Goal: Task Accomplishment & Management: Manage account settings

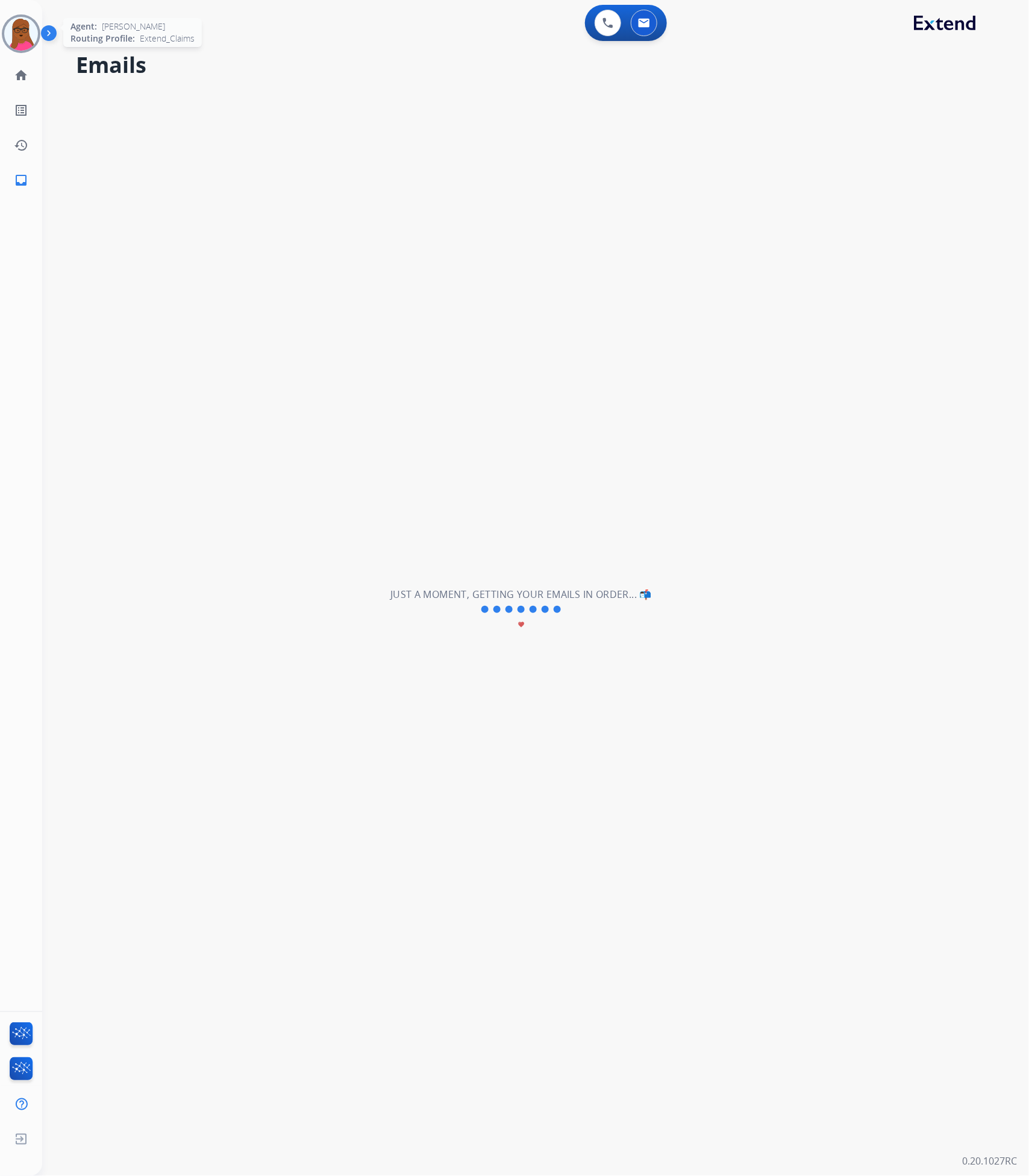
click at [23, 33] on img at bounding box center [22, 34] width 34 height 34
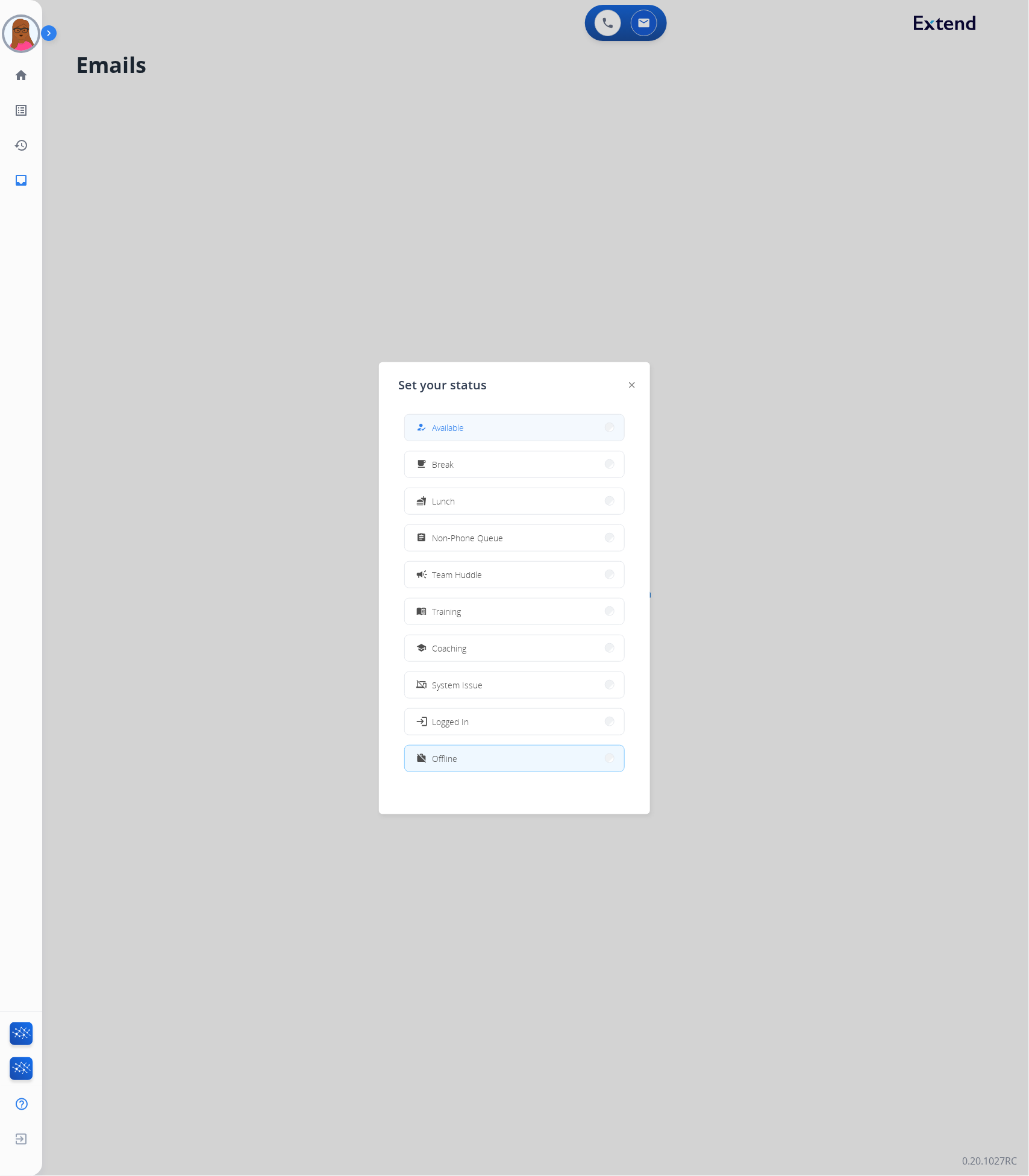
drag, startPoint x: 505, startPoint y: 428, endPoint x: 631, endPoint y: 245, distance: 222.2
click at [505, 428] on button "how_to_reg Available" at bounding box center [514, 427] width 219 height 26
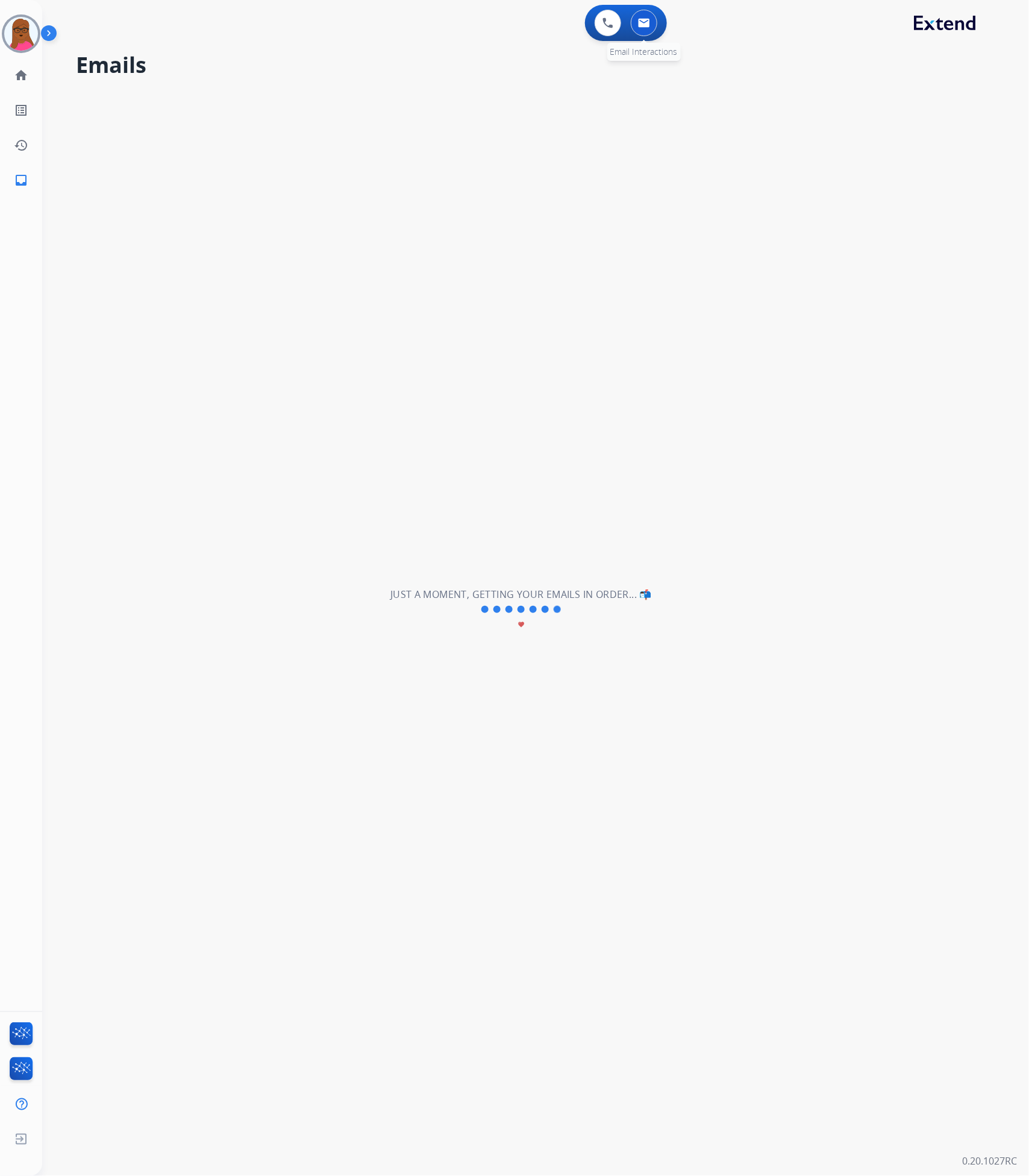
click at [651, 22] on button at bounding box center [643, 22] width 26 height 26
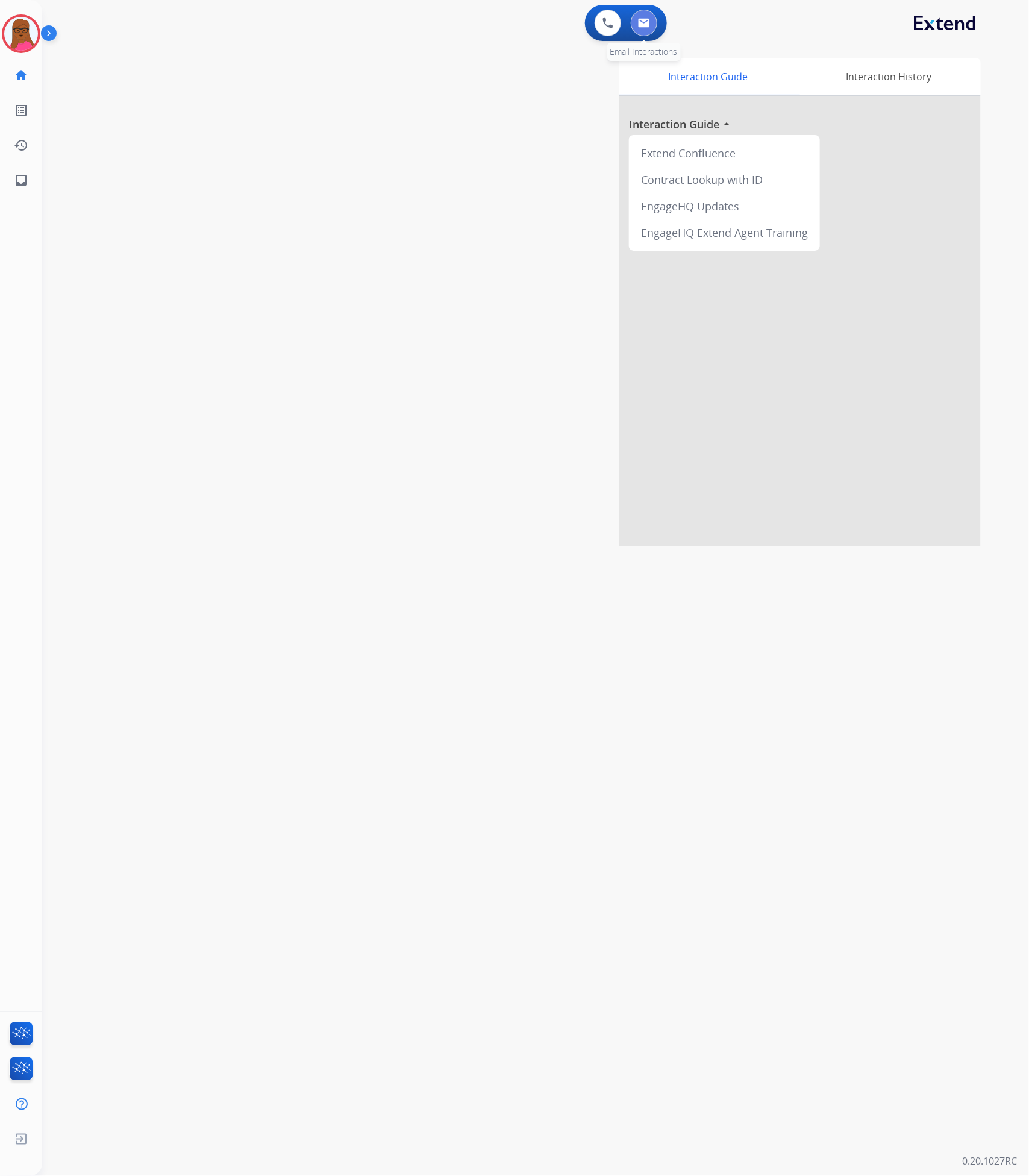
click at [645, 14] on button at bounding box center [643, 22] width 26 height 26
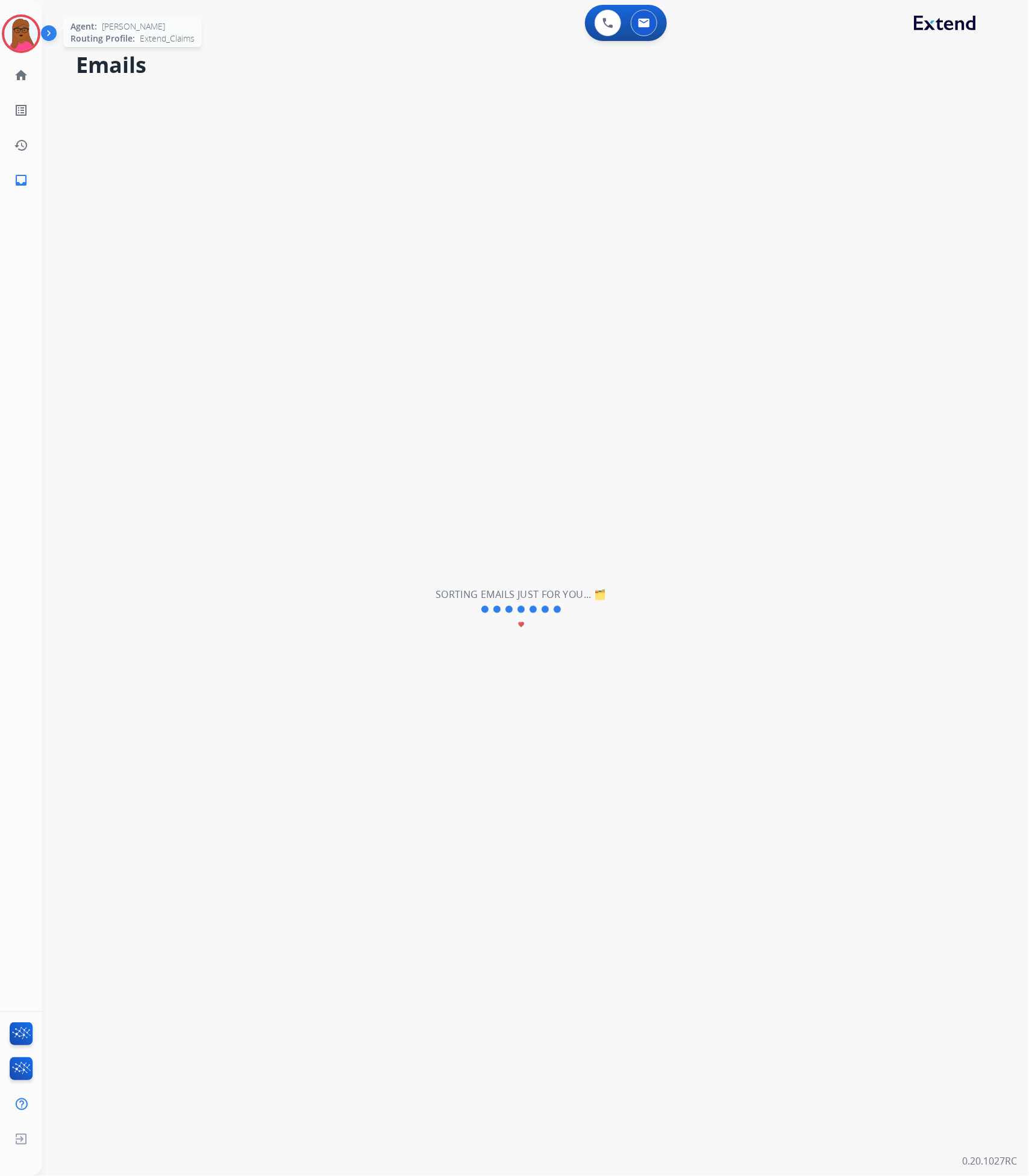
click at [15, 31] on img at bounding box center [22, 34] width 34 height 34
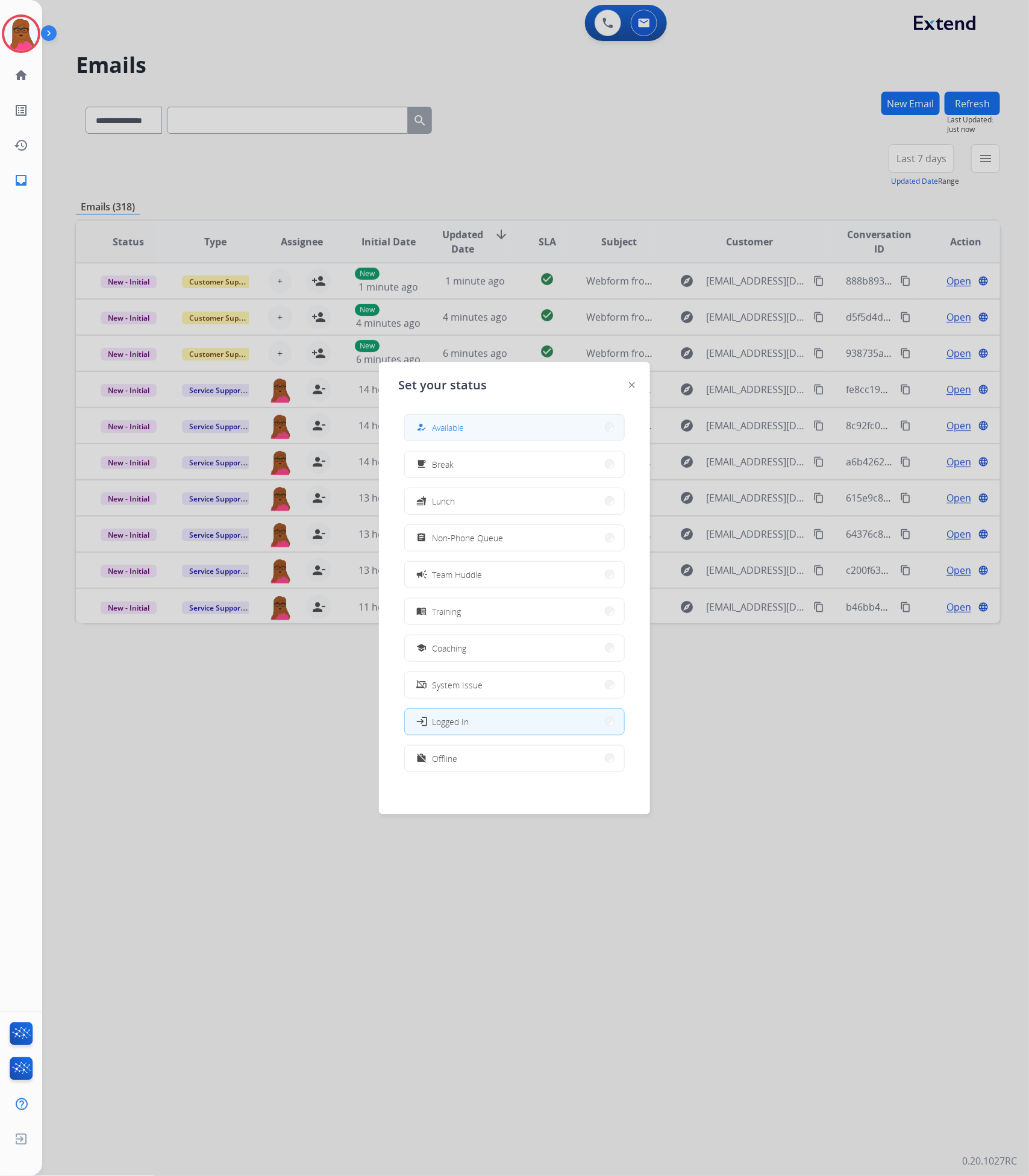
click at [450, 423] on span "Available" at bounding box center [447, 427] width 31 height 13
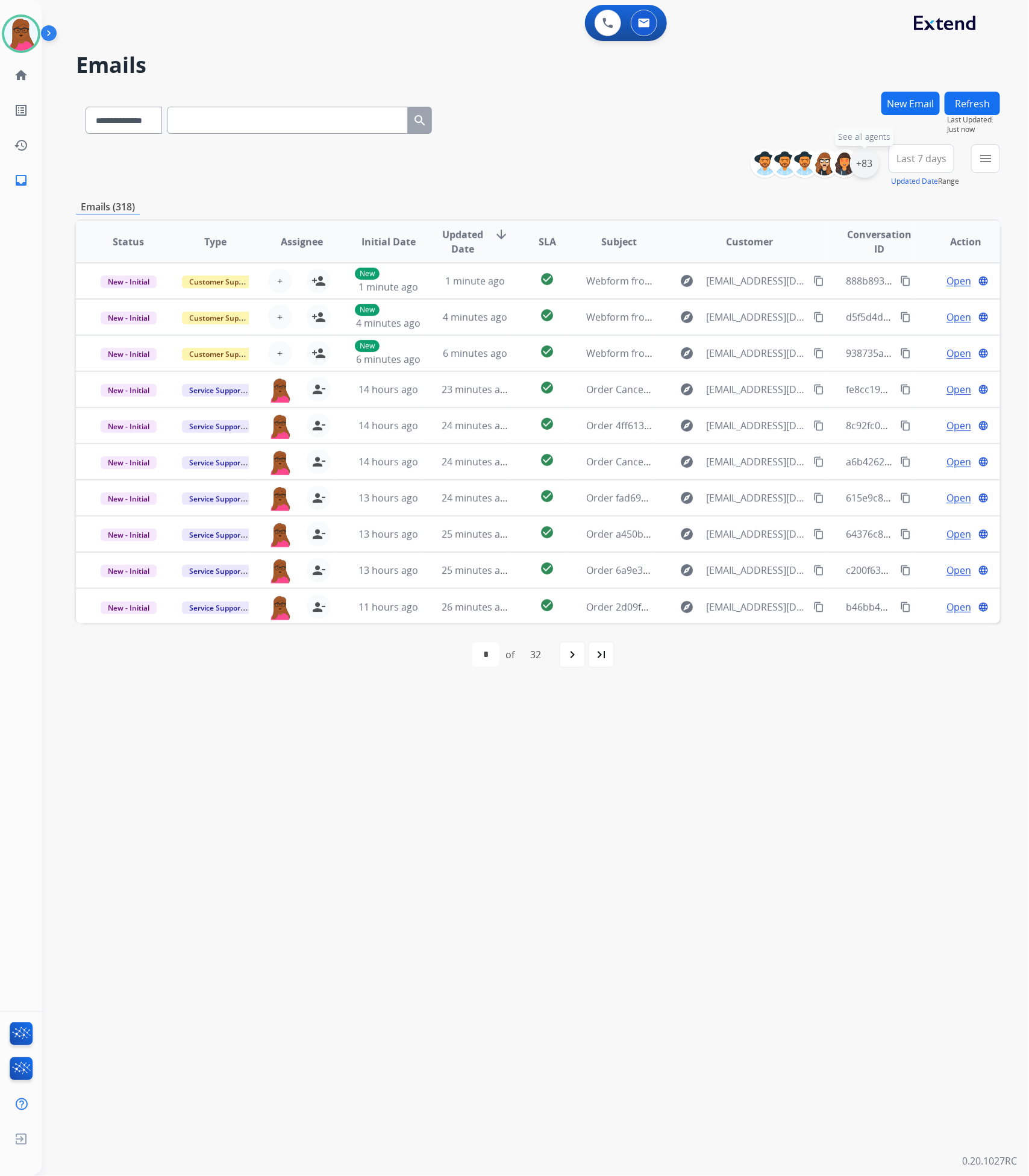
click at [863, 159] on div "+83" at bounding box center [864, 163] width 29 height 29
click at [712, 274] on div "**********" at bounding box center [789, 253] width 178 height 77
click at [707, 286] on div "**********" at bounding box center [789, 253] width 178 height 77
click at [797, 413] on button "Apply" at bounding box center [805, 407] width 41 height 22
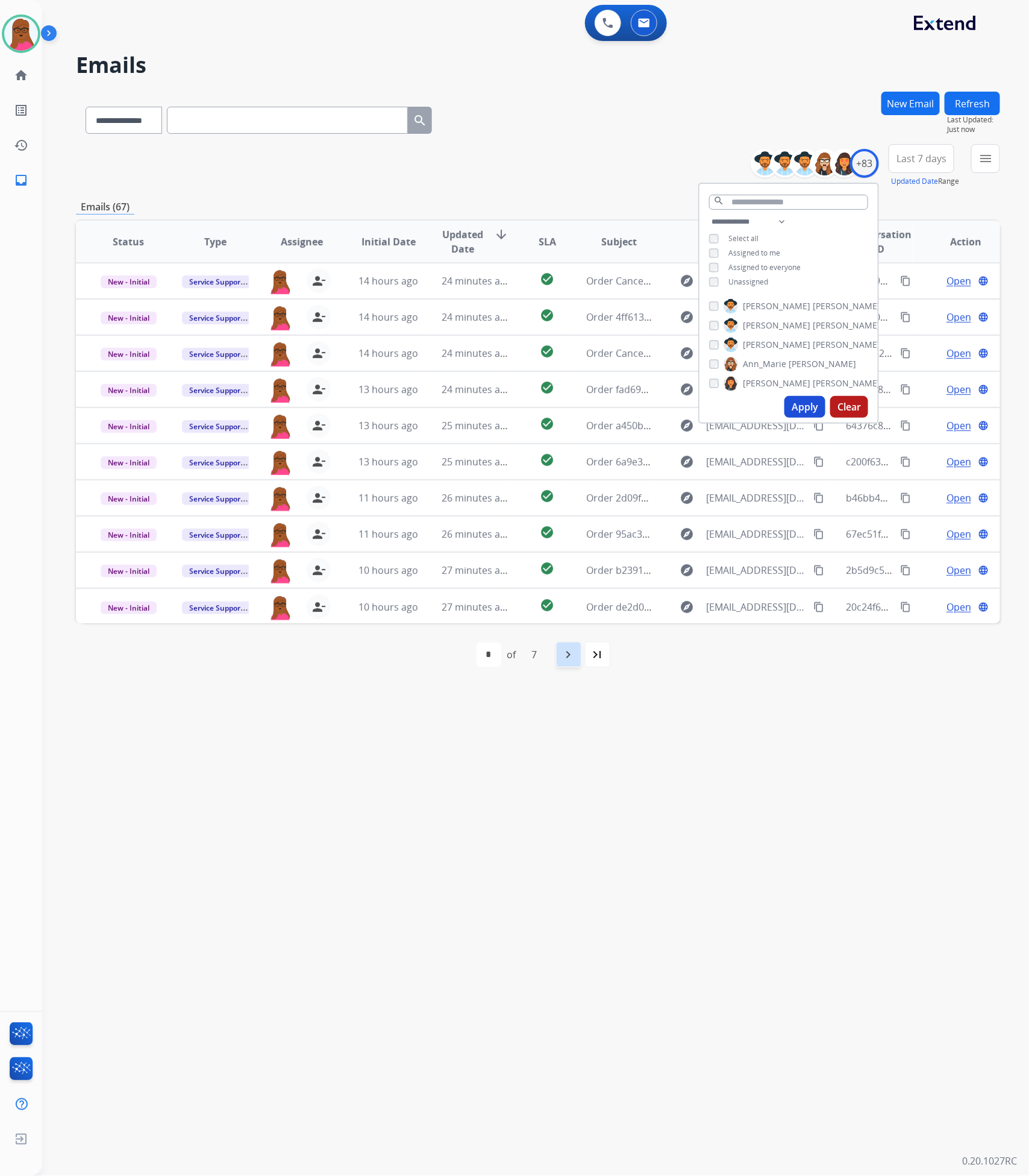
click at [567, 655] on mat-icon "navigate_next" at bounding box center [568, 654] width 14 height 14
select select "*"
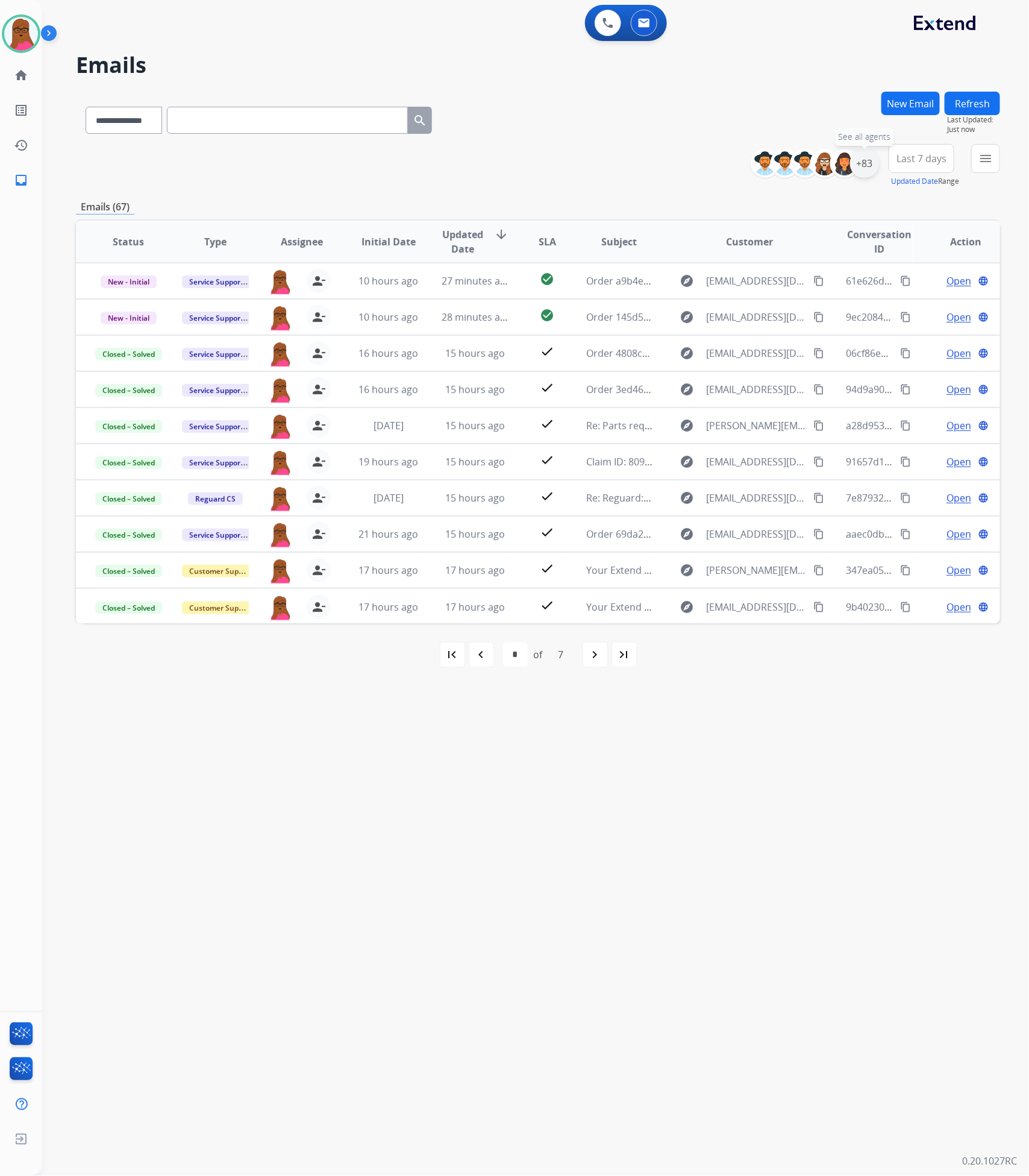
click at [870, 161] on div "+83" at bounding box center [864, 163] width 29 height 29
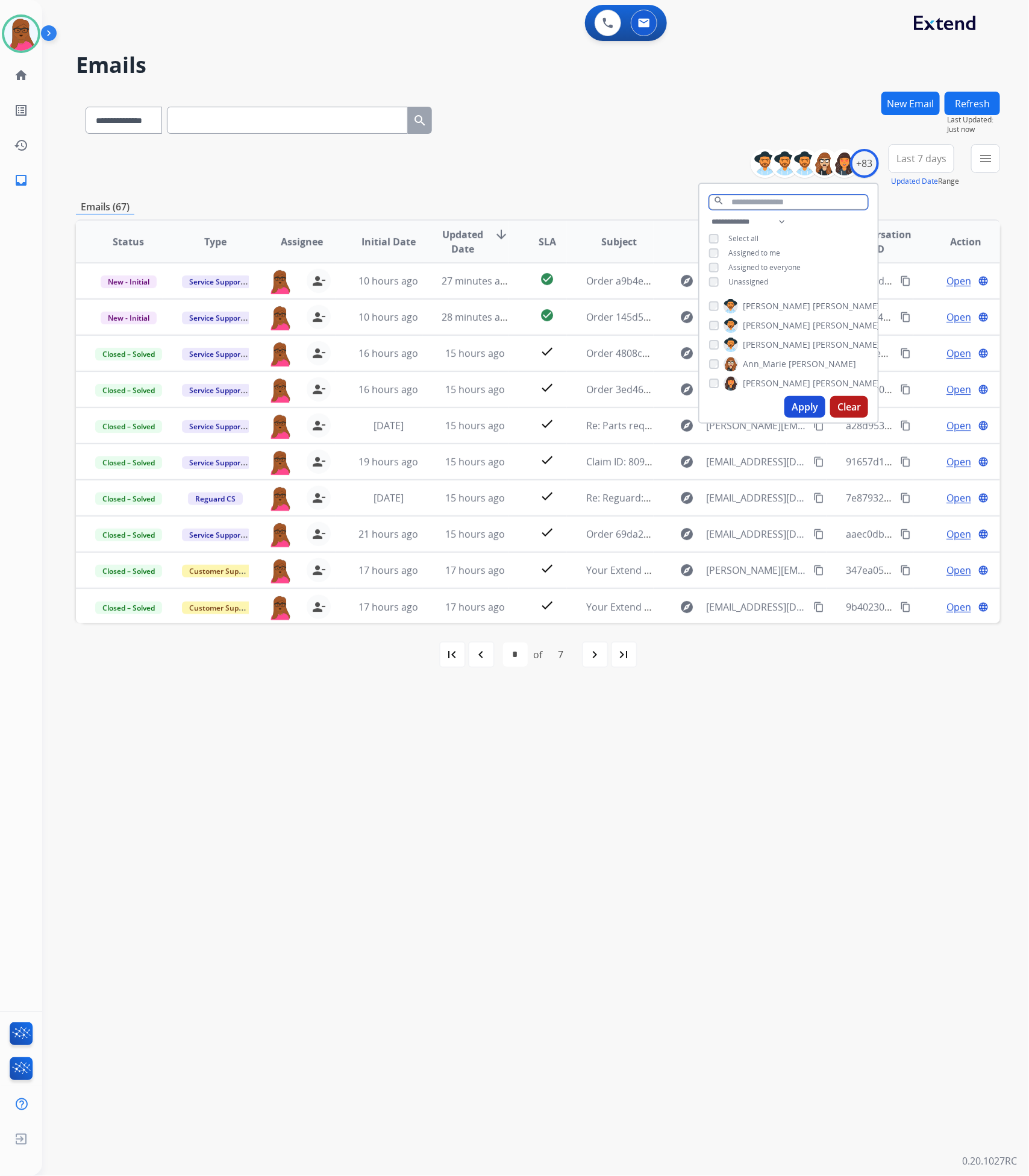
click at [748, 199] on input "text" at bounding box center [788, 202] width 159 height 15
type input "****"
click at [806, 344] on button "Apply" at bounding box center [805, 338] width 41 height 22
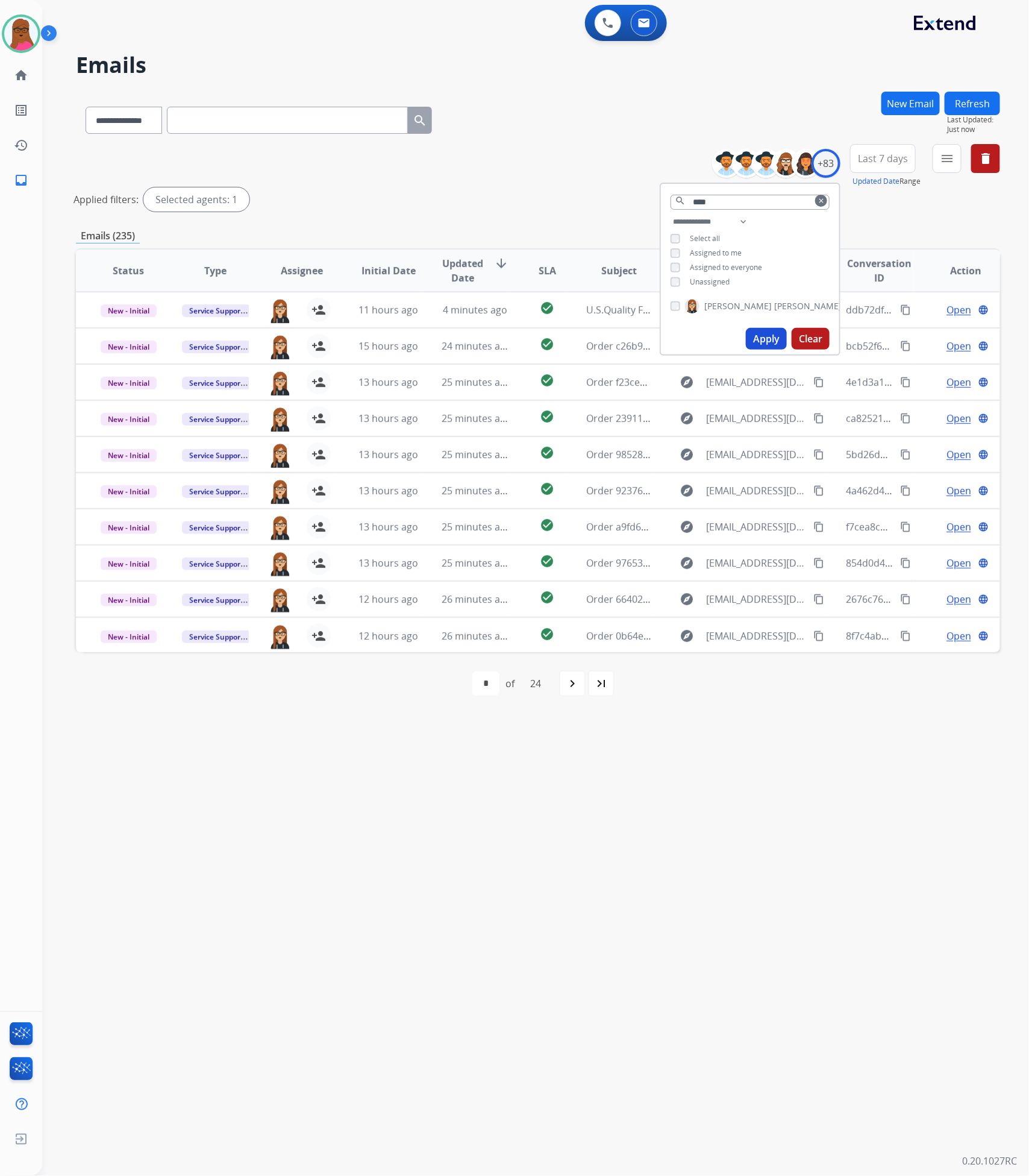
click at [568, 691] on div "navigate_next" at bounding box center [571, 683] width 26 height 26
click at [597, 685] on mat-icon "navigate_next" at bounding box center [599, 683] width 14 height 14
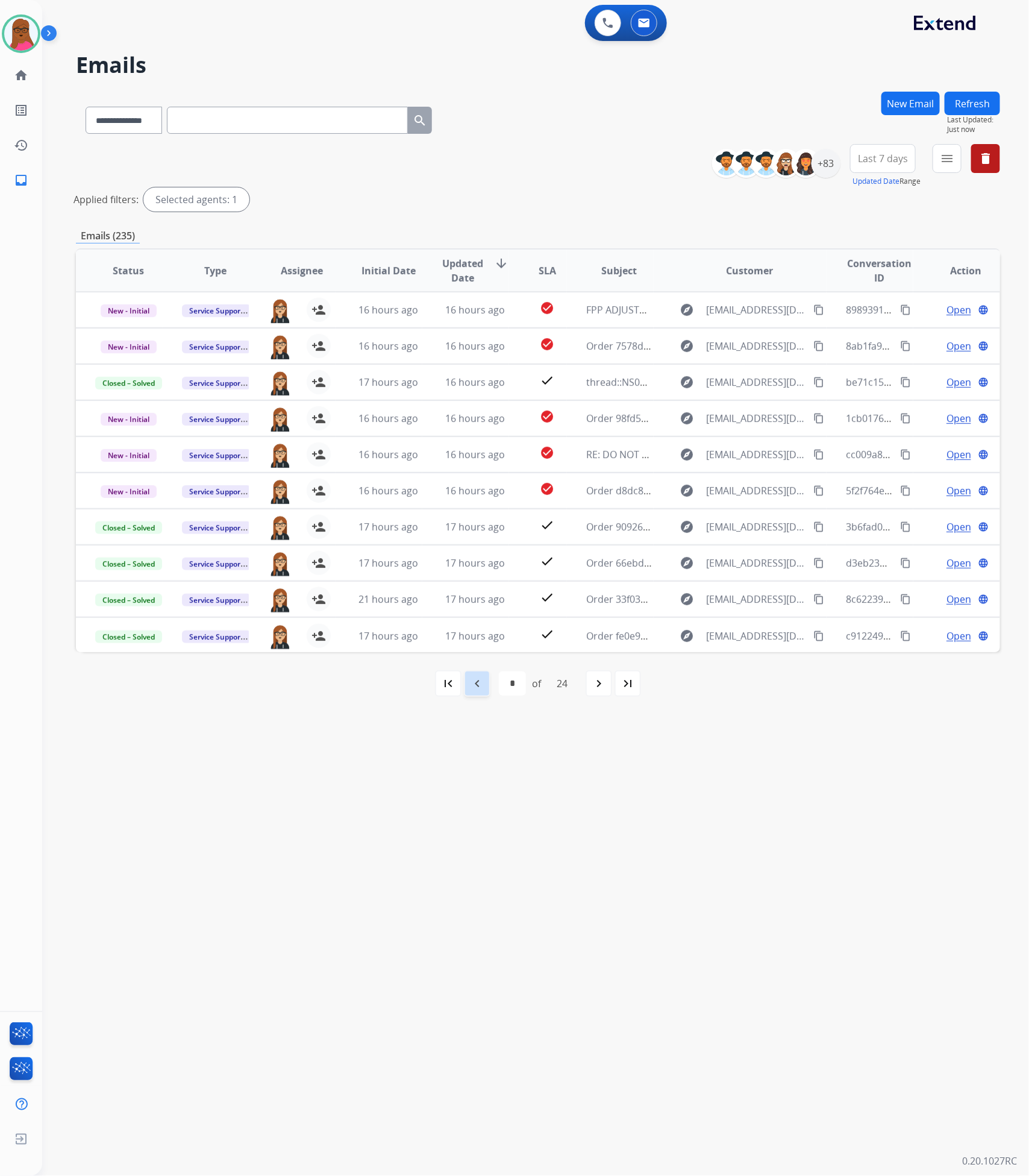
click at [480, 685] on mat-icon "navigate_before" at bounding box center [477, 683] width 14 height 14
select select "*"
click at [825, 166] on div "+83" at bounding box center [826, 163] width 29 height 29
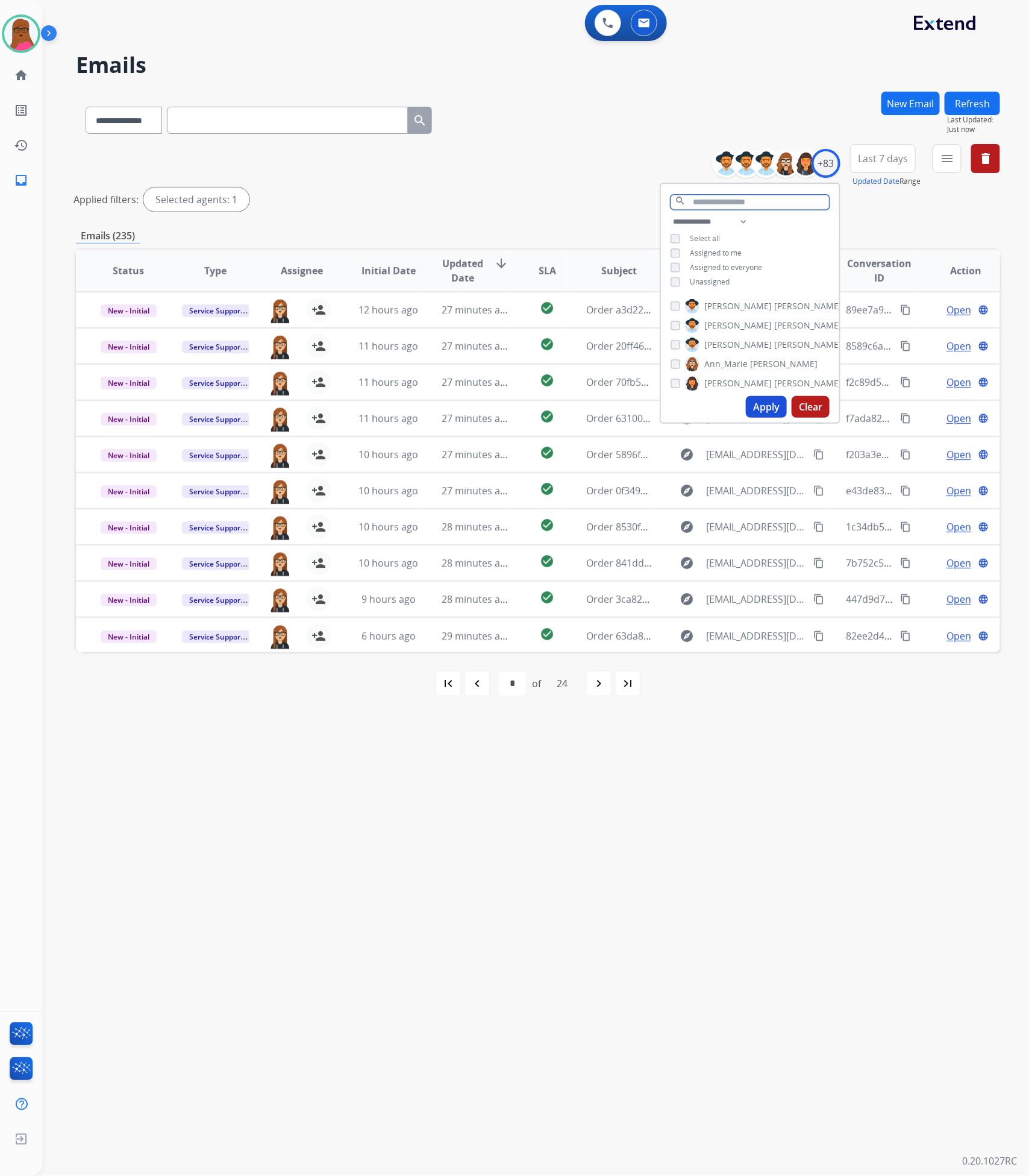
drag, startPoint x: 772, startPoint y: 193, endPoint x: 759, endPoint y: 203, distance: 16.4
click at [770, 194] on input "text" at bounding box center [749, 202] width 159 height 15
type input "******"
click at [760, 333] on button "Apply" at bounding box center [766, 338] width 41 height 22
select select "*"
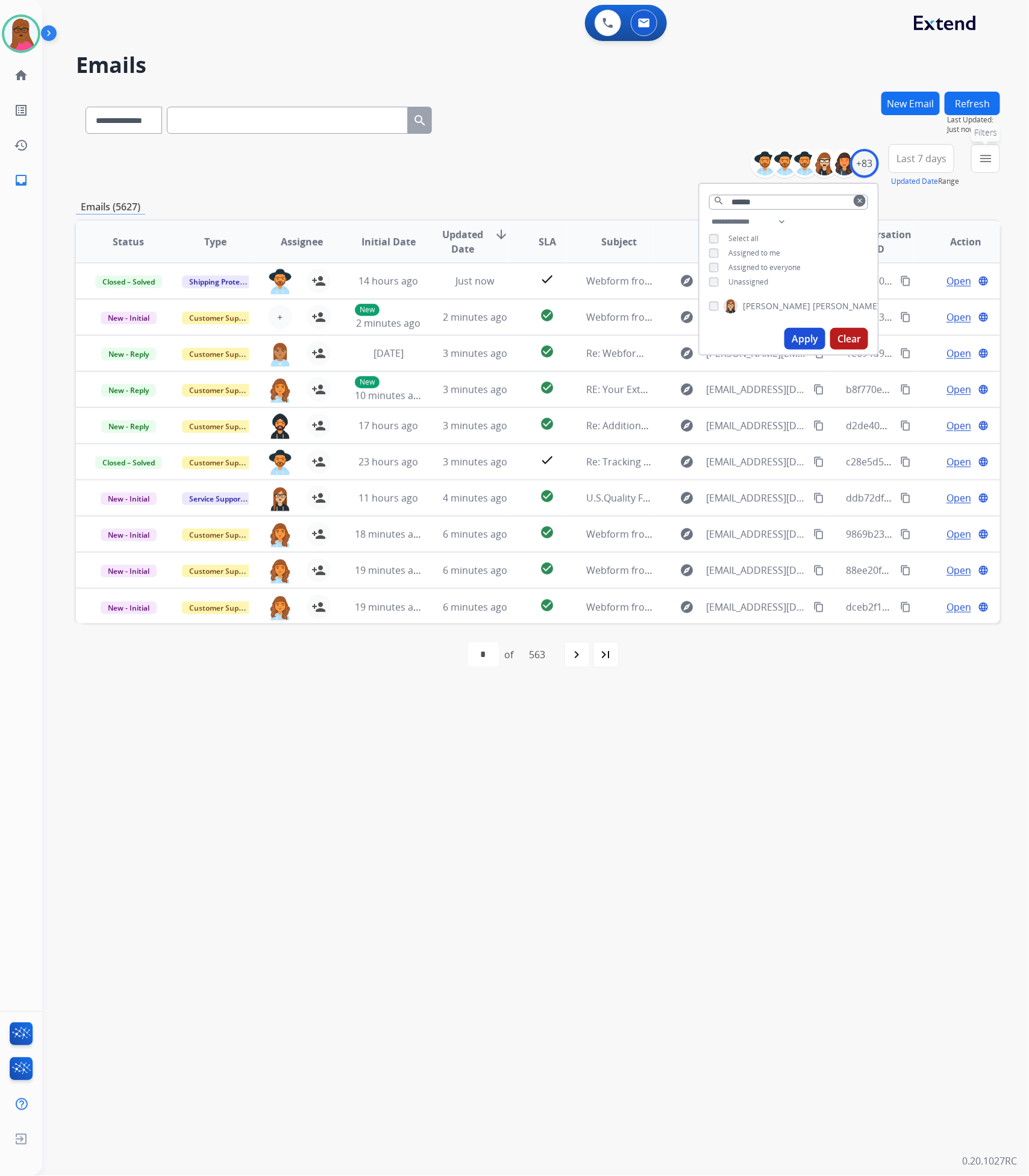
click at [991, 159] on mat-icon "menu" at bounding box center [986, 158] width 14 height 14
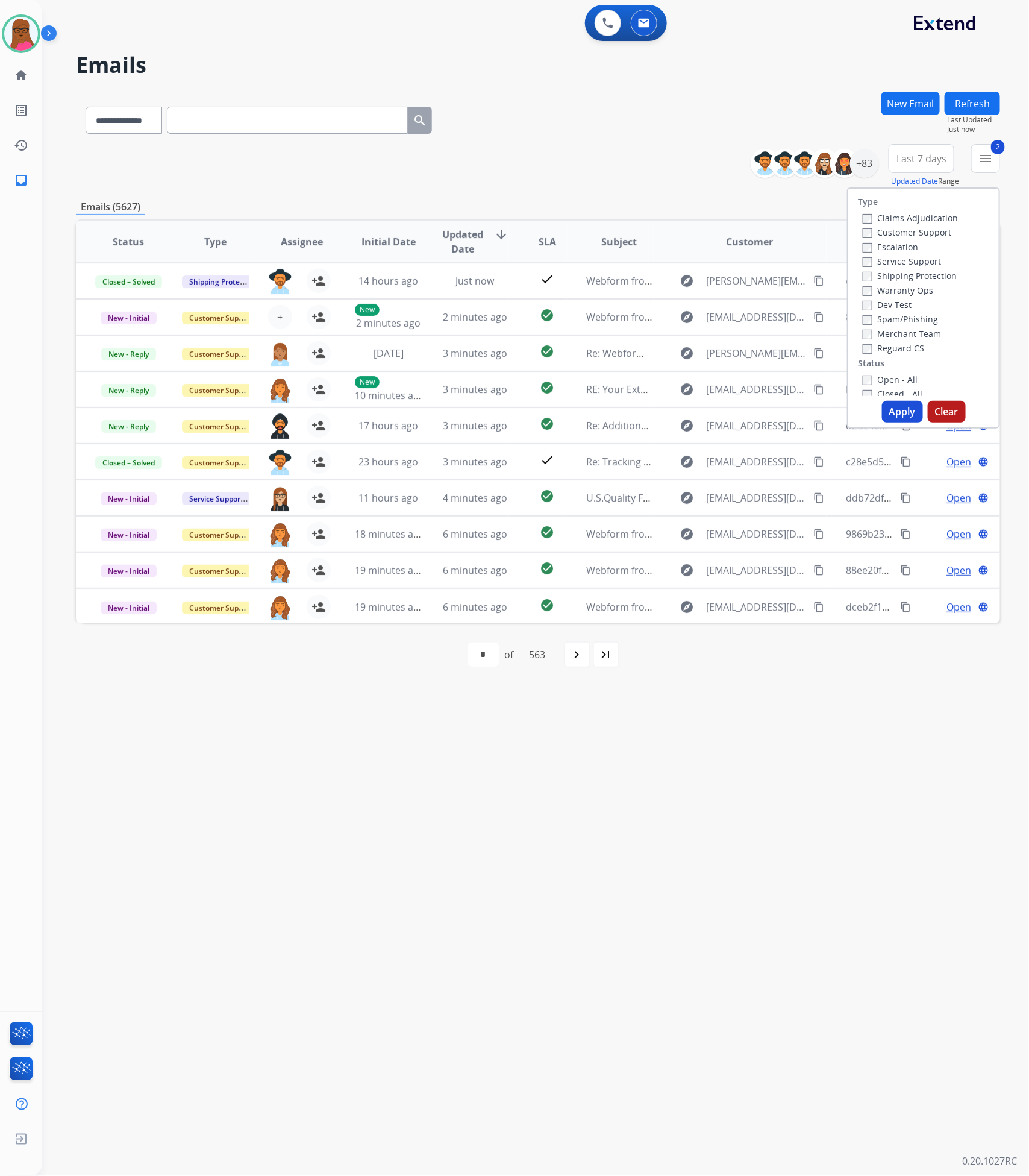
click at [897, 415] on button "Apply" at bounding box center [902, 411] width 41 height 22
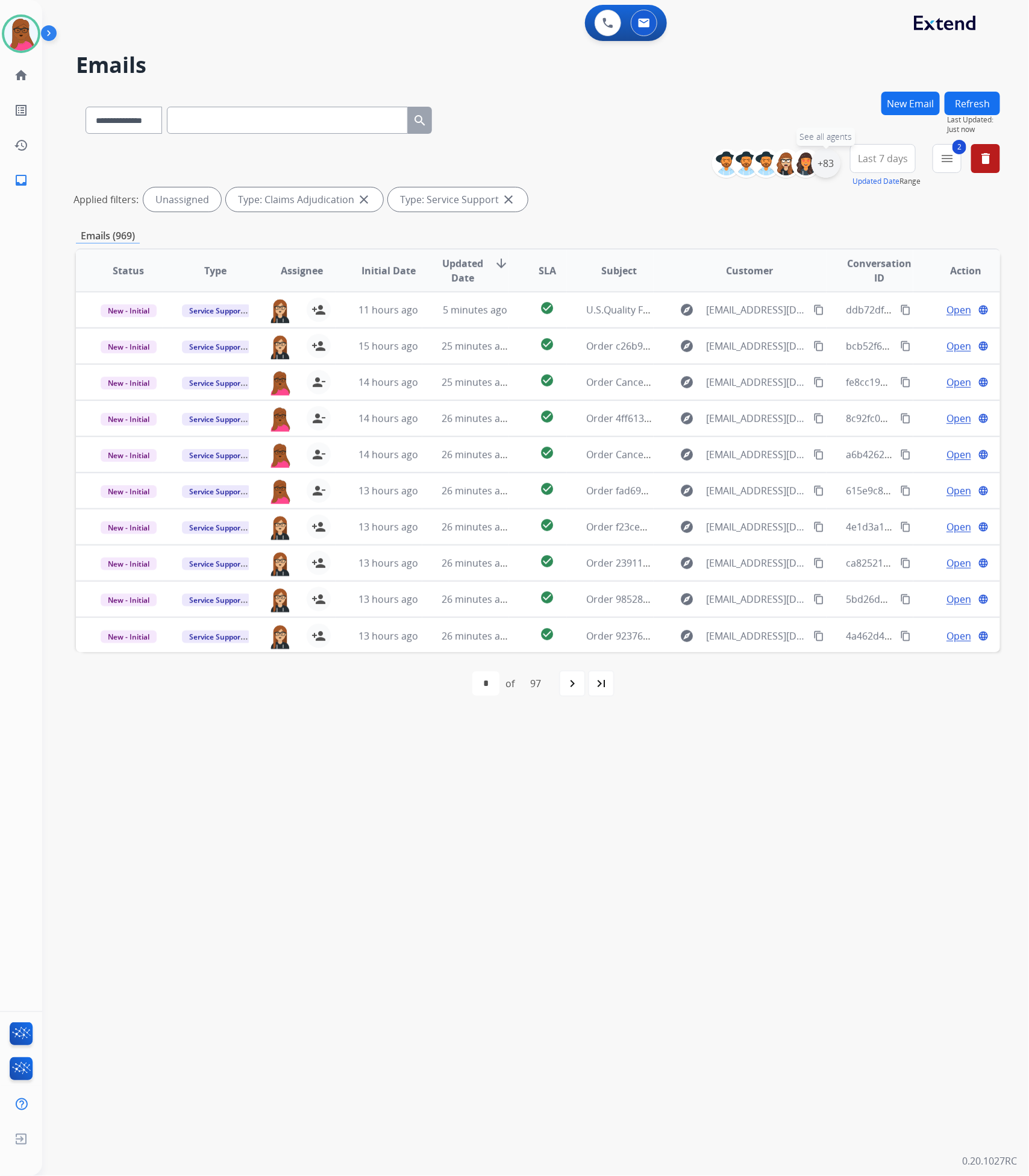
click at [825, 168] on div "+83" at bounding box center [826, 163] width 29 height 29
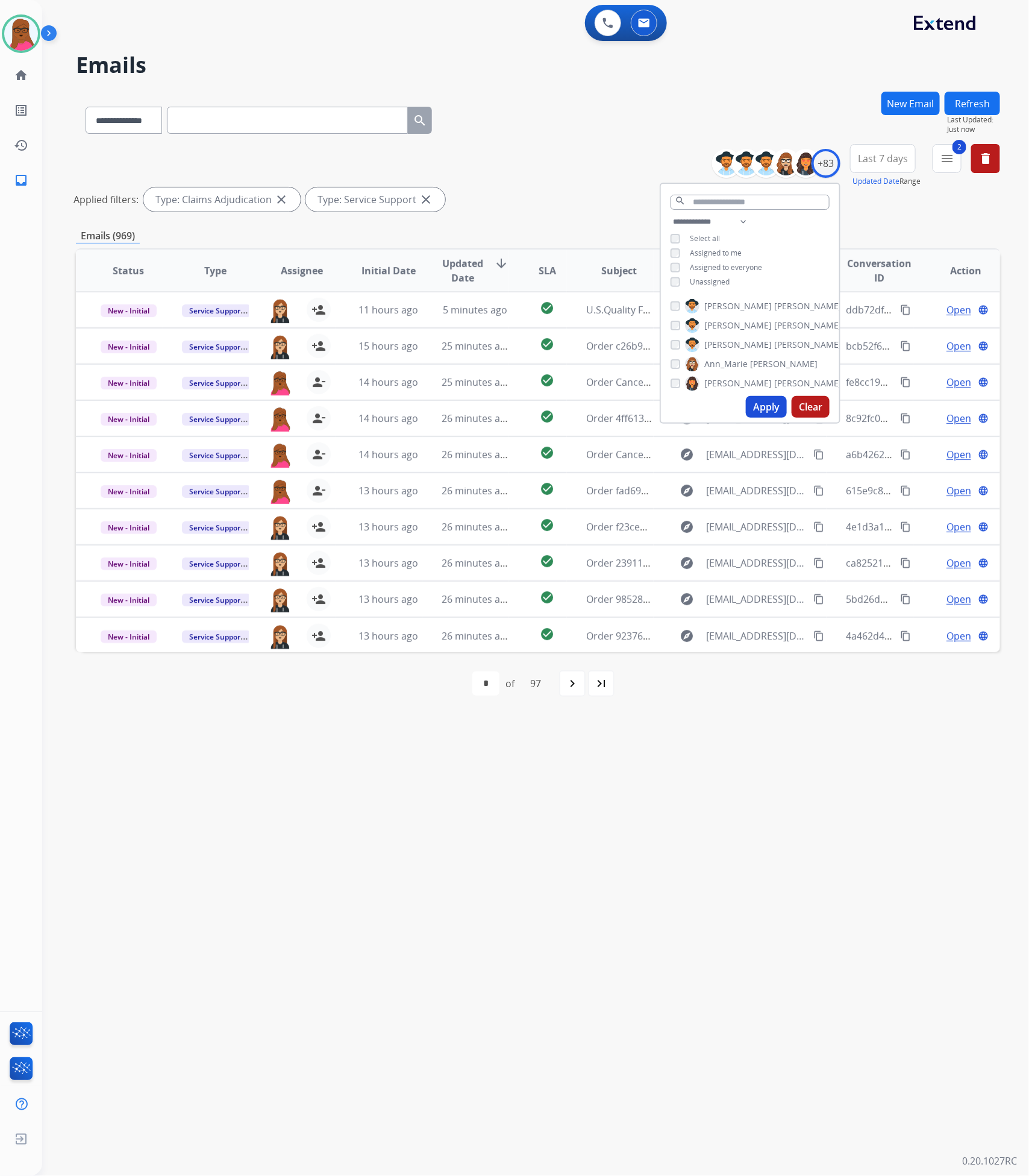
click at [745, 190] on div "search" at bounding box center [750, 199] width 178 height 31
click at [745, 194] on input "text" at bounding box center [749, 202] width 159 height 15
type input "***"
click at [756, 335] on button "Apply" at bounding box center [766, 338] width 41 height 22
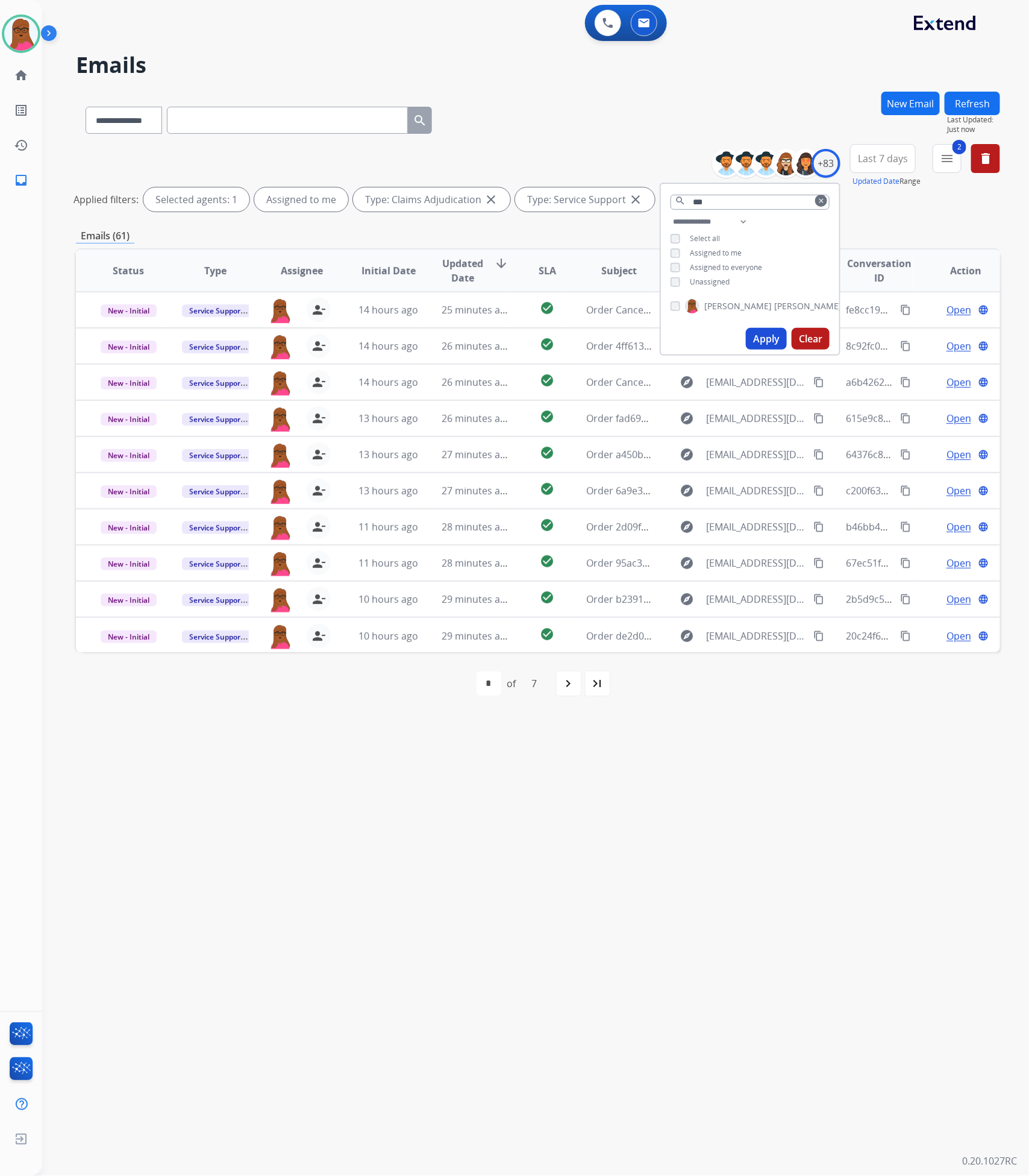
drag, startPoint x: 745, startPoint y: 698, endPoint x: 546, endPoint y: 655, distance: 203.6
click at [741, 698] on div "first_page navigate_before * * * * * * * of 7 navigate_next last_page" at bounding box center [537, 684] width 924 height 63
click at [559, 674] on div "navigate_next" at bounding box center [568, 683] width 26 height 26
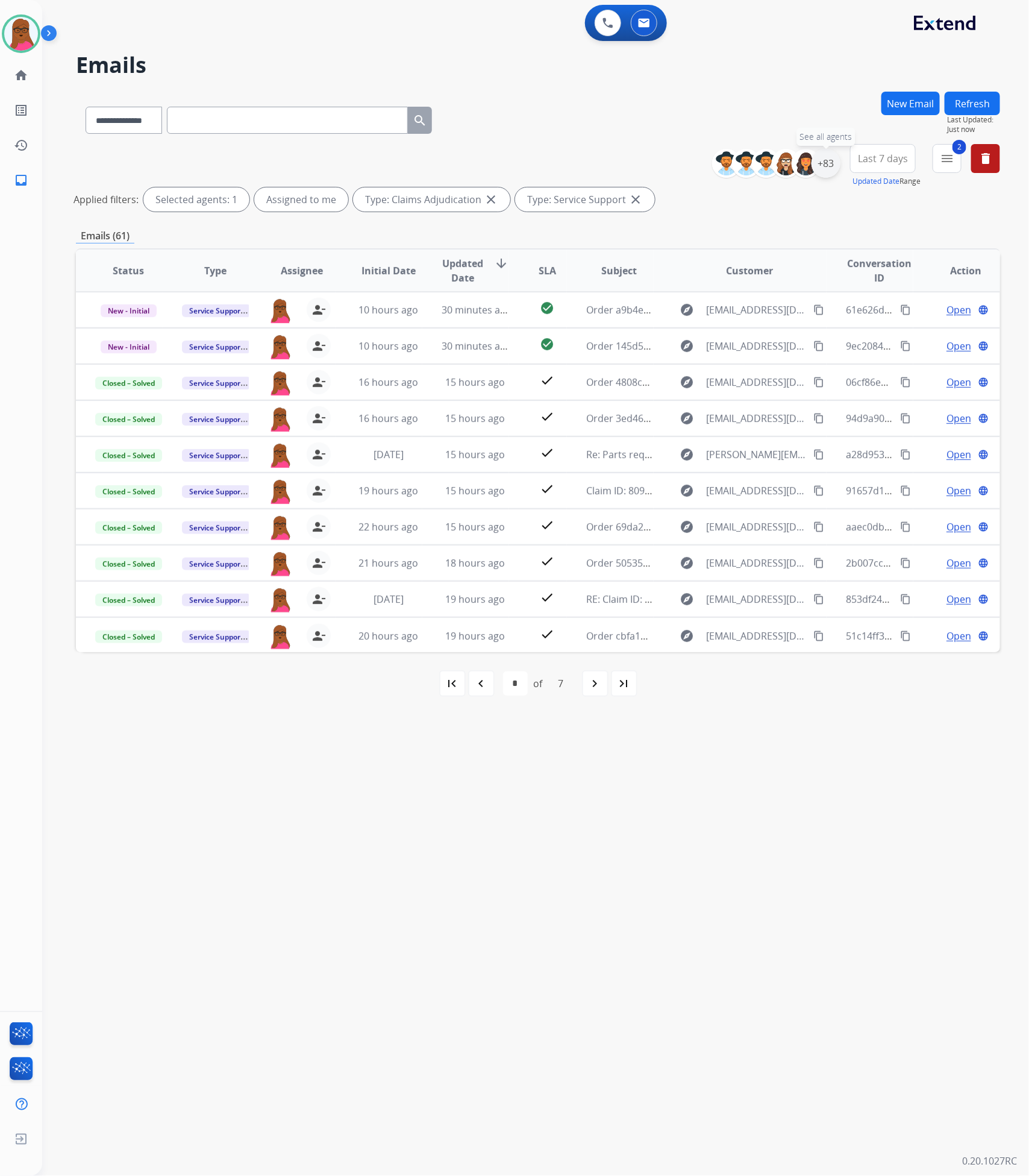
click at [819, 166] on div "+83" at bounding box center [826, 163] width 29 height 29
click at [754, 411] on button "Apply" at bounding box center [766, 407] width 41 height 22
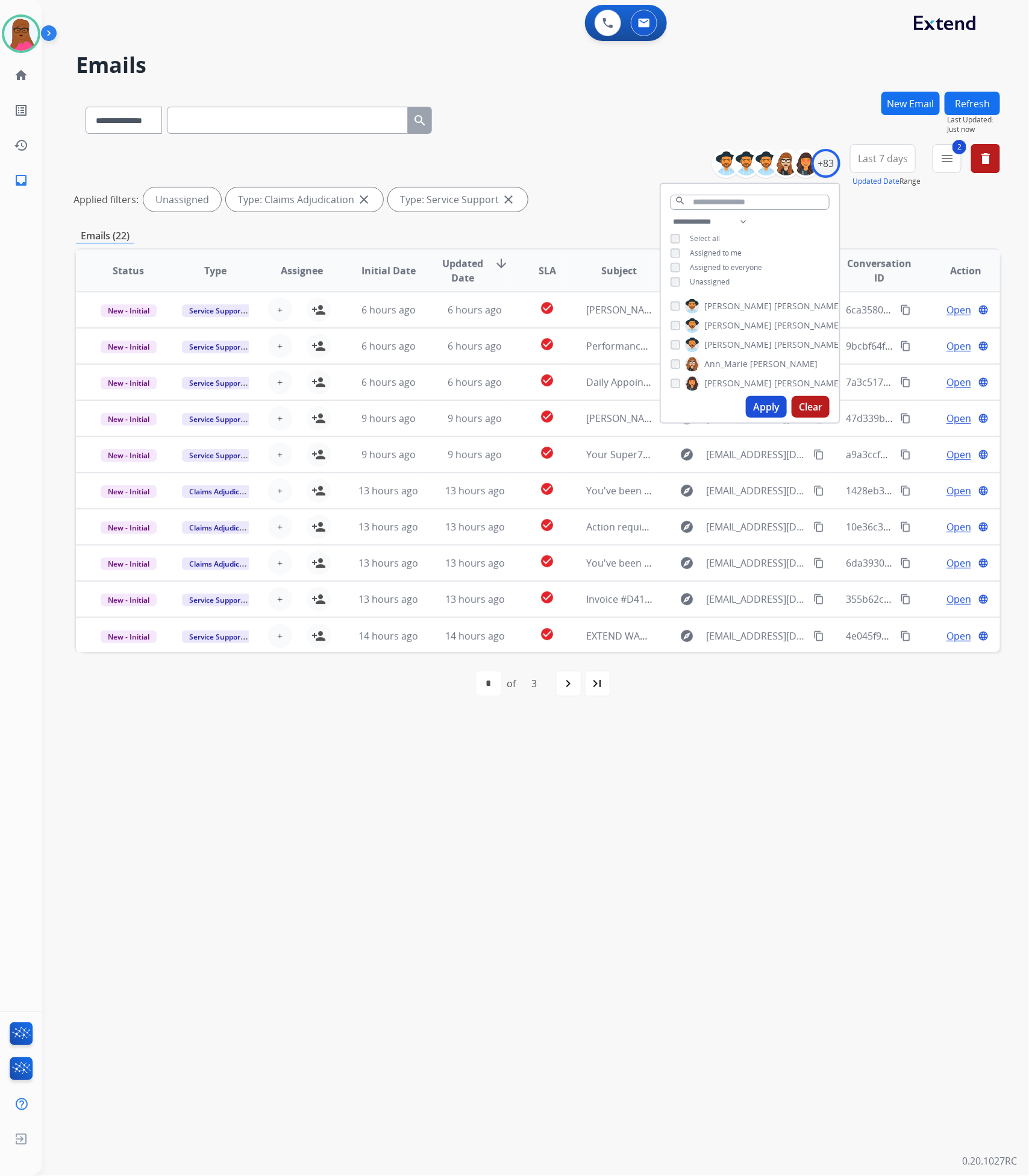
click at [762, 840] on div "**********" at bounding box center [521, 609] width 958 height 1132
click at [562, 683] on mat-icon "navigate_next" at bounding box center [568, 683] width 14 height 14
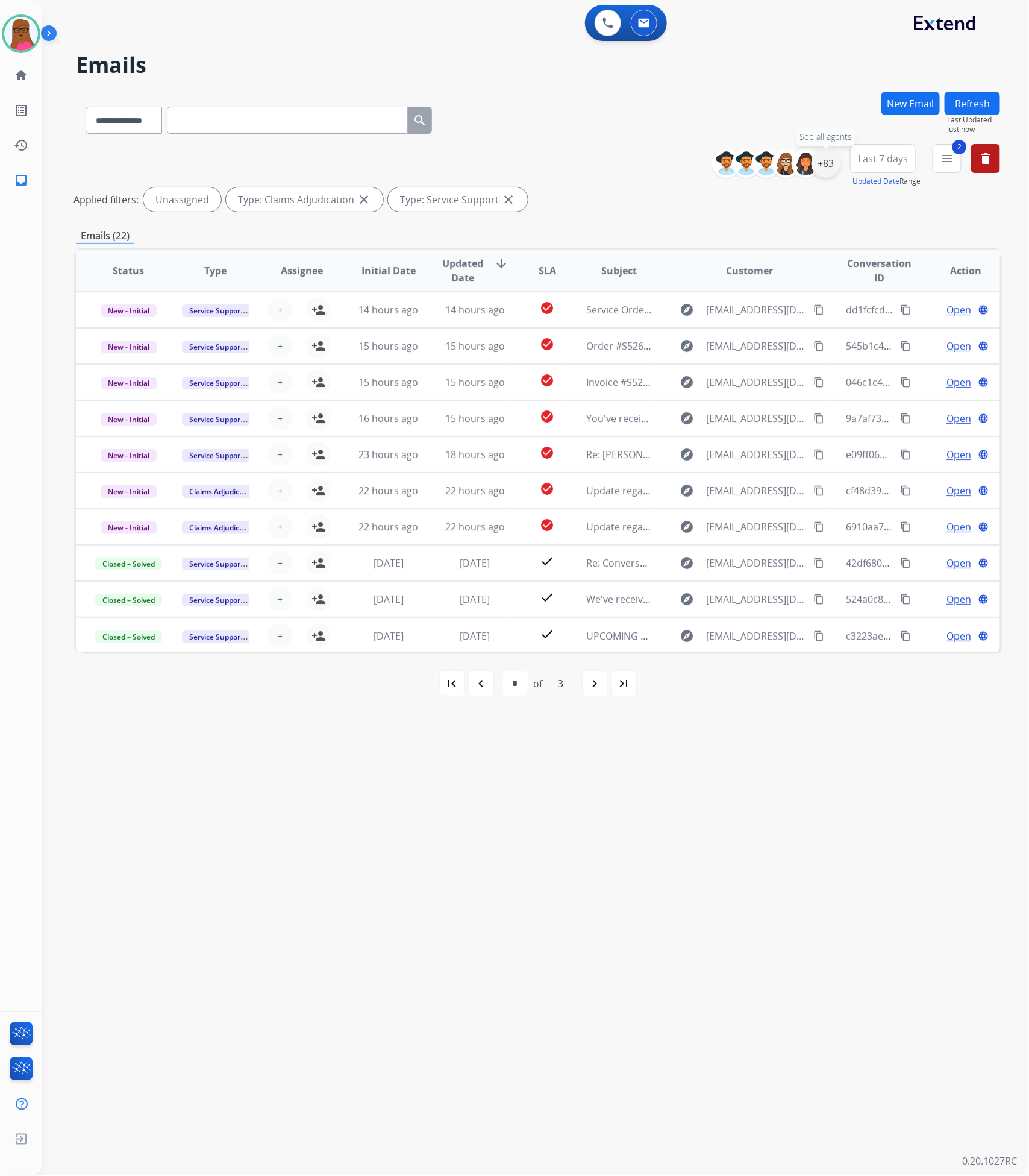
click at [818, 170] on div "+83" at bounding box center [826, 163] width 29 height 29
click at [761, 407] on button "Apply" at bounding box center [766, 407] width 41 height 22
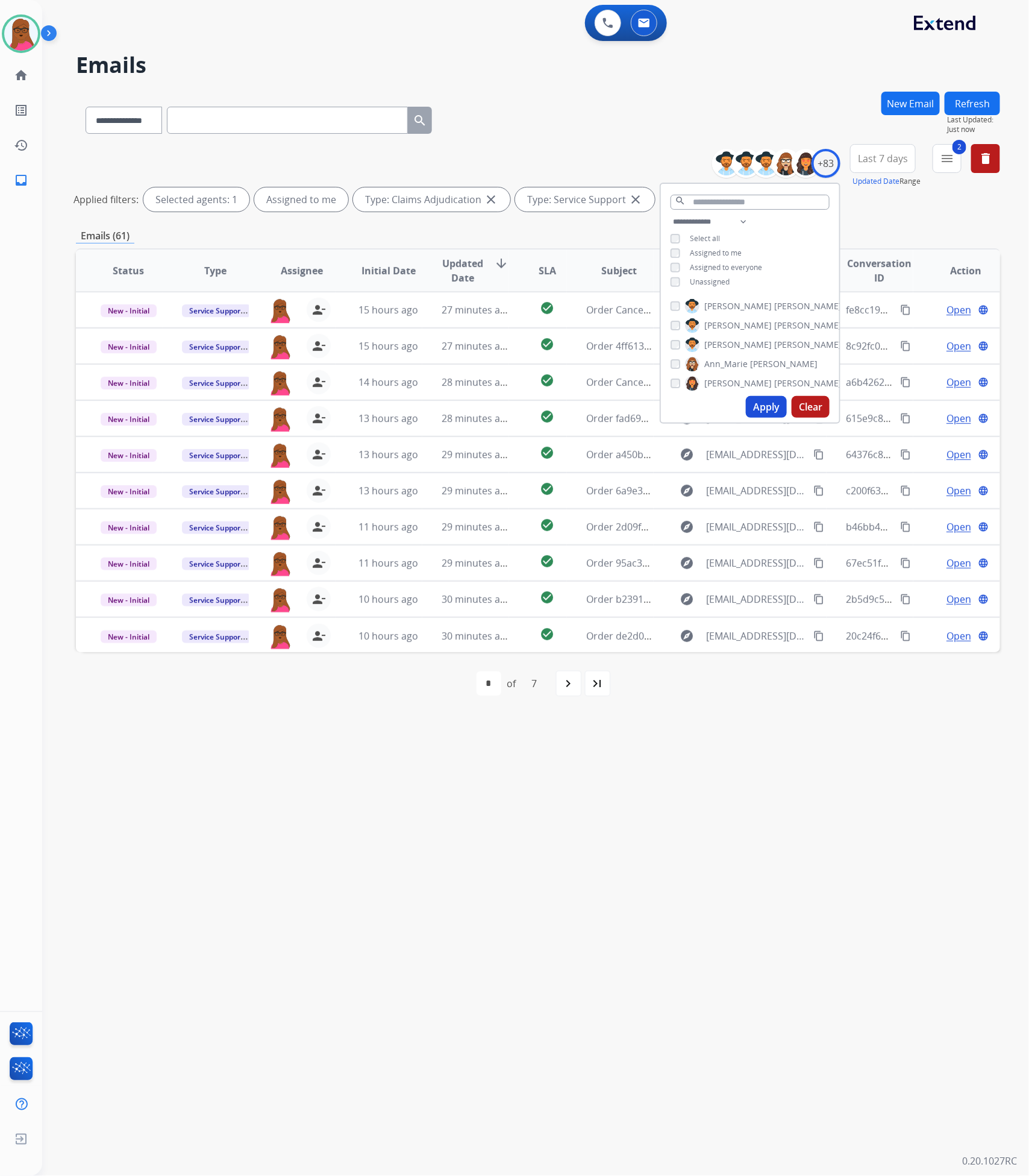
click at [771, 834] on div "**********" at bounding box center [521, 609] width 958 height 1132
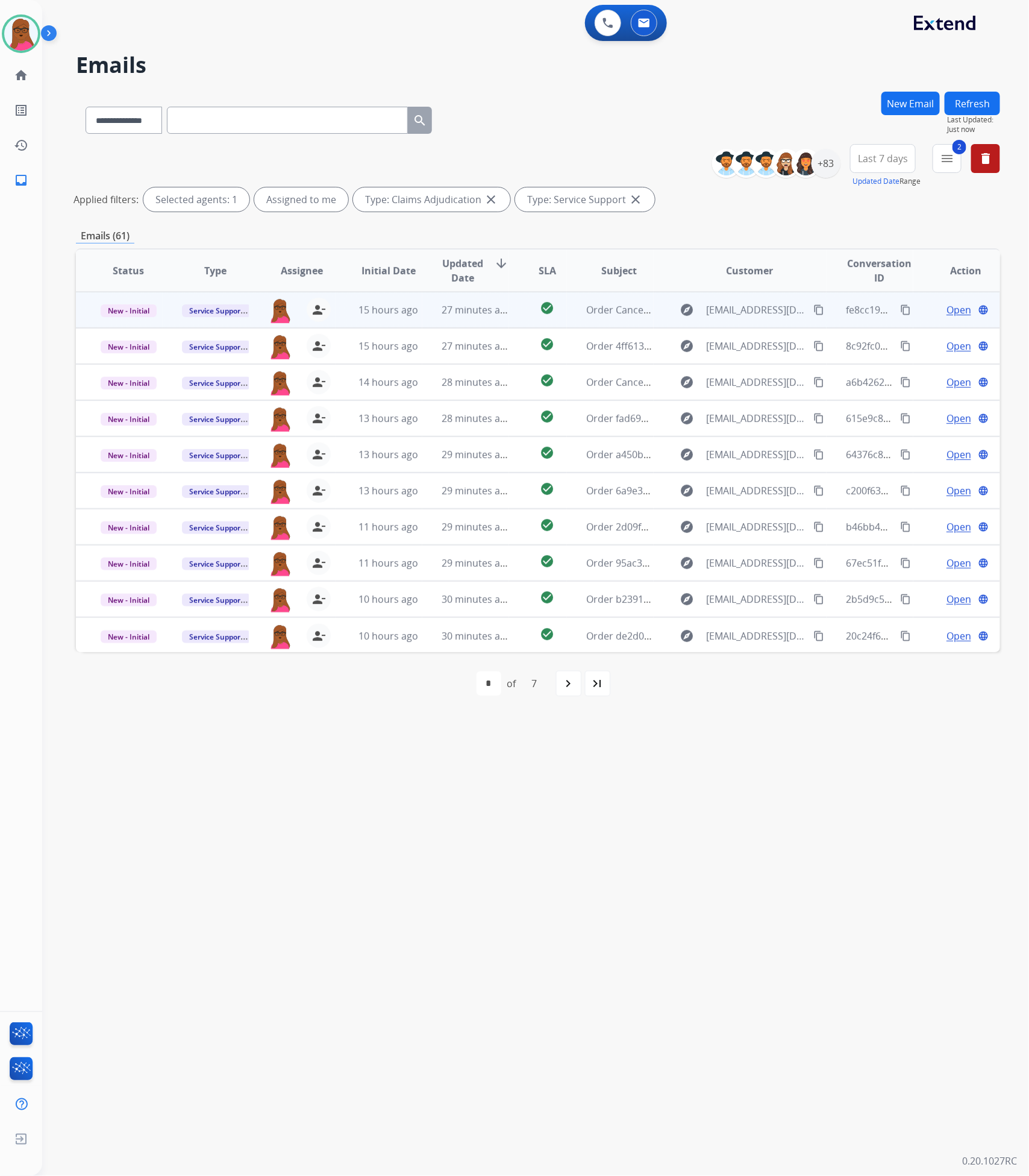
click at [953, 310] on span "Open" at bounding box center [958, 310] width 24 height 14
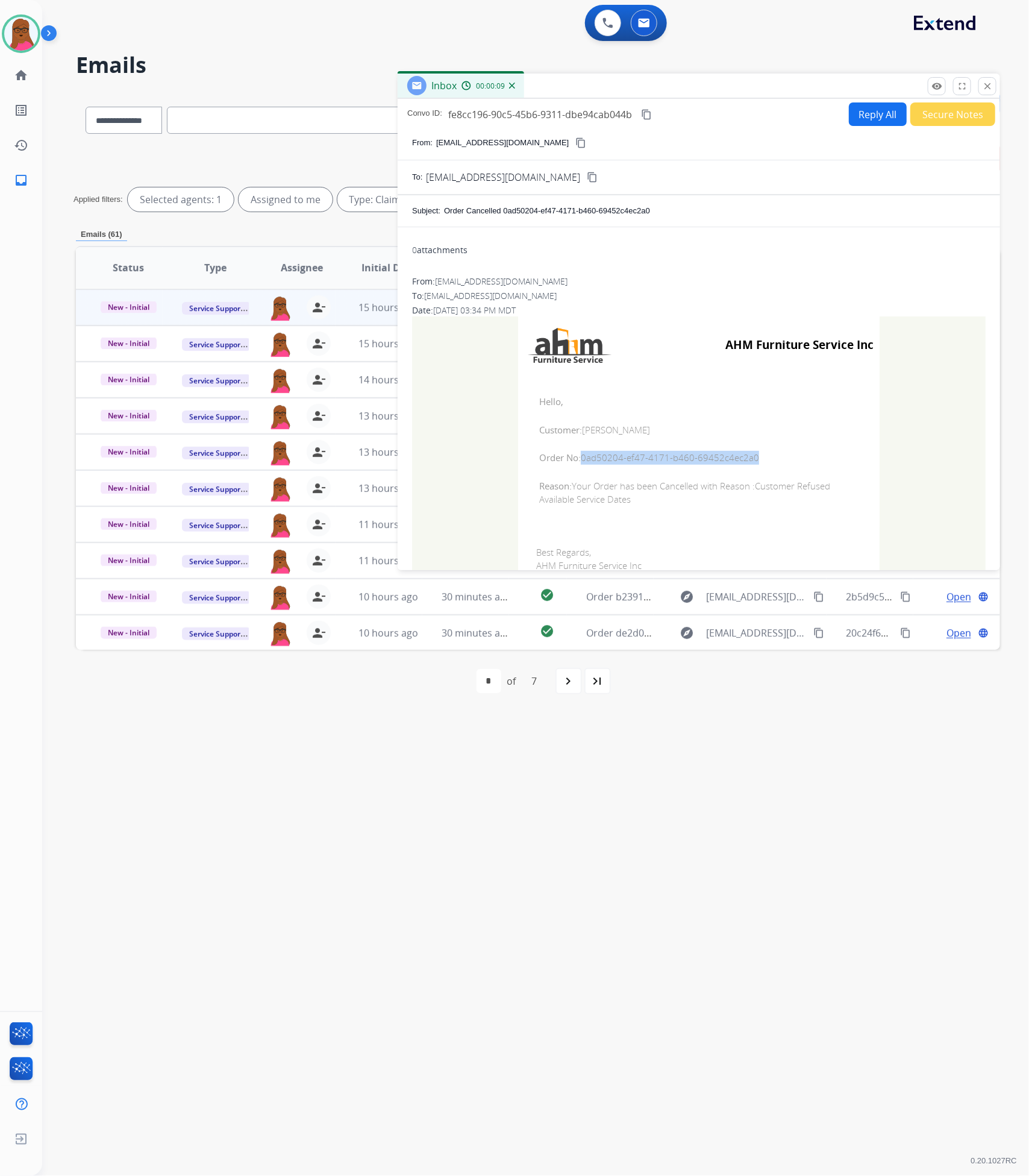
drag, startPoint x: 752, startPoint y: 459, endPoint x: 577, endPoint y: 464, distance: 175.1
click at [577, 464] on span "Order No: 0ad50204-ef47-4171-b460-69452c4ec2a0" at bounding box center [698, 457] width 319 height 13
copy span "0ad50204-ef47-4171-b460-69452c4ec2a0"
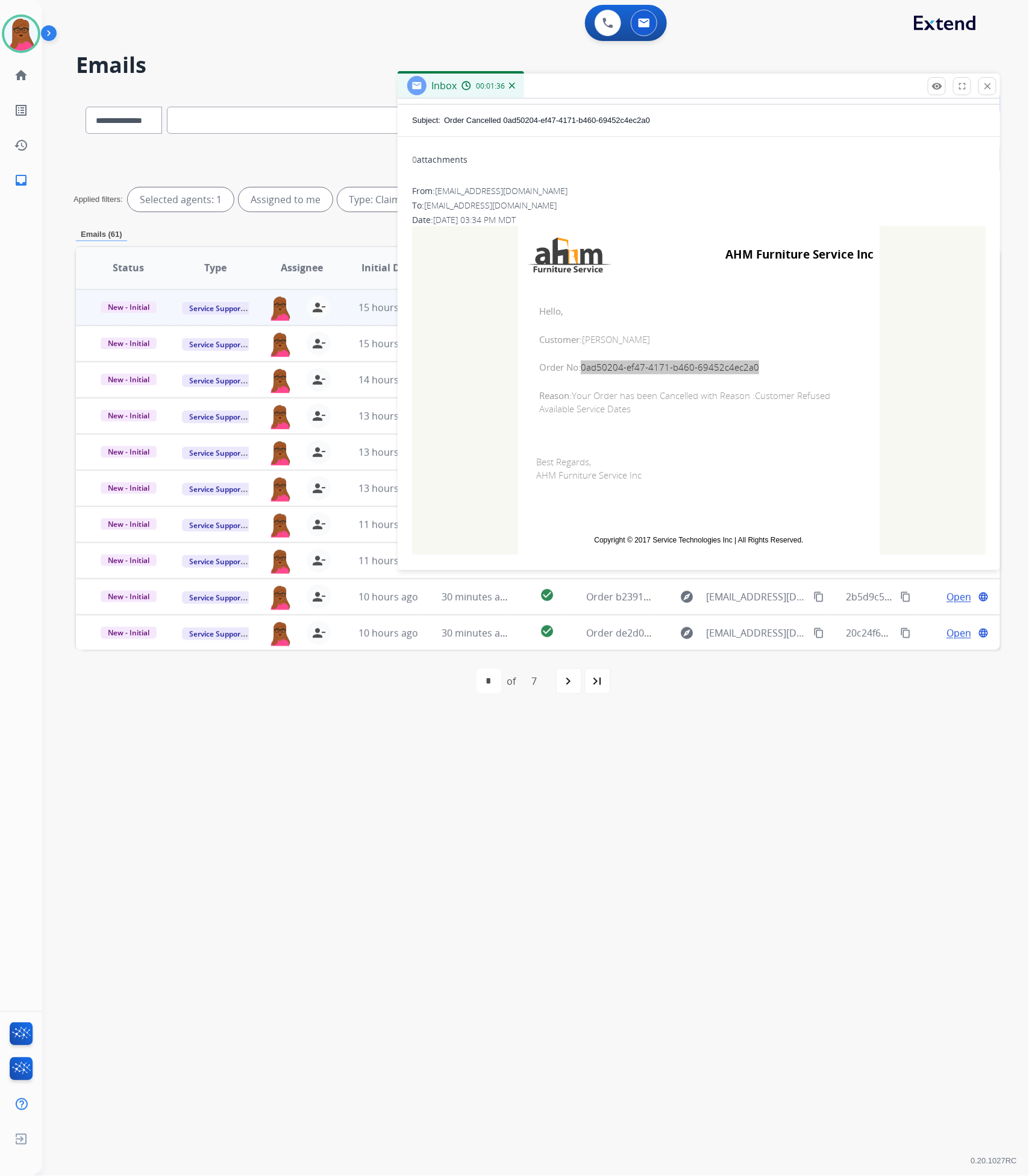
scroll to position [94, 0]
click at [640, 434] on td "Best Regards, AHM Furniture Service Inc" at bounding box center [699, 477] width 362 height 86
drag, startPoint x: 642, startPoint y: 410, endPoint x: 532, endPoint y: 308, distance: 150.0
click at [532, 308] on td "Hello, Customer: [PERSON_NAME] Order No: 0ad50204-ef47-4171-b460-69452c4ec2a0 R…" at bounding box center [699, 356] width 362 height 154
copy td "Hello, Customer: [PERSON_NAME] Order No: 0ad50204-ef47-4171-b460-69452c4ec2a0 R…"
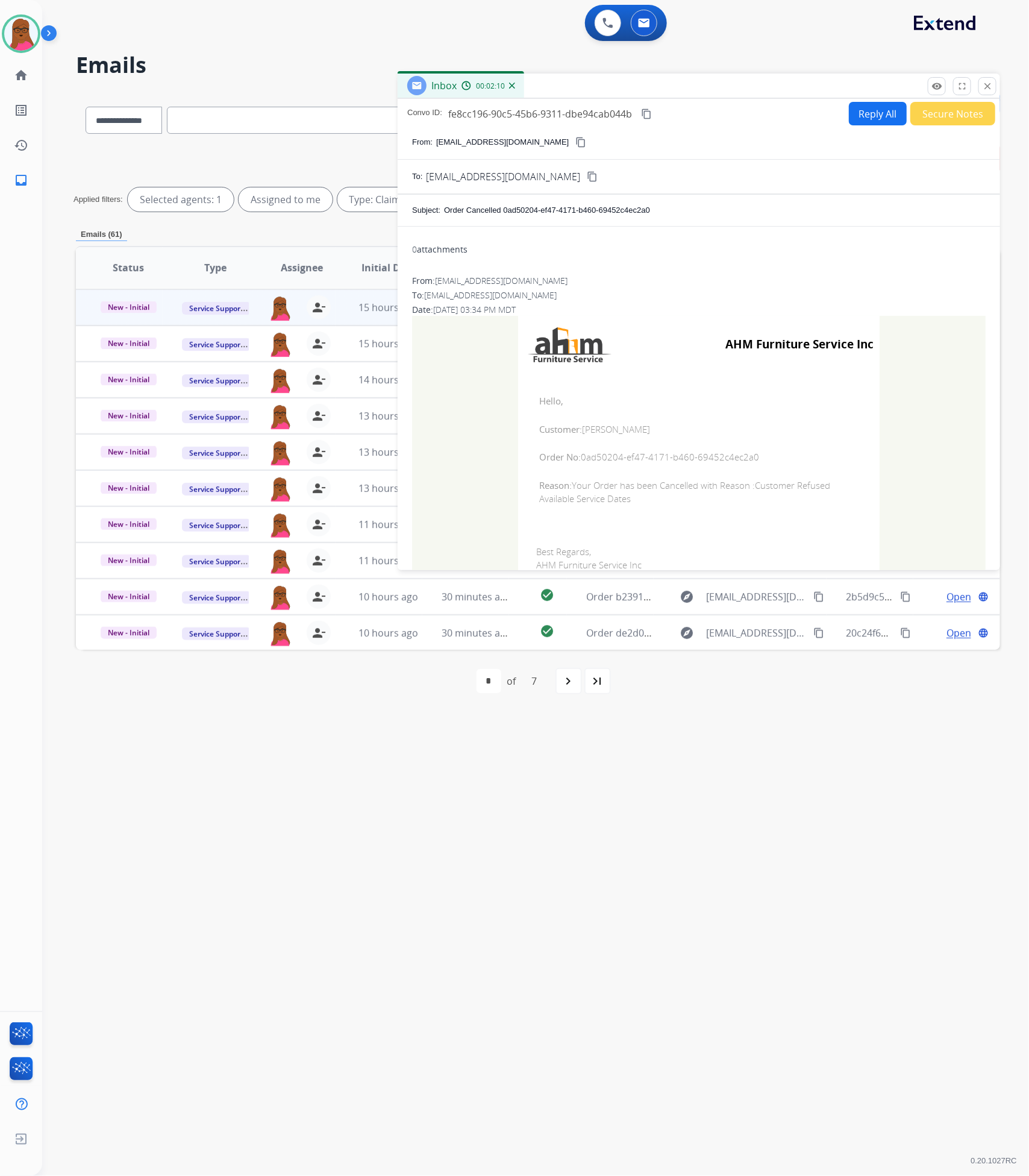
scroll to position [0, 0]
click at [991, 92] on button "close Close" at bounding box center [988, 86] width 18 height 18
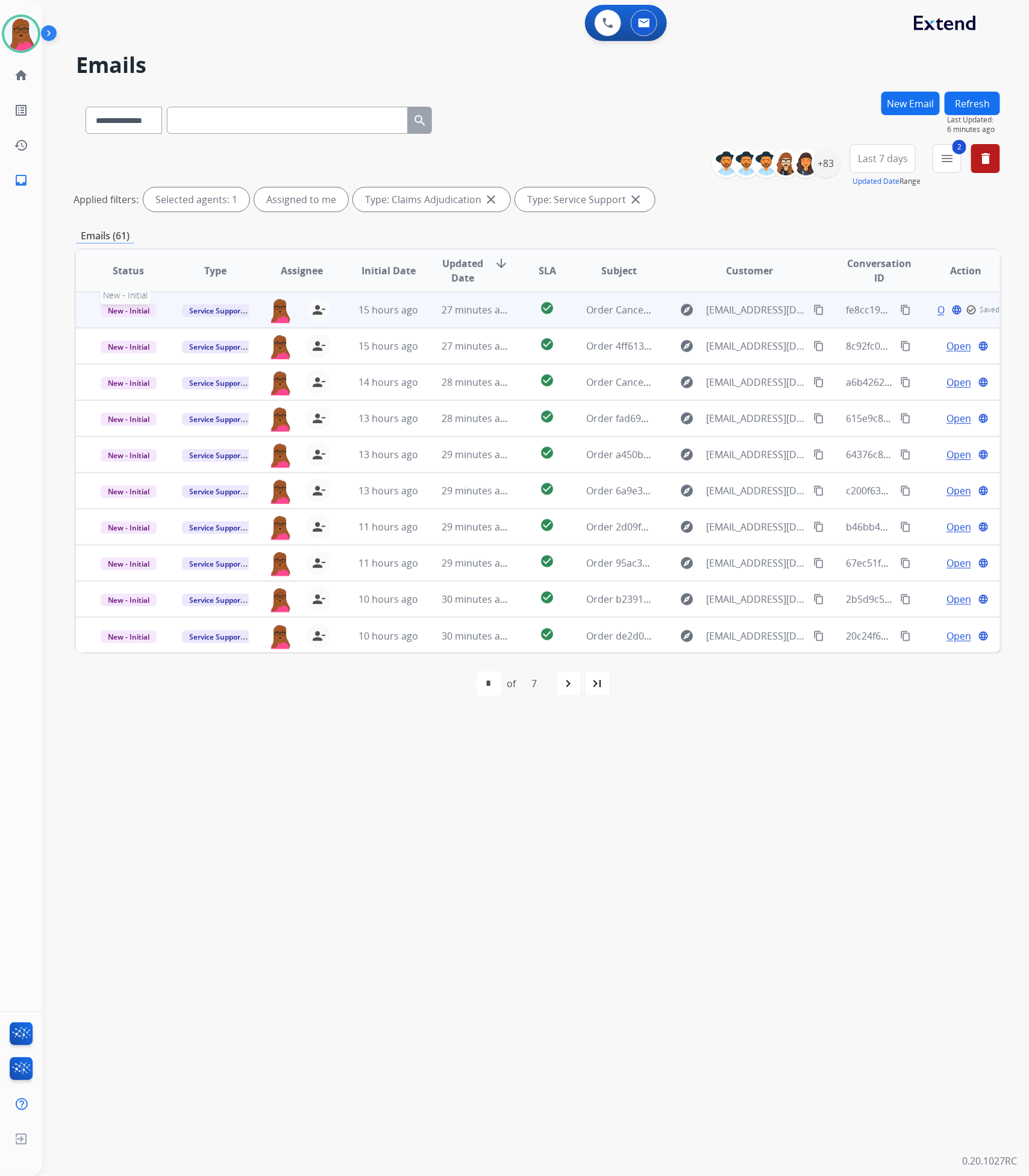
click at [132, 308] on span "New - Initial" at bounding box center [129, 310] width 56 height 13
click at [206, 425] on p "Closed – Solved" at bounding box center [189, 423] width 69 height 17
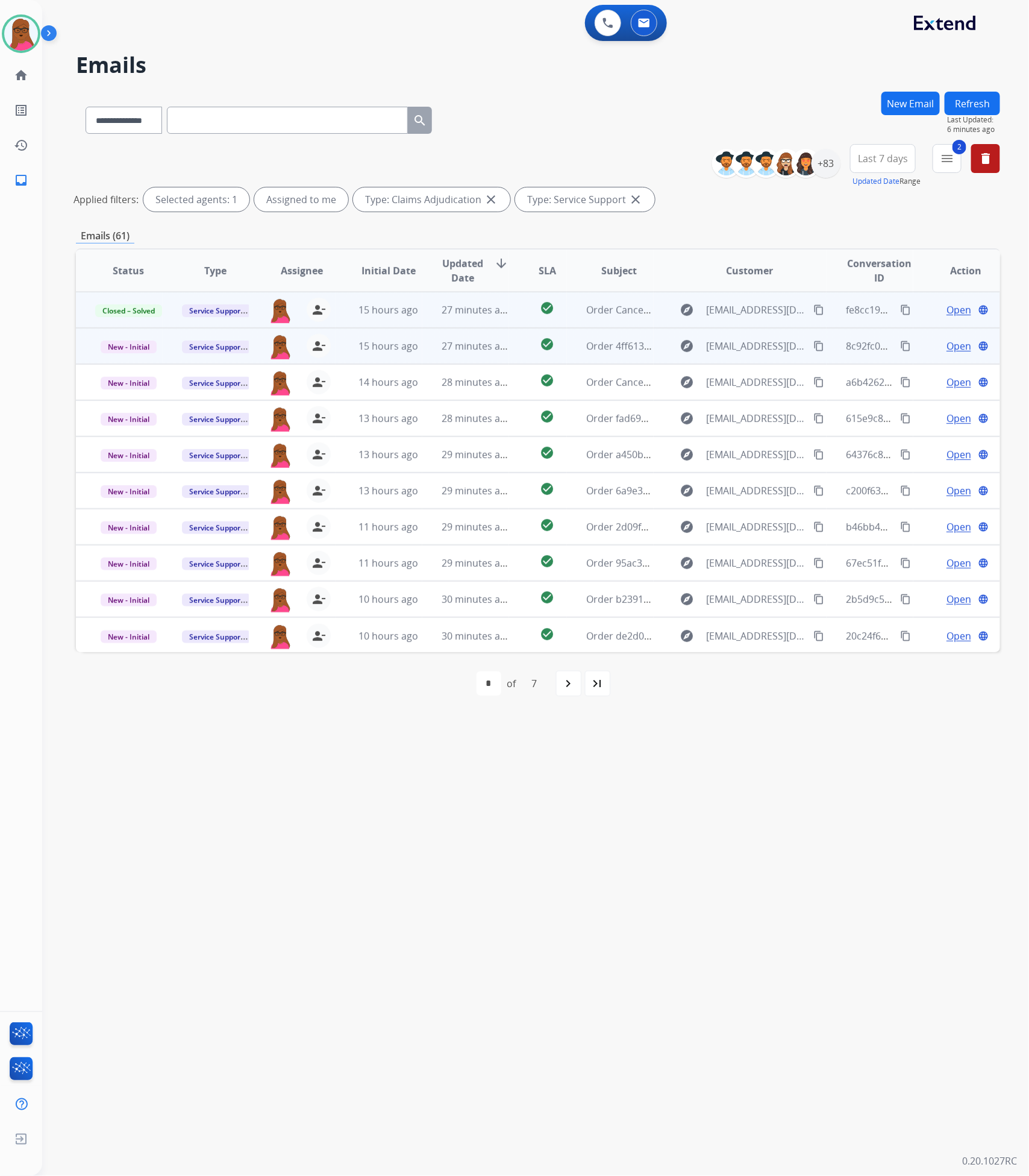
click at [947, 353] on td "Open language" at bounding box center [956, 346] width 86 height 36
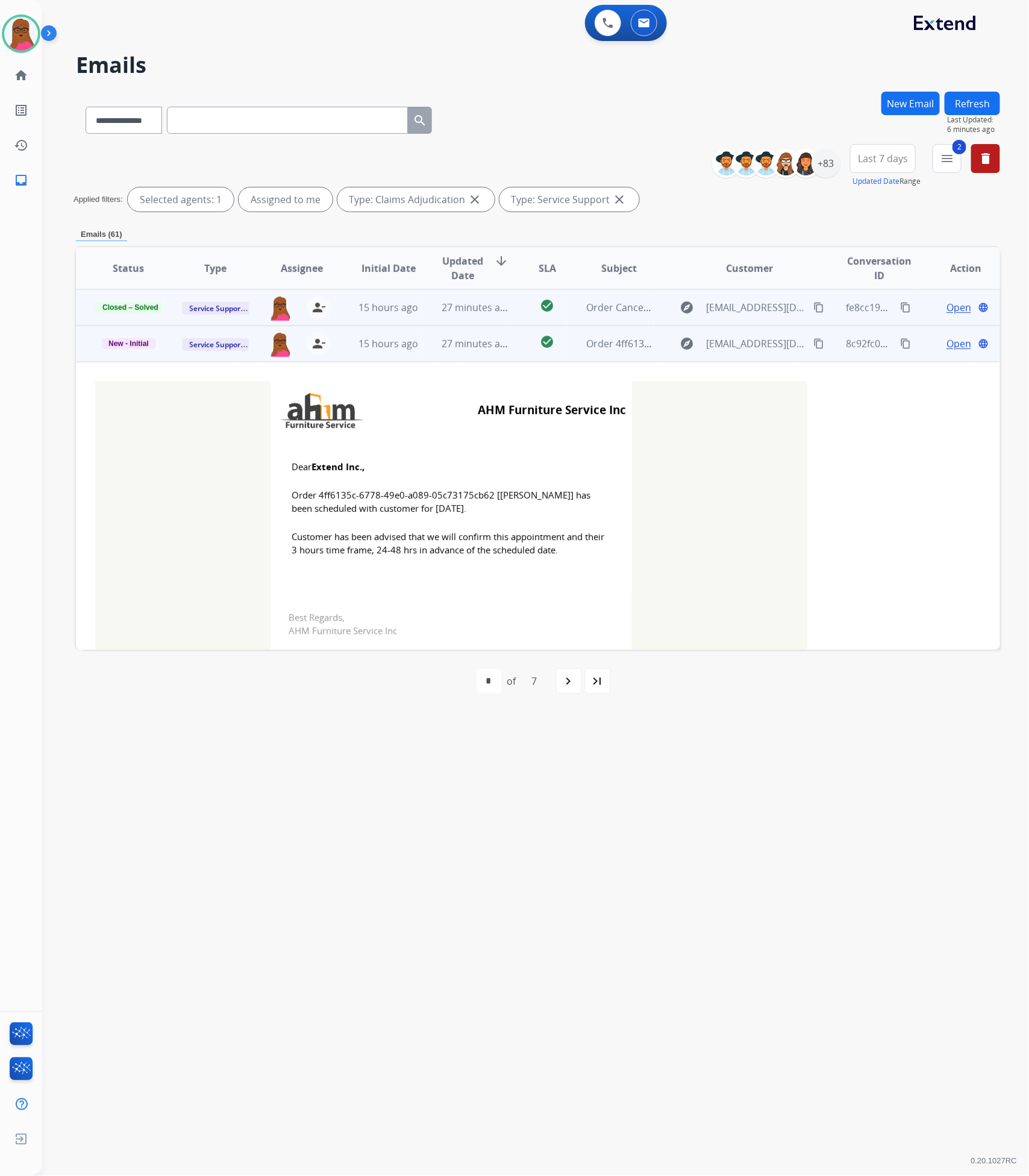
scroll to position [36, 0]
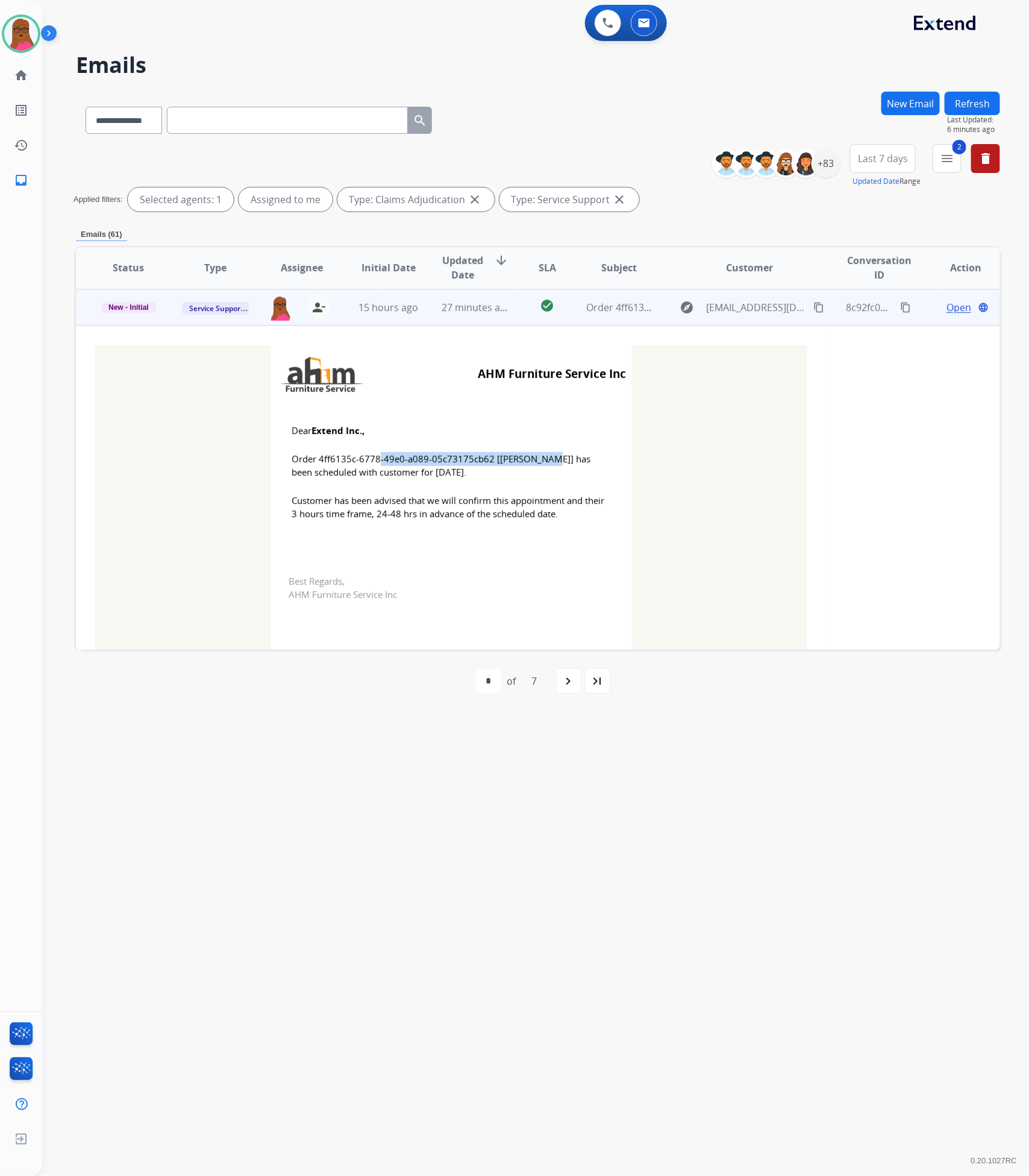
drag, startPoint x: 484, startPoint y: 459, endPoint x: 315, endPoint y: 460, distance: 169.0
click at [315, 460] on span "Order 4ff6135c-6778-49e0-a089-05c73175cb62 [[PERSON_NAME]] has been scheduled w…" at bounding box center [451, 465] width 319 height 27
copy span "4ff6135c-6778-49e0-a089-05c73175cb62"
drag, startPoint x: 528, startPoint y: 535, endPoint x: 550, endPoint y: 528, distance: 23.1
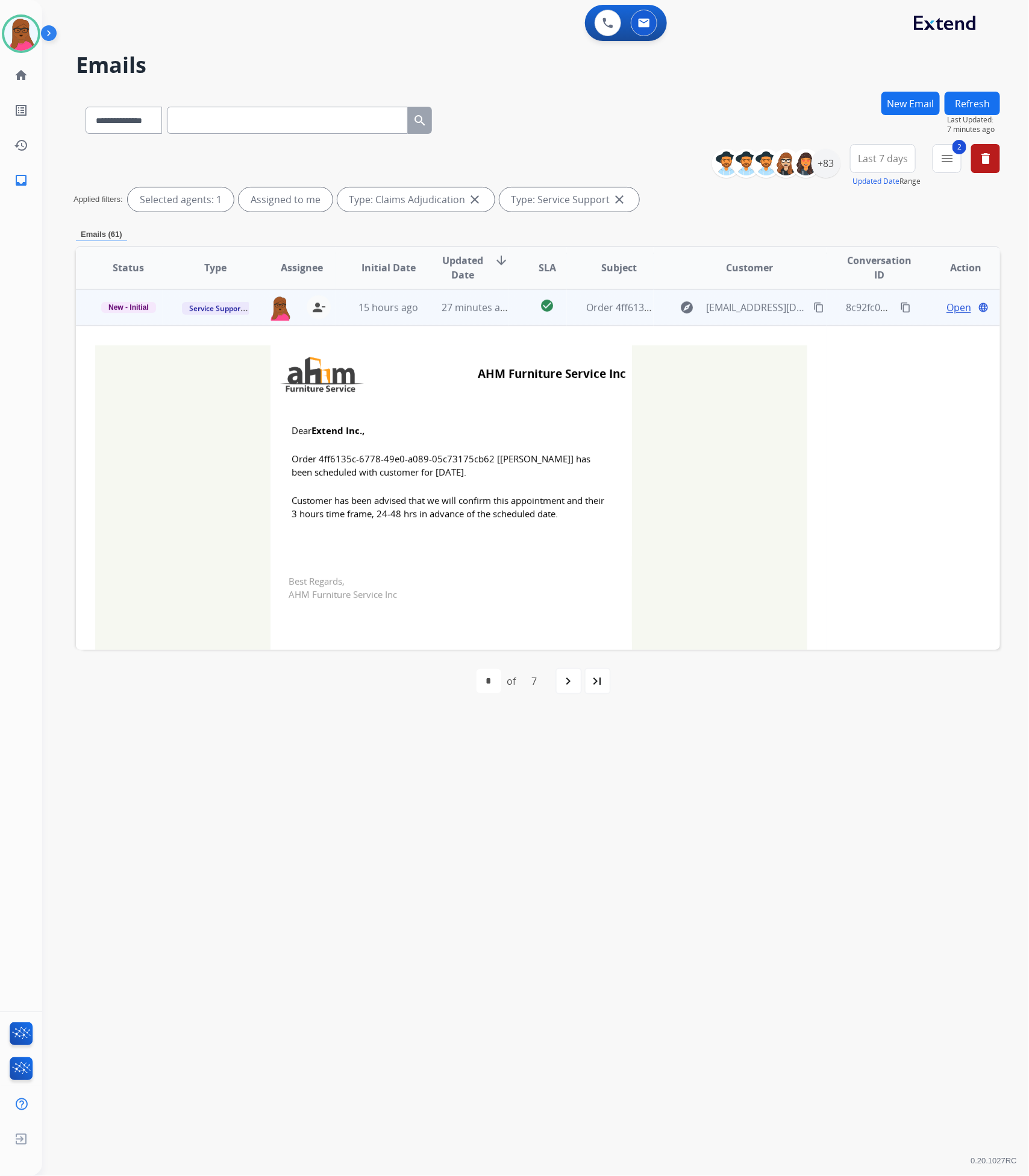
click at [528, 535] on td "Dear Extend Inc., Order 4ff6135c-6778-49e0-a089-05c73175cb62 [[PERSON_NAME]] ha…" at bounding box center [452, 479] width 362 height 154
drag, startPoint x: 551, startPoint y: 519, endPoint x: 288, endPoint y: 432, distance: 277.0
click at [288, 432] on td "Dear Extend Inc., Order 4ff6135c-6778-49e0-a089-05c73175cb62 [[PERSON_NAME]] ha…" at bounding box center [452, 479] width 362 height 154
copy td "Dear Extend Inc., Order 4ff6135c-6778-49e0-a089-05c73175cb62 [[PERSON_NAME]] ha…"
click at [166, 311] on td "Service Support" at bounding box center [206, 307] width 86 height 36
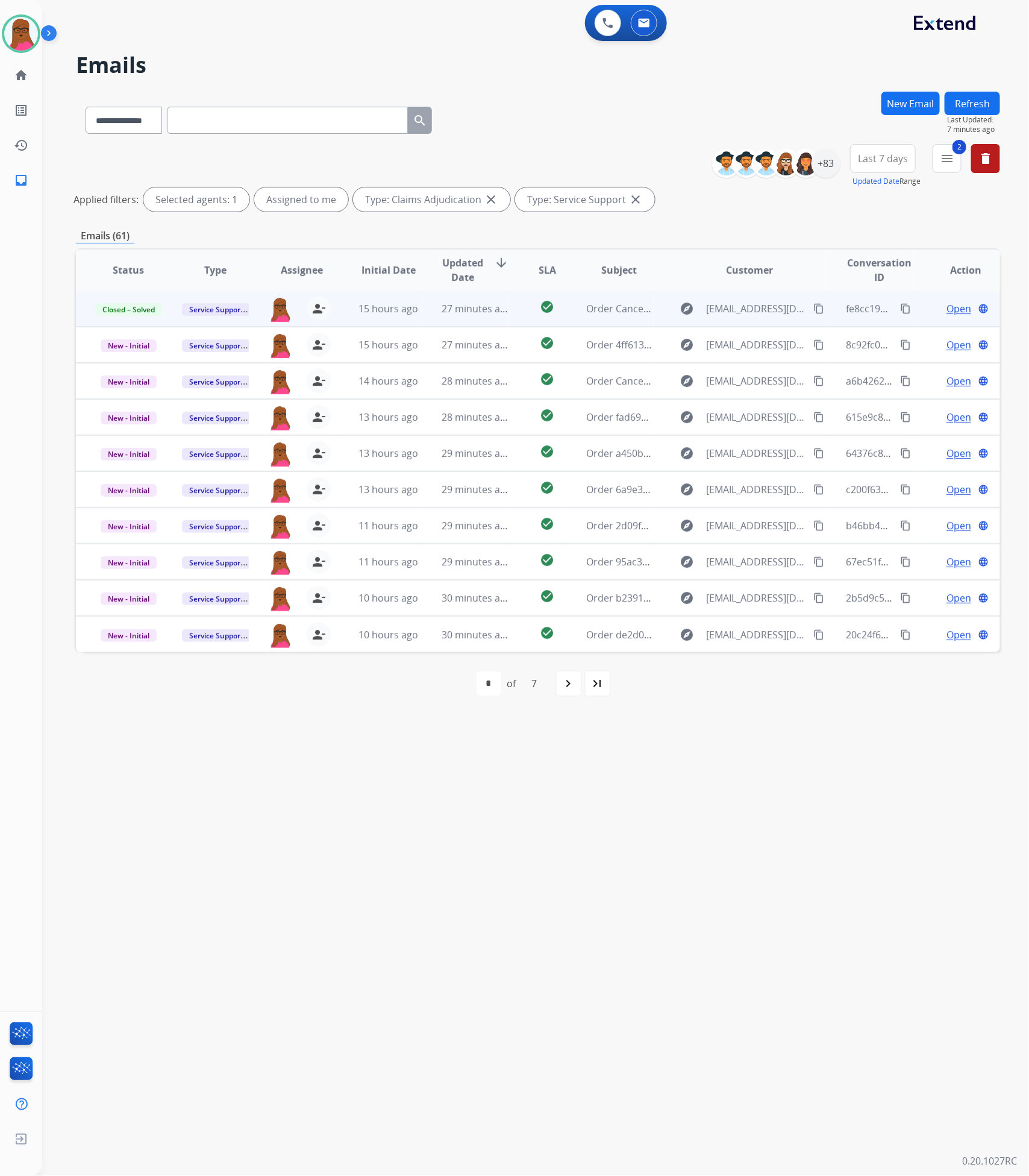
scroll to position [1, 0]
click at [150, 308] on span "Closed – Solved" at bounding box center [129, 310] width 67 height 13
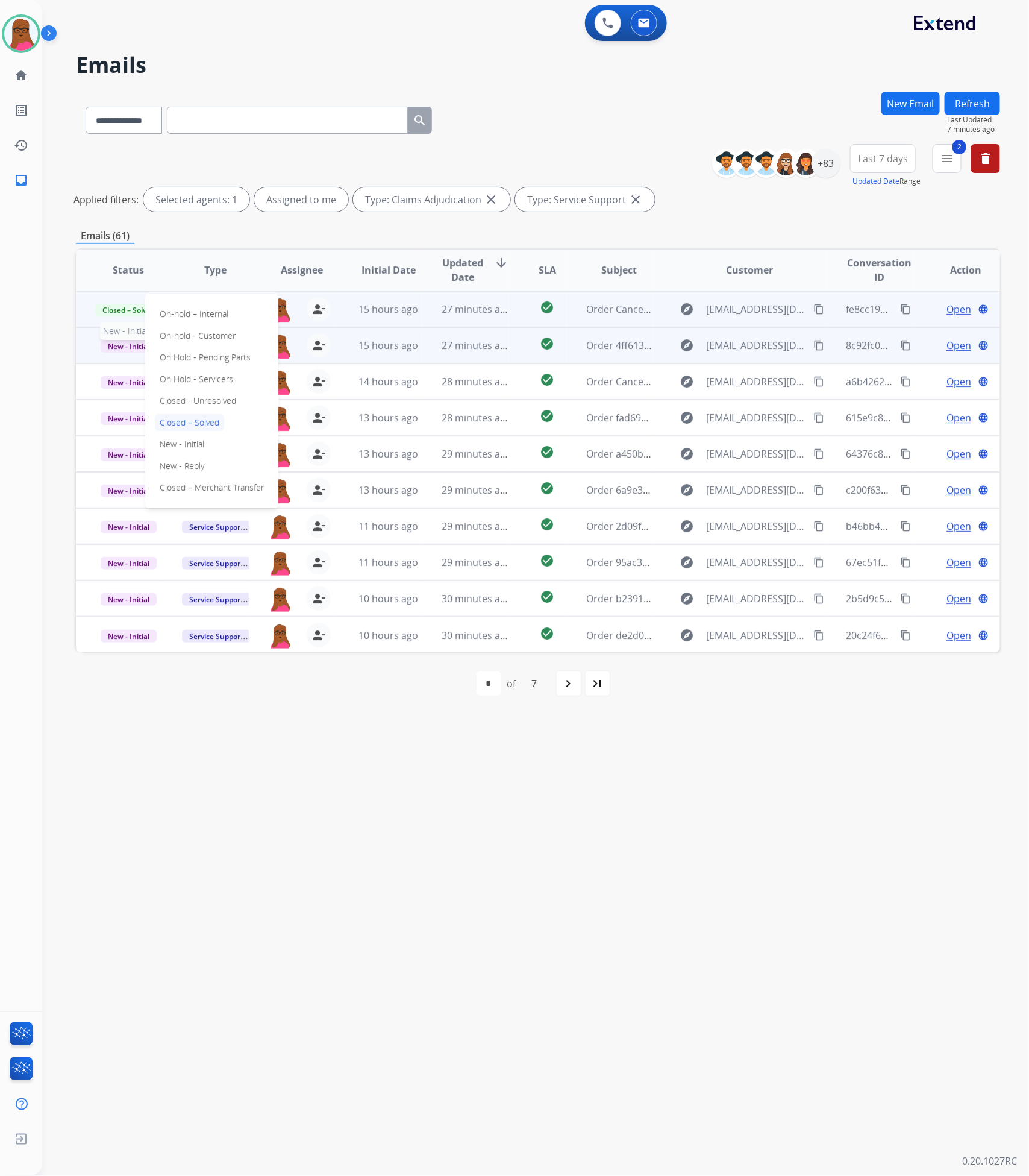
click at [118, 340] on span "New - Initial" at bounding box center [129, 346] width 56 height 13
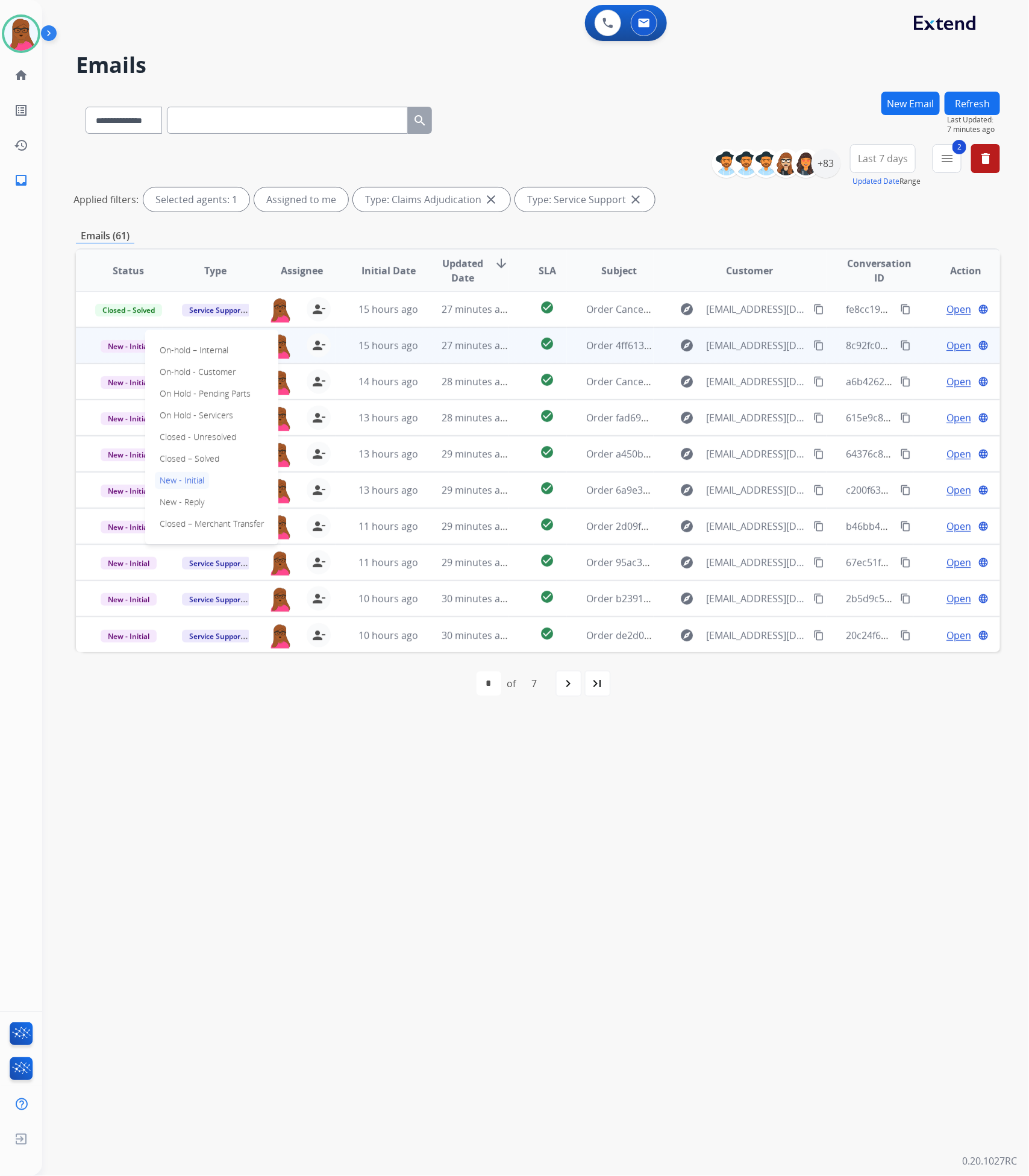
click at [949, 344] on span "Open" at bounding box center [958, 346] width 24 height 14
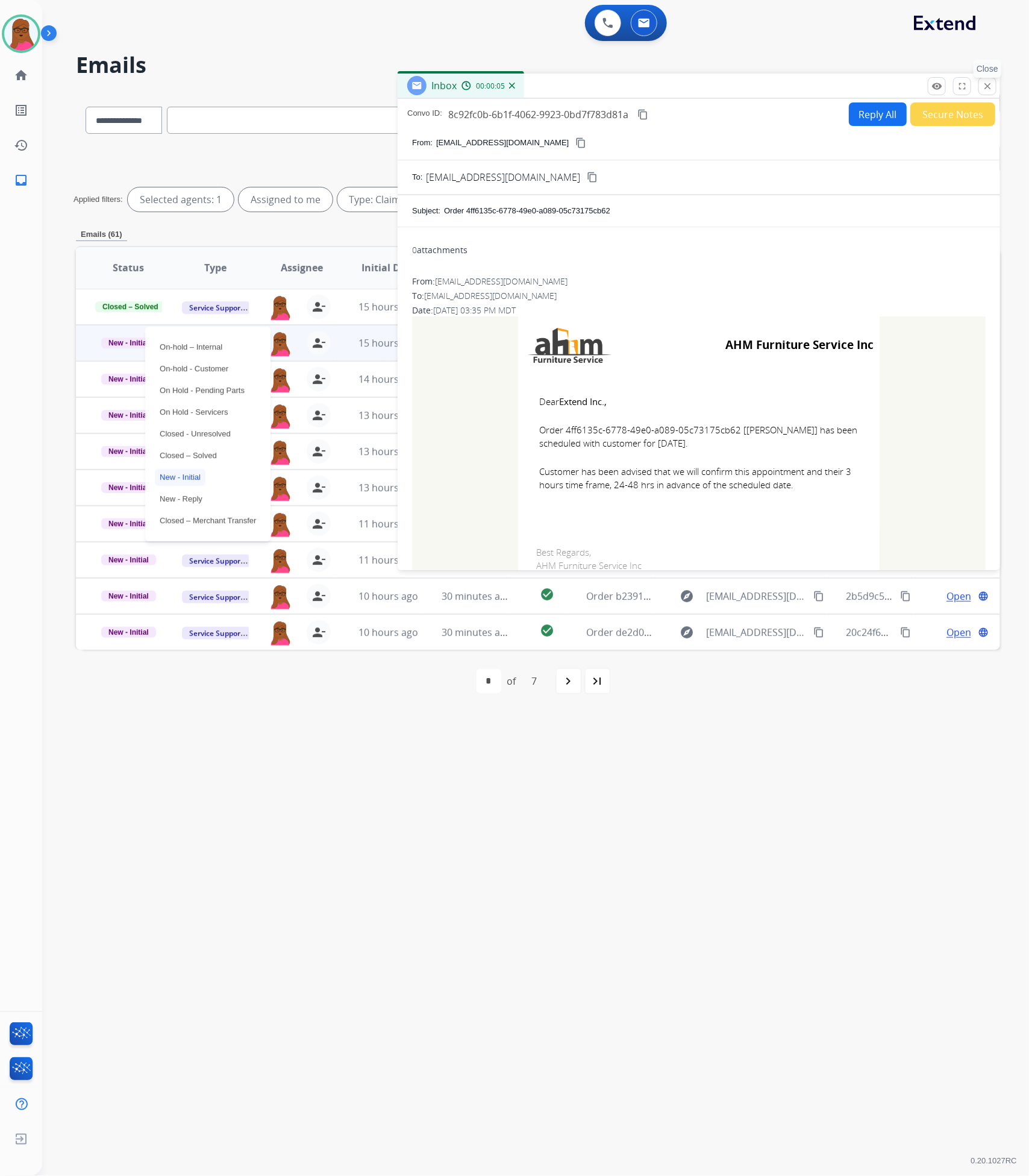
click at [987, 85] on mat-icon "close" at bounding box center [988, 86] width 11 height 11
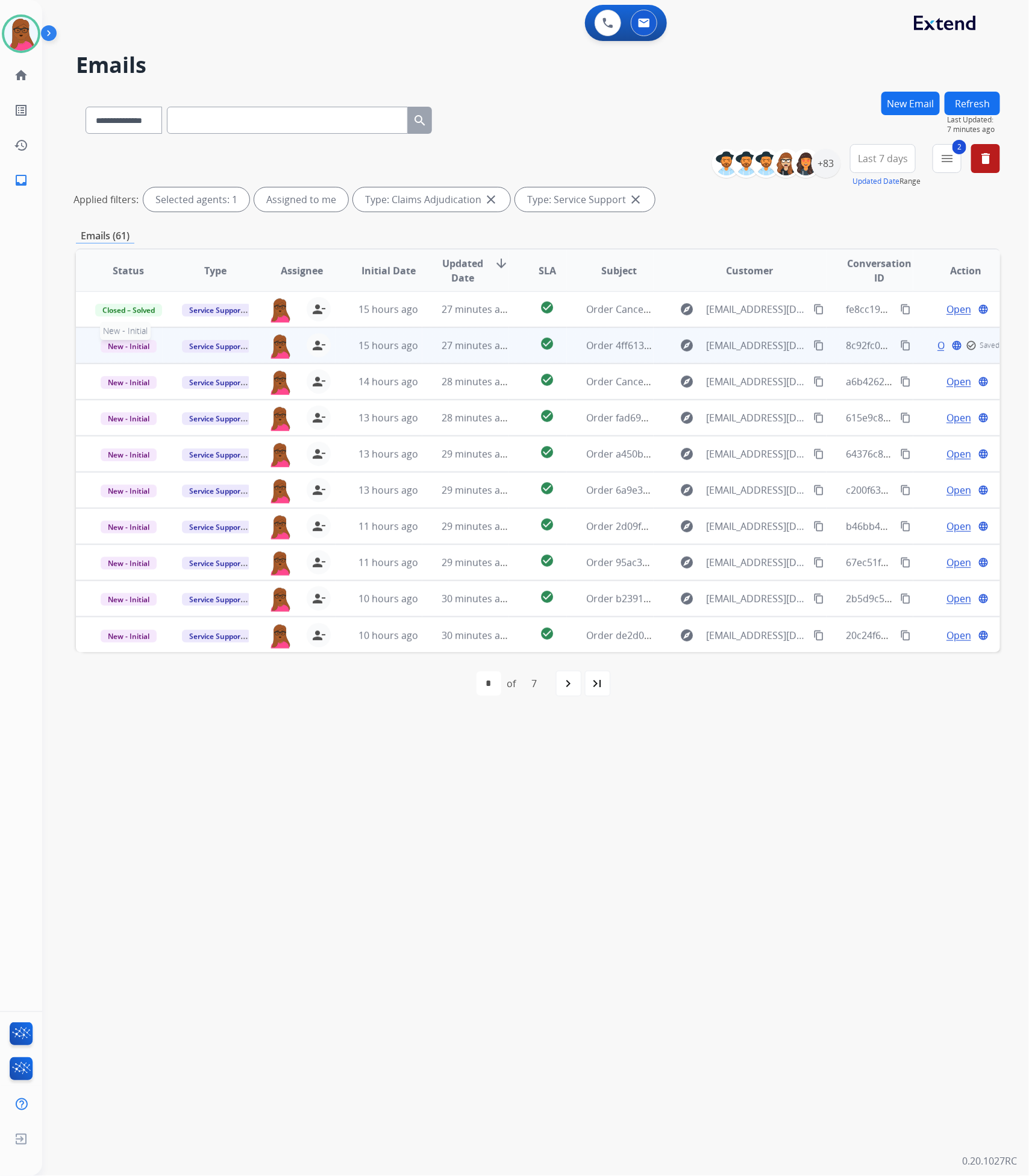
click at [125, 349] on span "New - Initial" at bounding box center [129, 346] width 56 height 13
click at [196, 458] on p "Closed – Solved" at bounding box center [189, 458] width 69 height 17
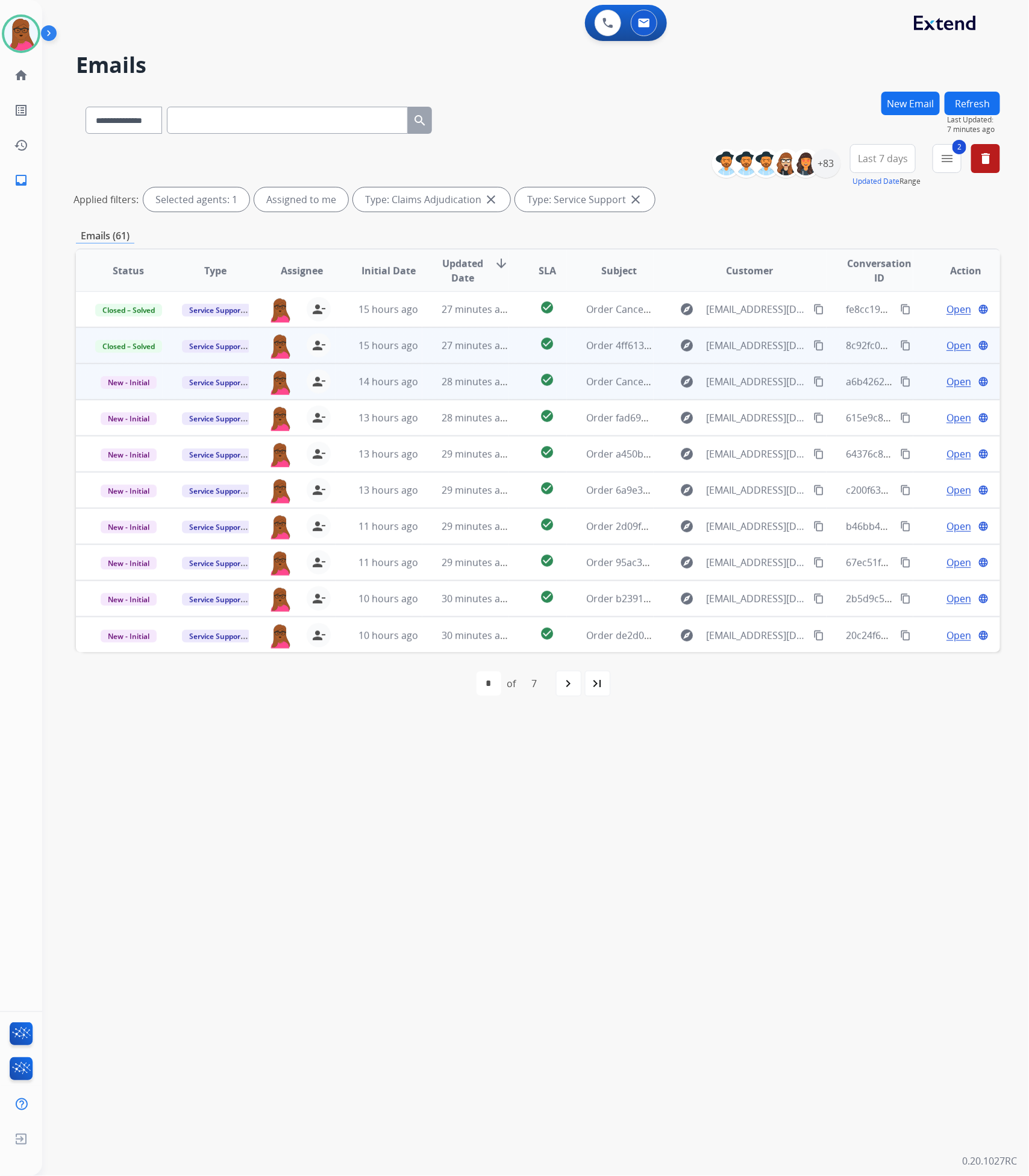
click at [942, 389] on td "Open language" at bounding box center [956, 382] width 86 height 36
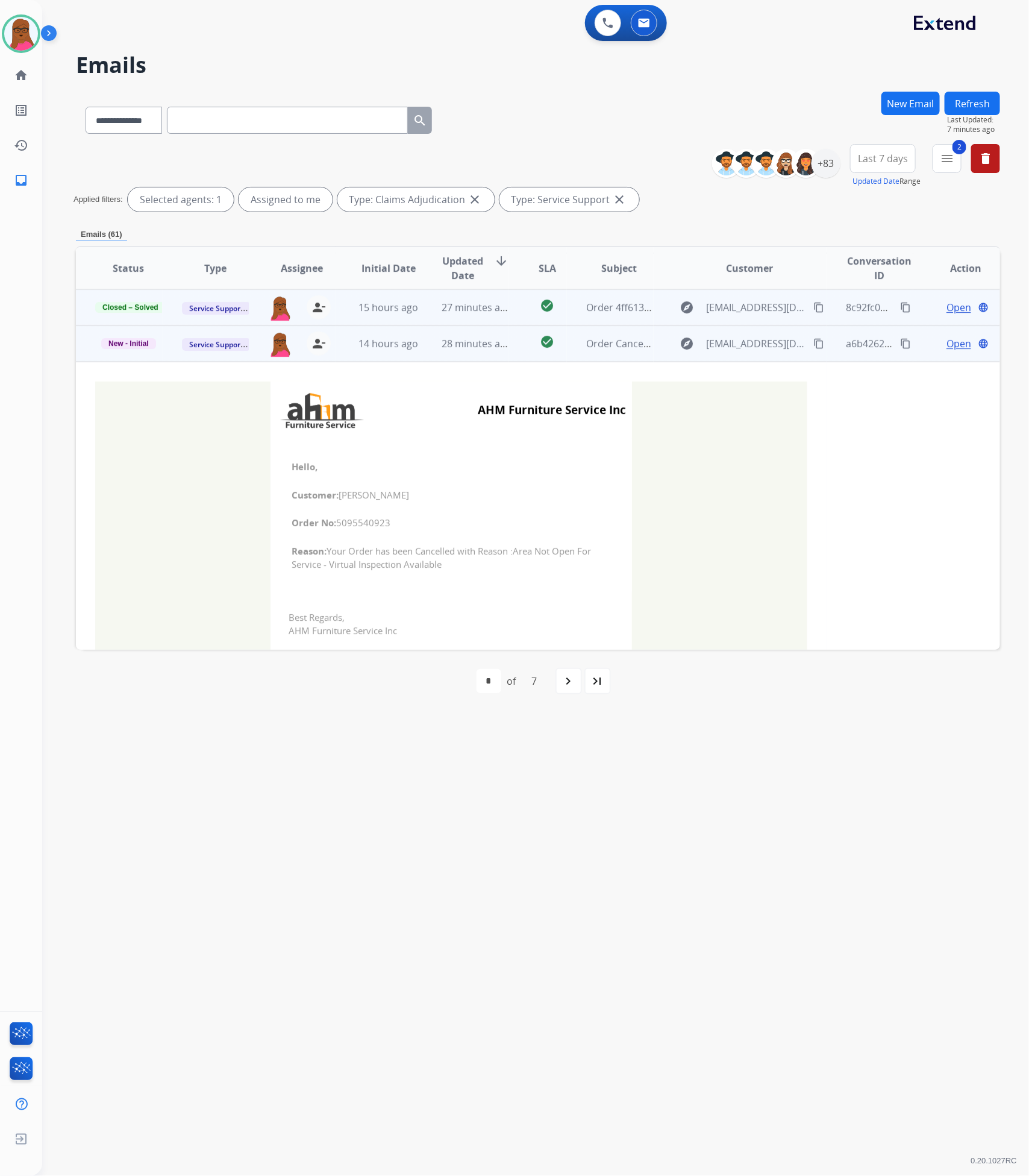
scroll to position [72, 0]
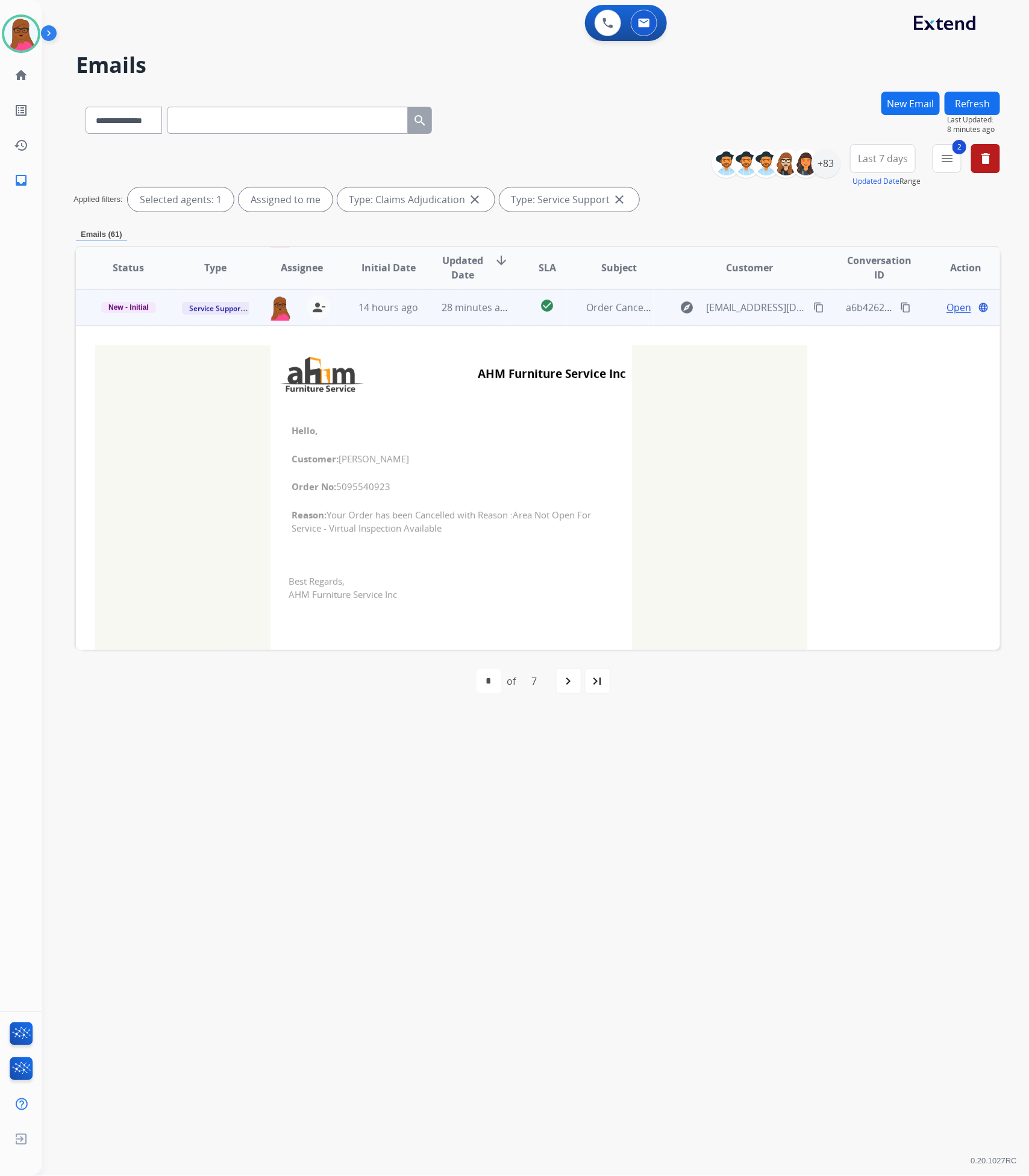
click at [358, 483] on span "Order No: 5095540923" at bounding box center [451, 486] width 319 height 13
copy span "5095540923"
drag, startPoint x: 289, startPoint y: 429, endPoint x: 448, endPoint y: 539, distance: 193.3
click at [447, 539] on td "Hello, Customer: [PERSON_NAME] Order No: 5095540923 Reason: Your Order has been…" at bounding box center [452, 479] width 362 height 154
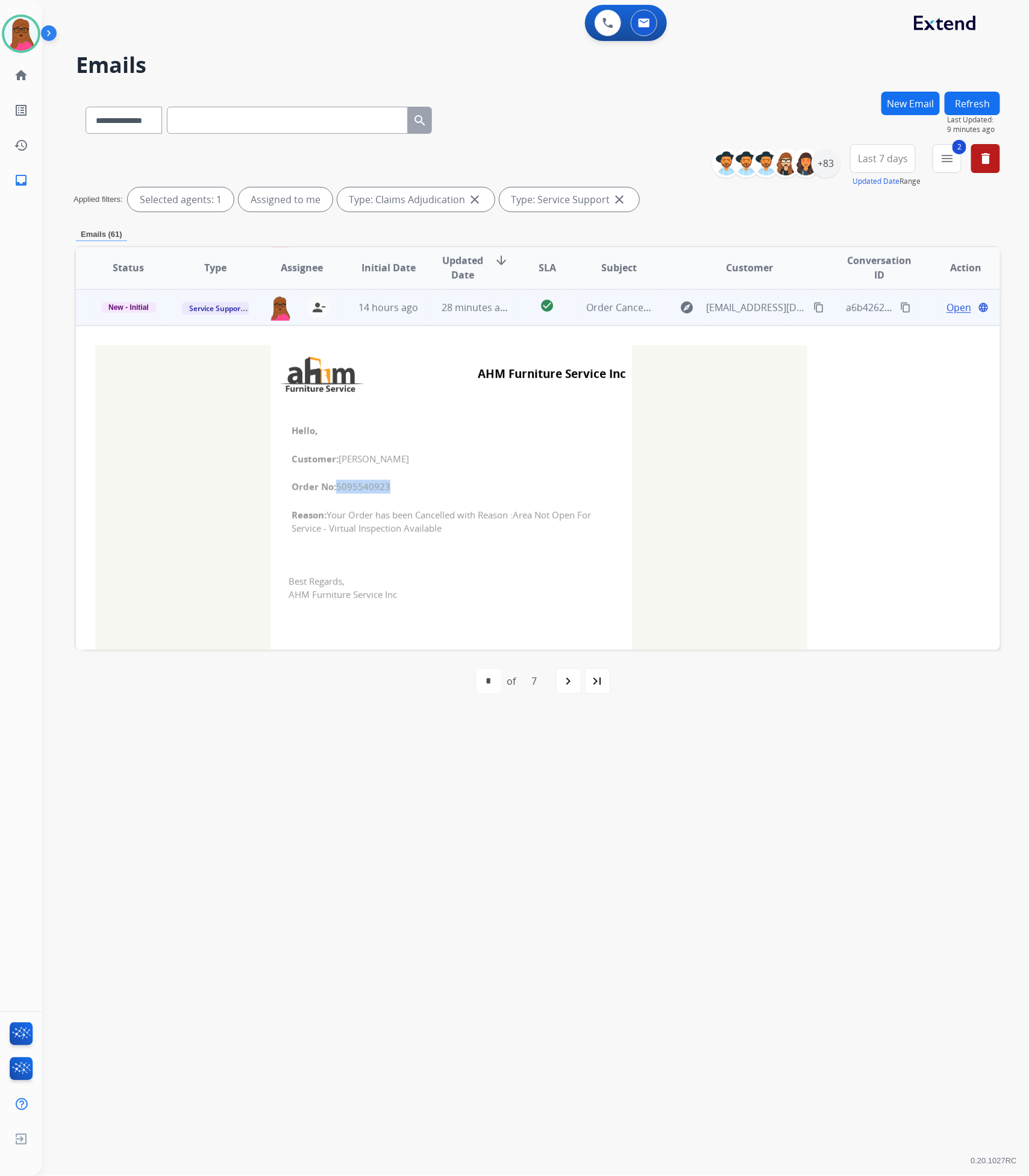
copy td "Hello, Customer: [PERSON_NAME] Order No: 5095540923 Reason: Your Order has been…"
click at [147, 302] on span "New - Initial" at bounding box center [129, 308] width 55 height 11
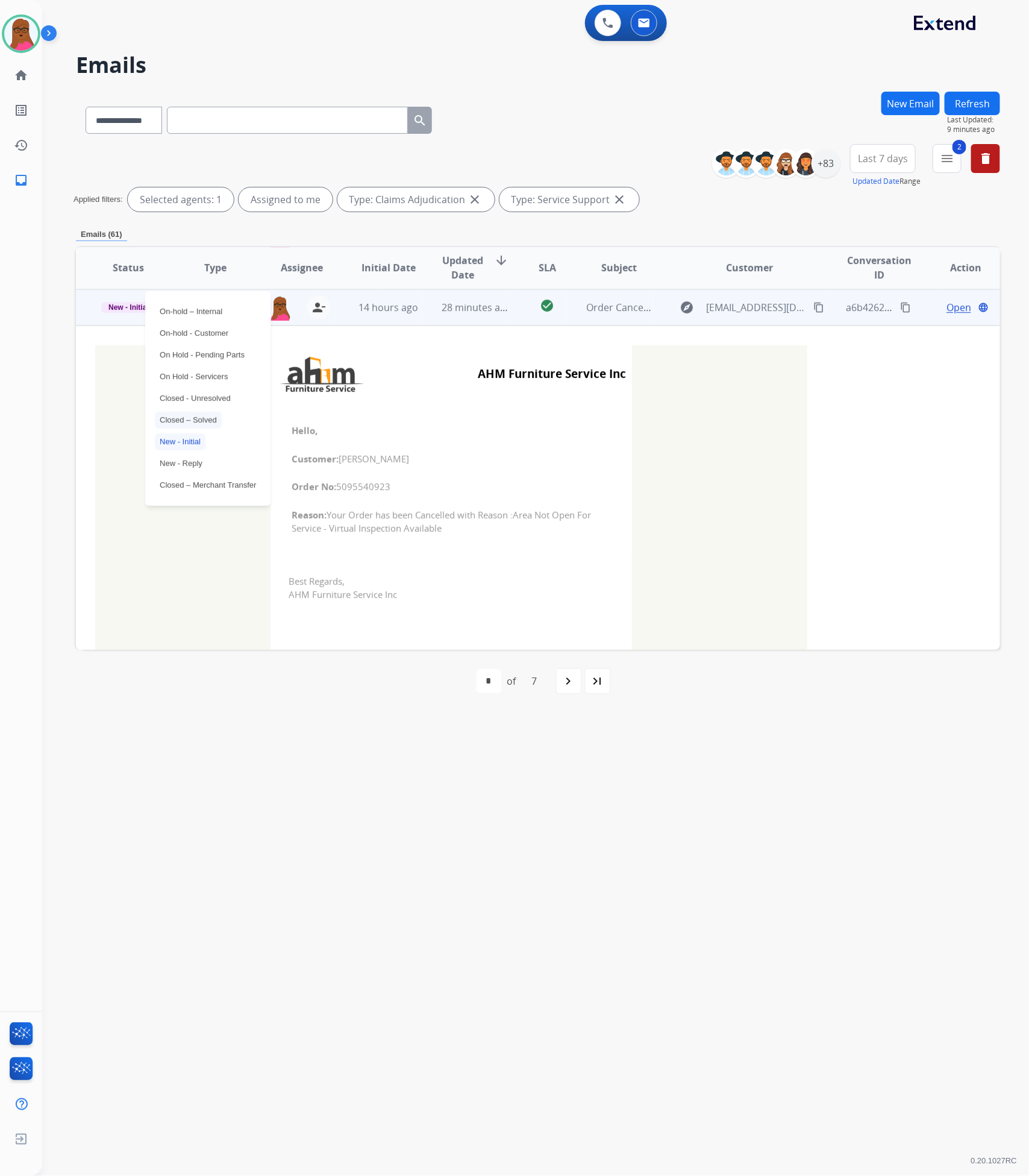
click at [188, 424] on p "Closed – Solved" at bounding box center [188, 419] width 67 height 17
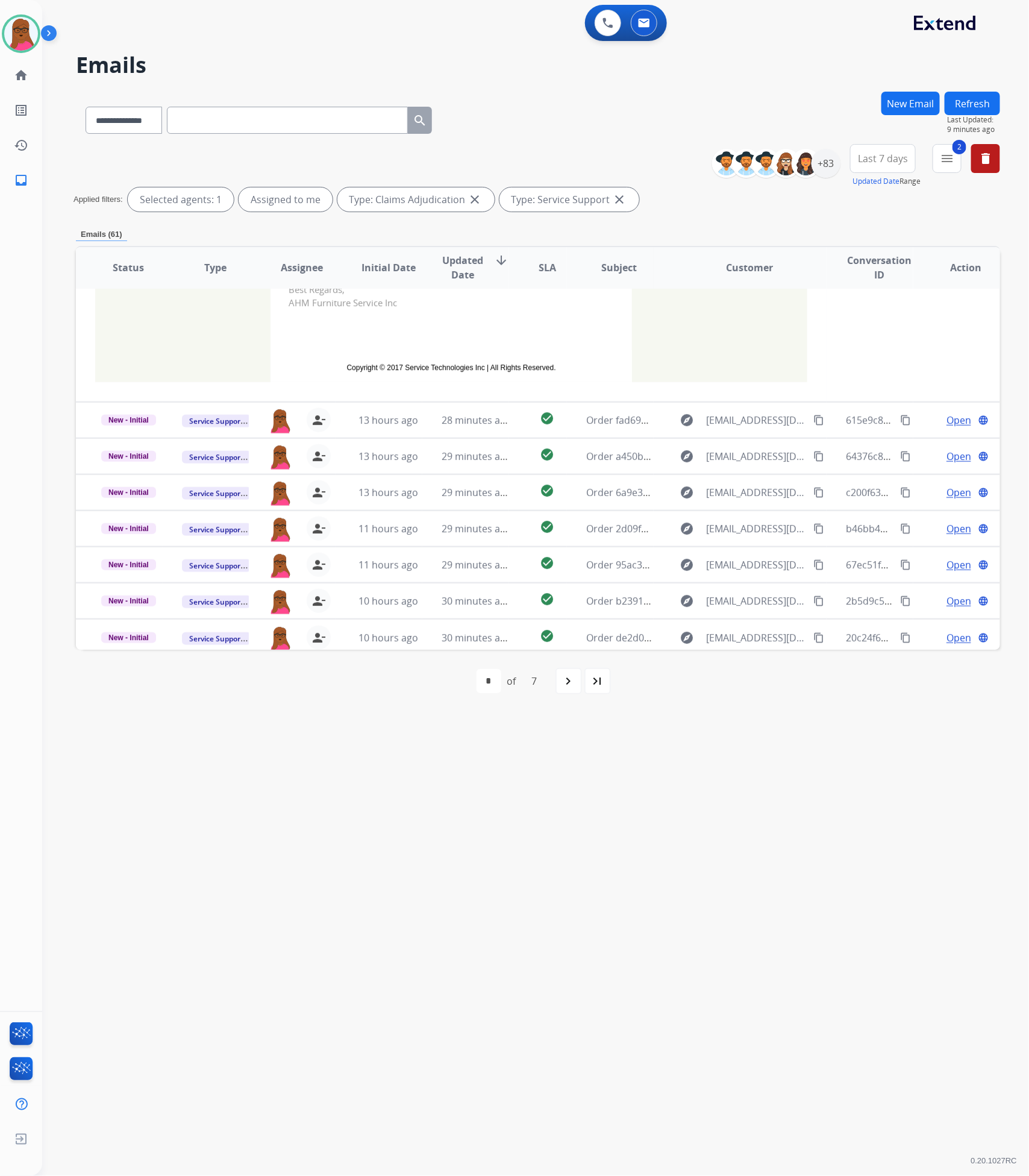
scroll to position [369, 0]
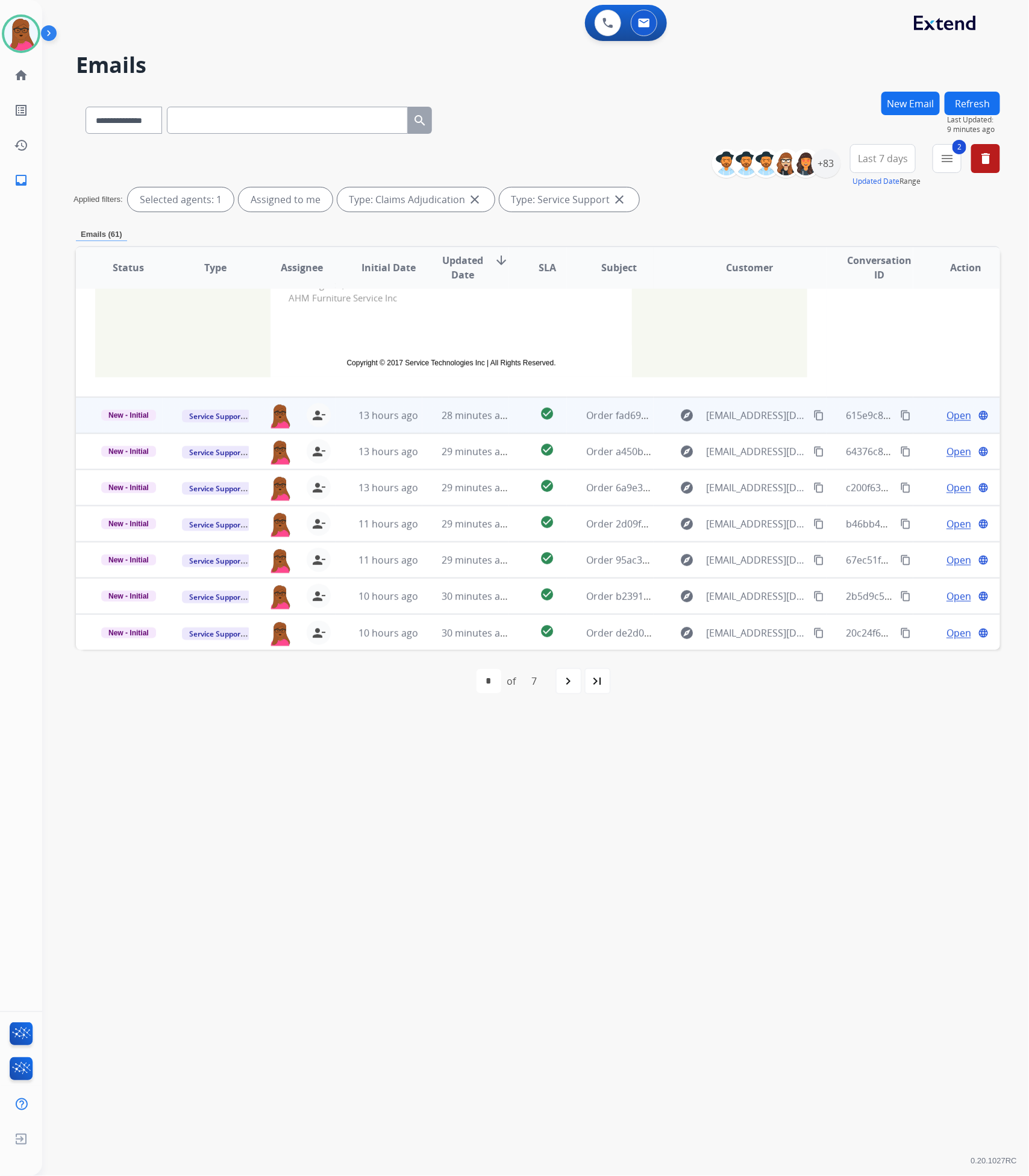
click at [949, 411] on span "Open" at bounding box center [958, 415] width 24 height 14
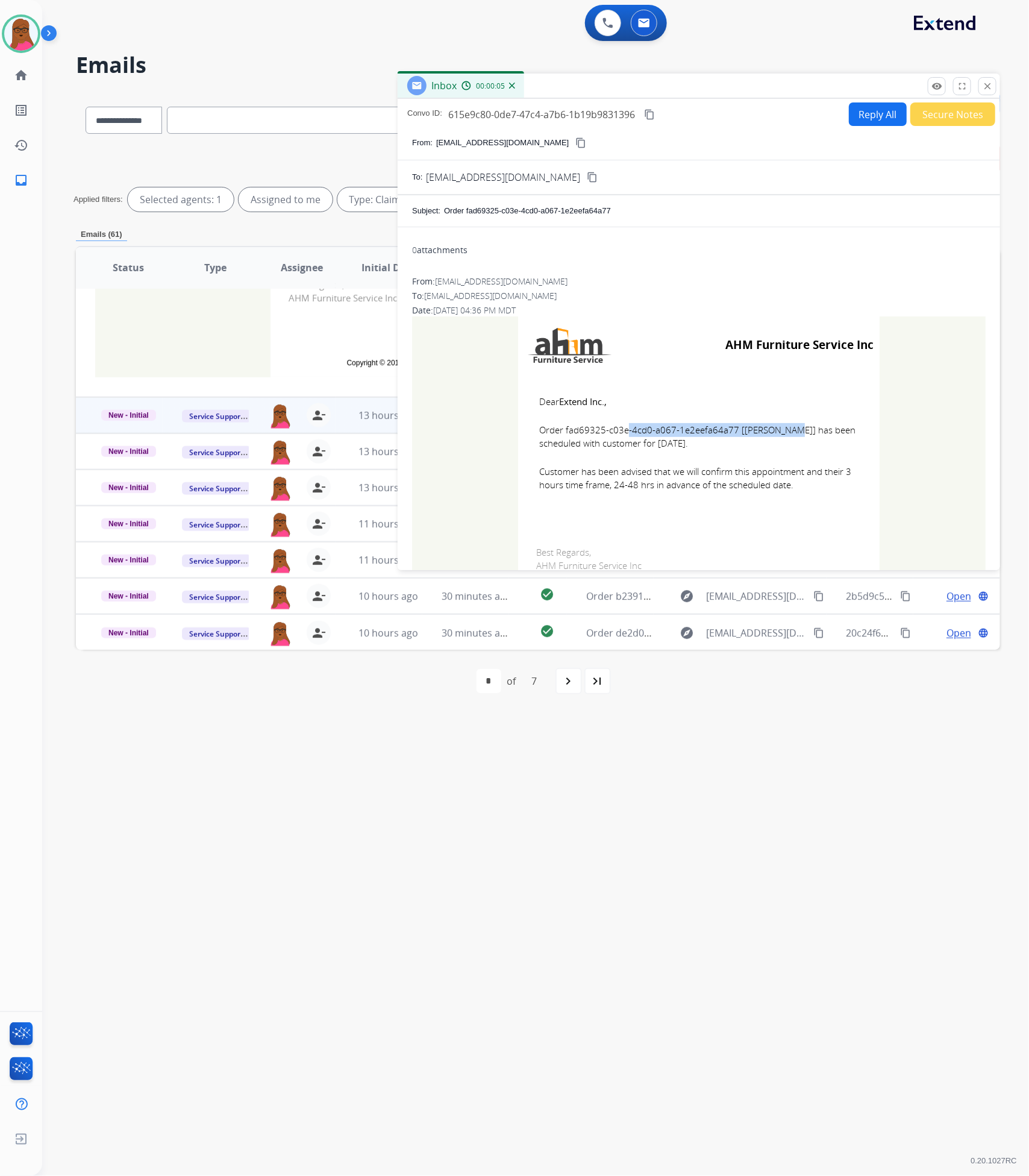
drag, startPoint x: 729, startPoint y: 430, endPoint x: 561, endPoint y: 435, distance: 168.1
click at [561, 435] on span "Order fad69325-c03e-4cd0-a067-1e2eefa64a77 [[PERSON_NAME]] has been scheduled w…" at bounding box center [698, 436] width 319 height 27
copy span "fad69325-c03e-4cd0-a067-1e2eefa64a77"
click at [795, 489] on span "Customer has been advised that we will confirm this appointment and their 3 hou…" at bounding box center [698, 478] width 319 height 27
drag, startPoint x: 794, startPoint y: 489, endPoint x: 526, endPoint y: 391, distance: 285.4
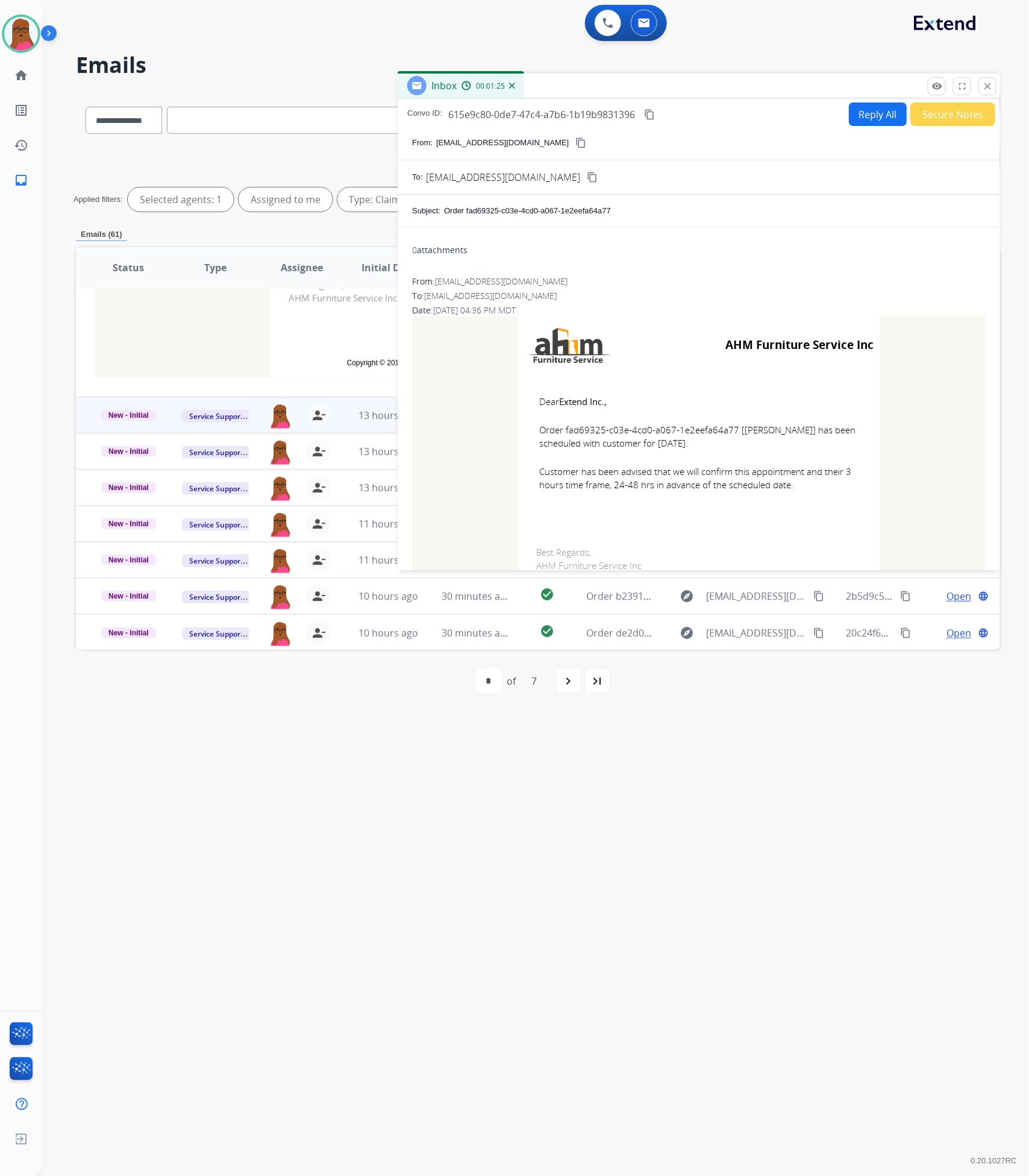
click at [526, 391] on td "Dear Extend Inc., Order fad69325-c03e-4cd0-a067-1e2eefa64a77 [[PERSON_NAME]] ha…" at bounding box center [699, 450] width 362 height 154
copy td "Dear Extend Inc., Order fad69325-c03e-4cd0-a067-1e2eefa64a77 [[PERSON_NAME]] ha…"
click at [994, 88] on button "close Close" at bounding box center [988, 86] width 18 height 18
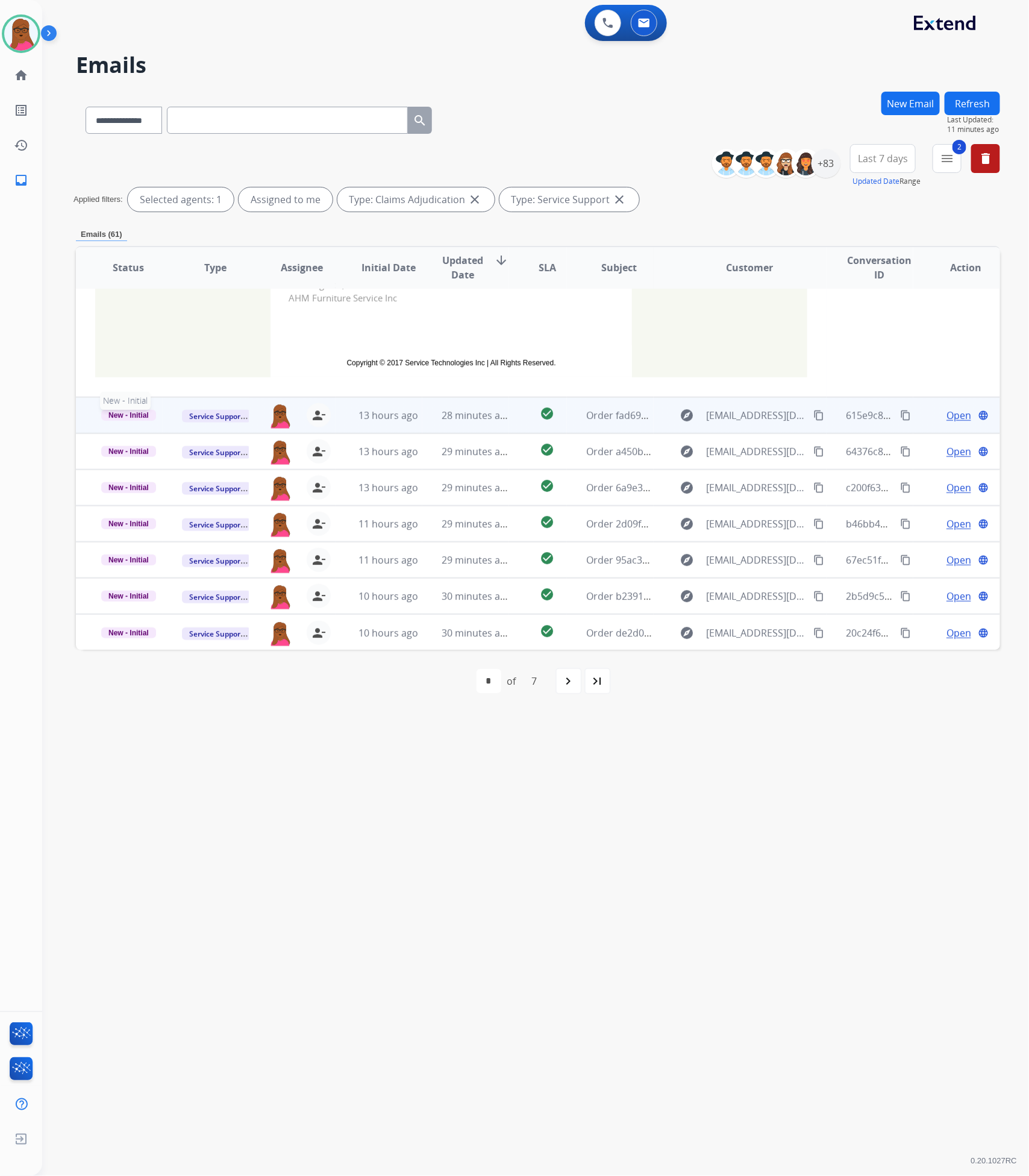
click at [125, 413] on span "New - Initial" at bounding box center [129, 415] width 55 height 11
click at [193, 525] on p "Closed – Solved" at bounding box center [188, 528] width 67 height 17
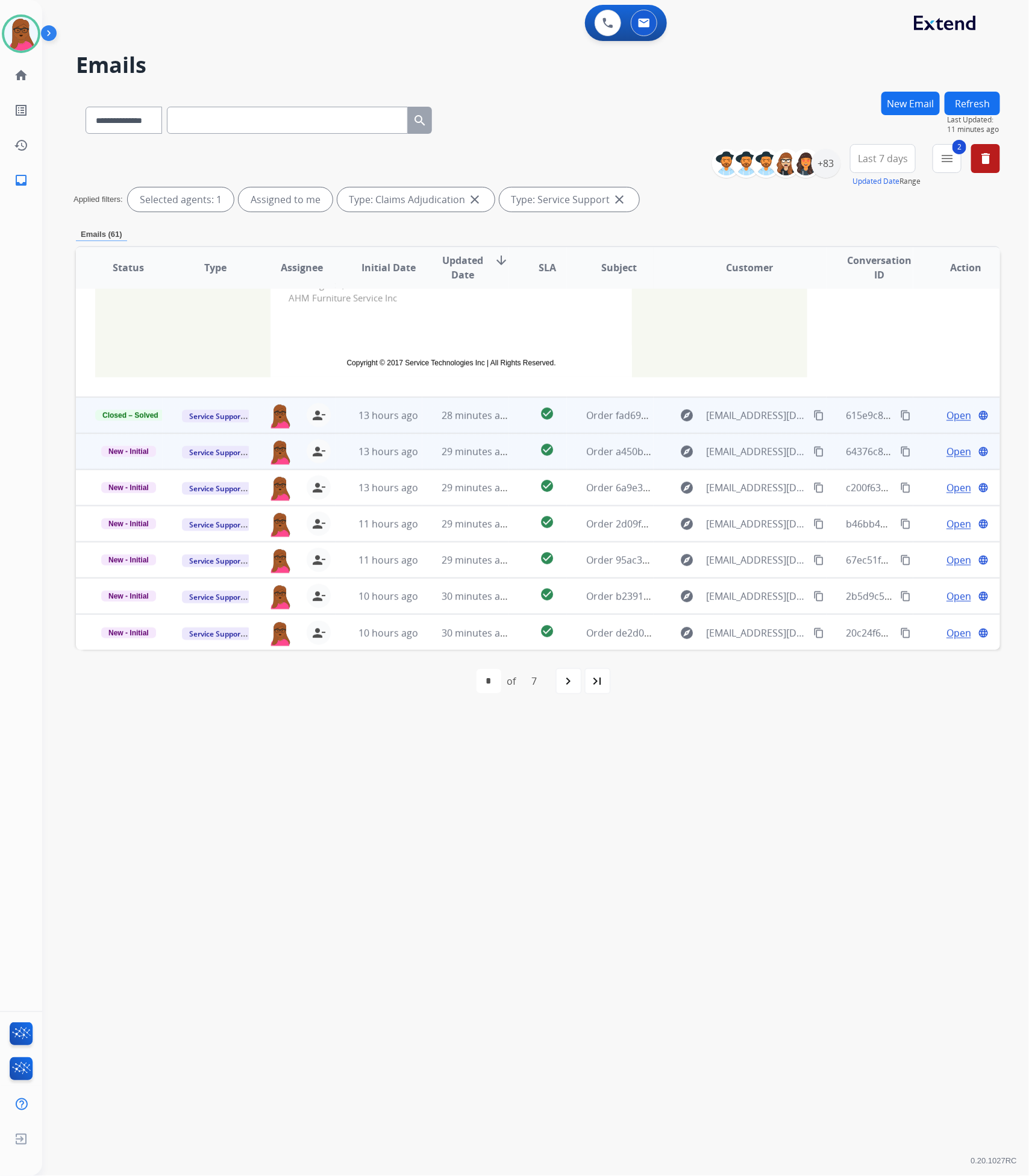
click at [953, 453] on span "Open" at bounding box center [958, 452] width 24 height 14
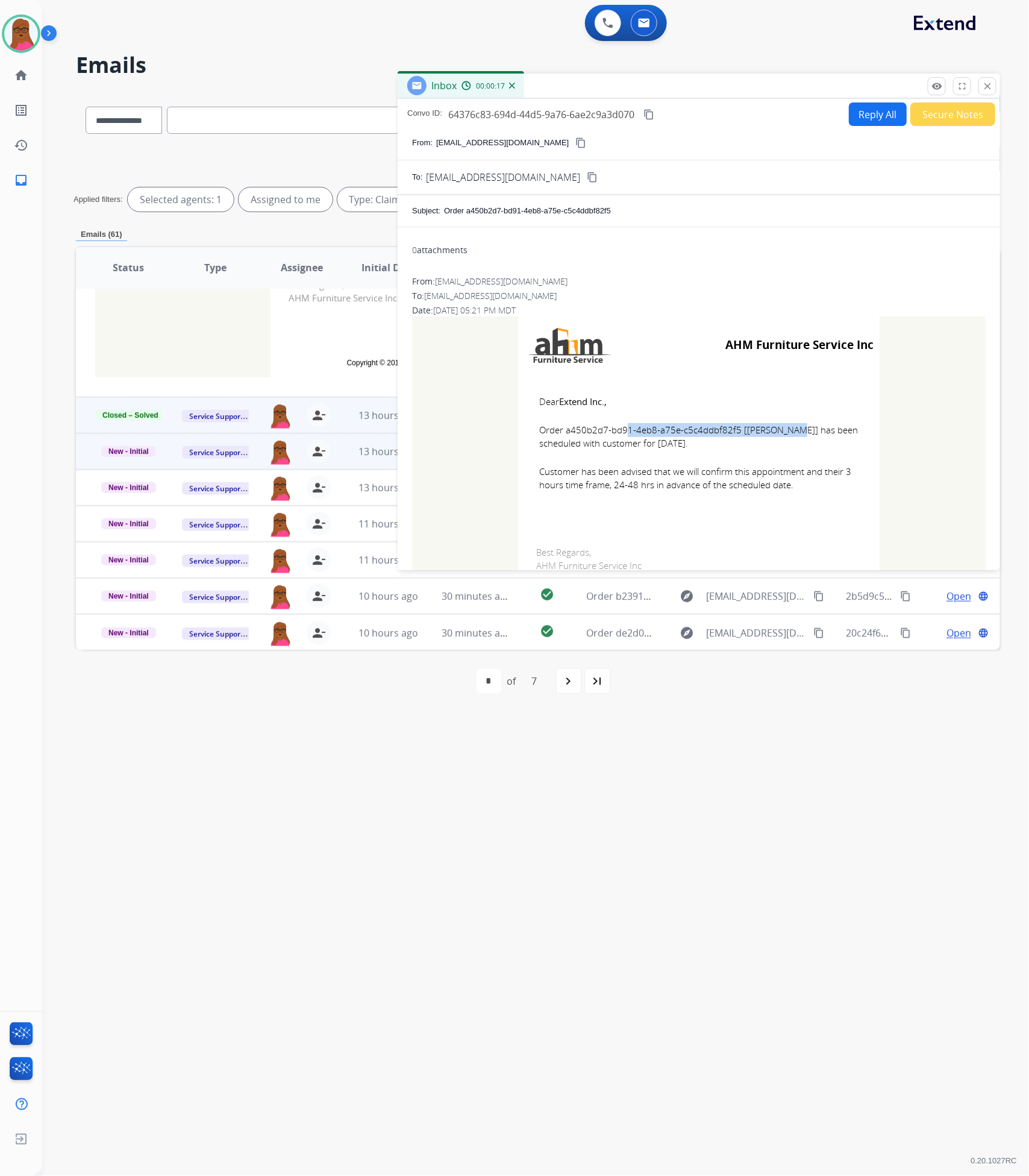
drag, startPoint x: 730, startPoint y: 433, endPoint x: 557, endPoint y: 427, distance: 173.1
click at [557, 427] on span "Order a450b2d7-bd91-4eb8-a75e-c5c4ddbf82f5 [[PERSON_NAME]] has been scheduled w…" at bounding box center [698, 436] width 319 height 27
click at [768, 440] on span "Order a450b2d7-bd91-4eb8-a75e-c5c4ddbf82f5 [[PERSON_NAME]] has been scheduled w…" at bounding box center [698, 436] width 319 height 27
drag, startPoint x: 729, startPoint y: 430, endPoint x: 649, endPoint y: 431, distance: 80.0
click at [649, 431] on span "Order a450b2d7-bd91-4eb8-a75e-c5c4ddbf82f5 [[PERSON_NAME]] has been scheduled w…" at bounding box center [698, 436] width 319 height 27
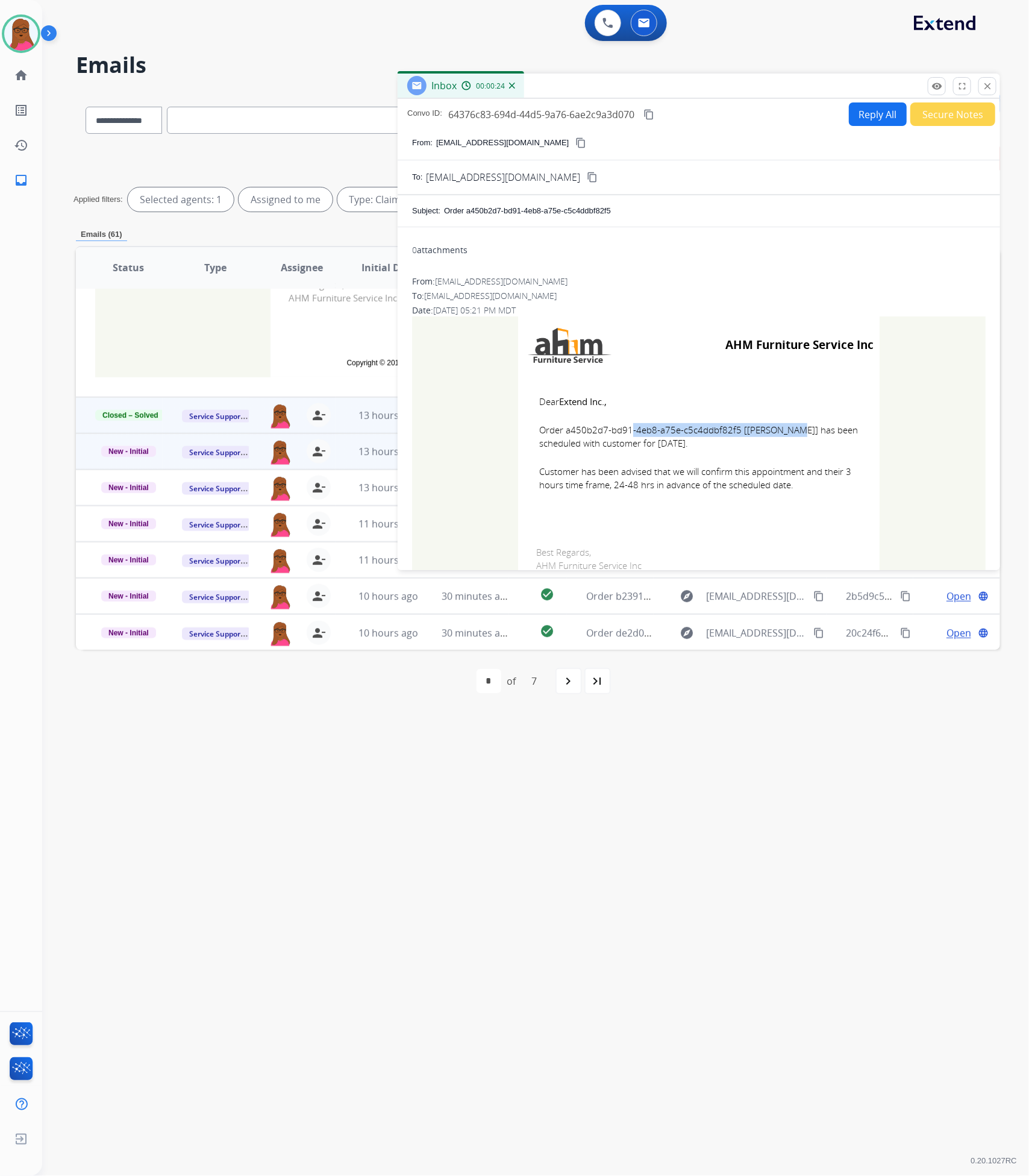
drag, startPoint x: 730, startPoint y: 428, endPoint x: 564, endPoint y: 431, distance: 166.0
click at [564, 431] on span "Order a450b2d7-bd91-4eb8-a75e-c5c4ddbf82f5 [[PERSON_NAME]] has been scheduled w…" at bounding box center [698, 436] width 319 height 27
copy span "a450b2d7-bd91-4eb8-a75e-c5c4ddbf82f5"
drag, startPoint x: 526, startPoint y: 397, endPoint x: 816, endPoint y: 505, distance: 309.5
click at [816, 505] on td "Dear Extend Inc., Order a450b2d7-bd91-4eb8-a75e-c5c4ddbf82f5 [[PERSON_NAME]] ha…" at bounding box center [699, 450] width 362 height 154
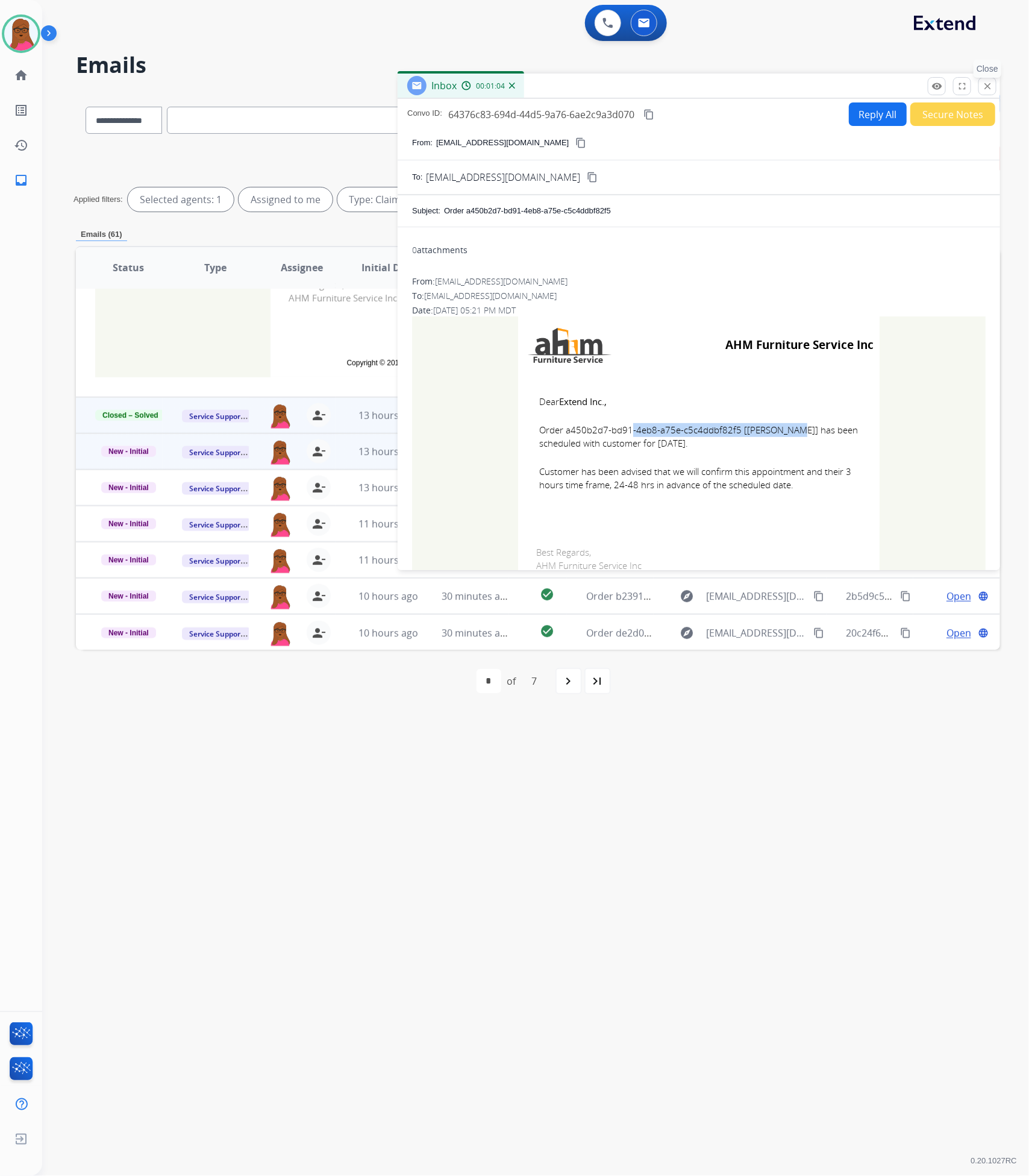
click at [985, 88] on mat-icon "close" at bounding box center [988, 86] width 11 height 11
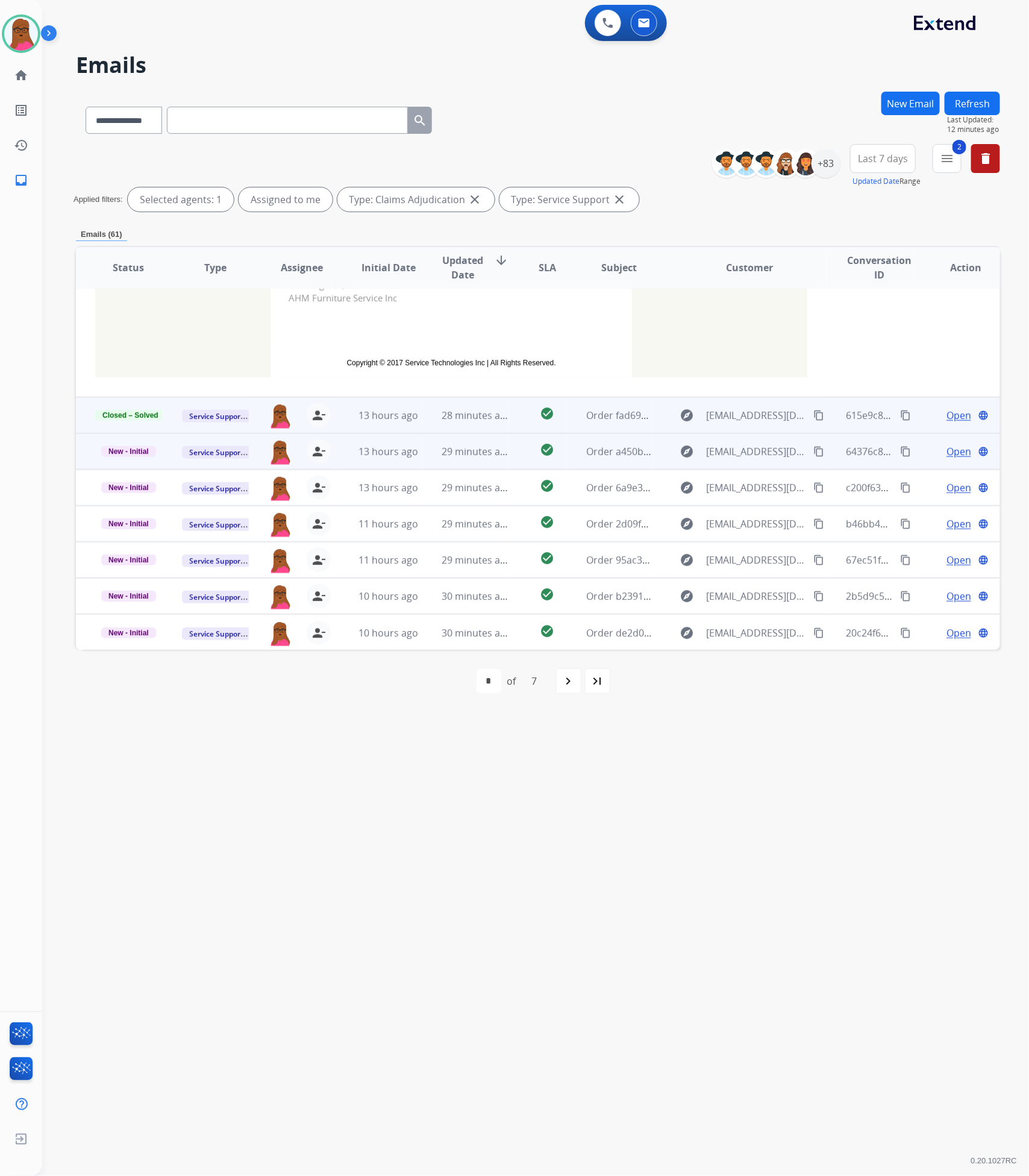
click at [139, 443] on td "New - Initial" at bounding box center [119, 452] width 86 height 36
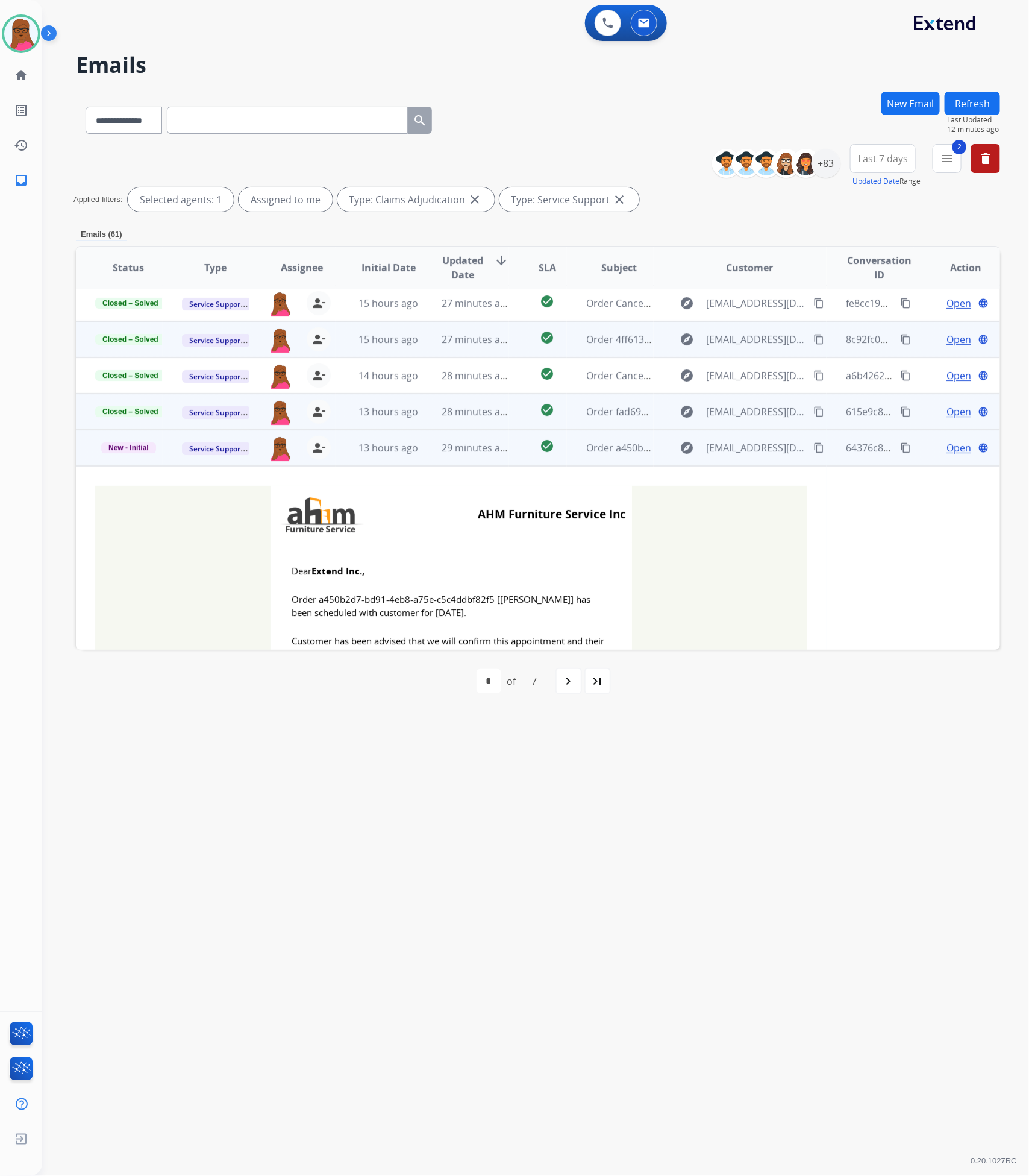
scroll to position [0, 0]
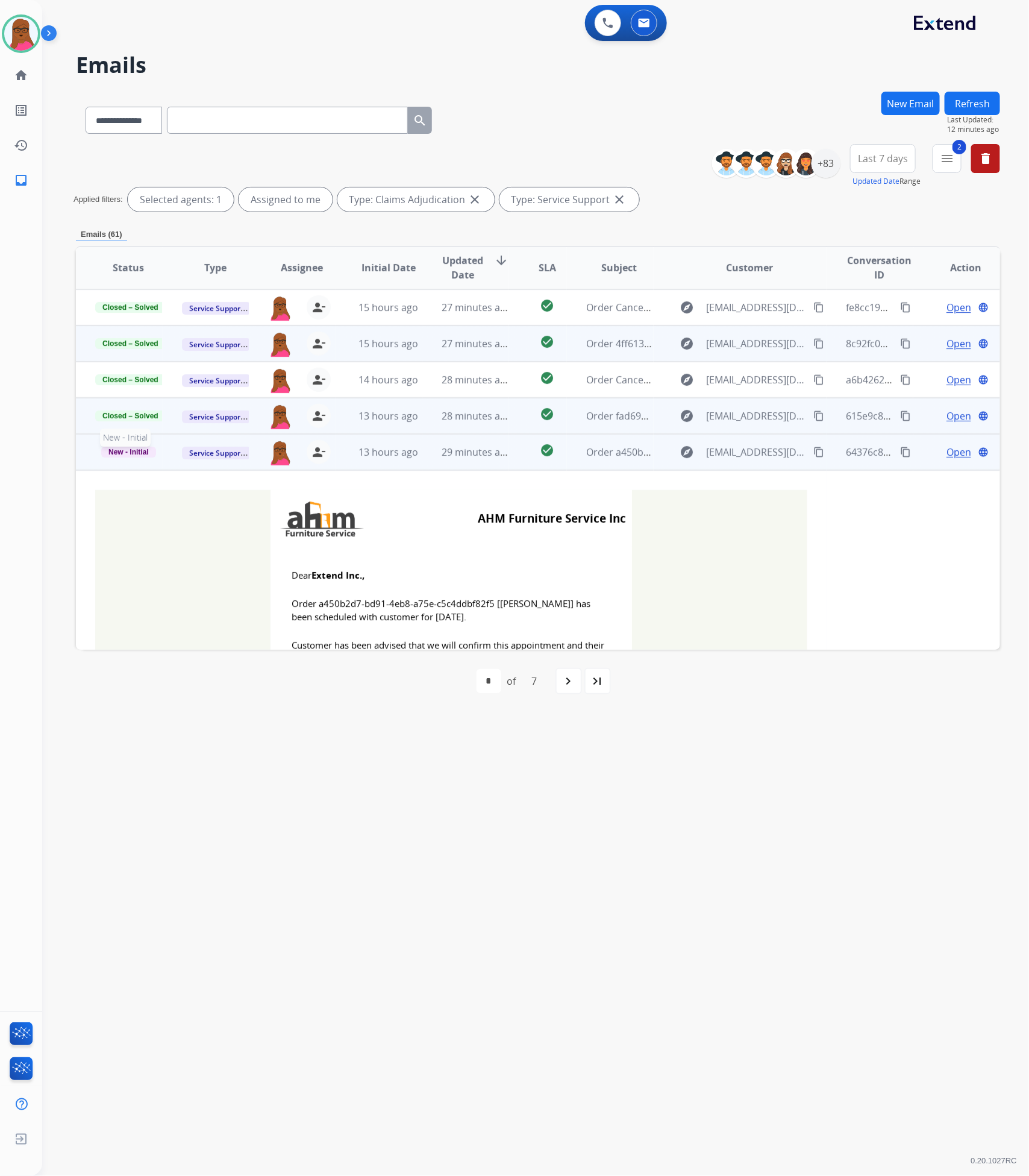
click at [114, 453] on span "New - Initial" at bounding box center [129, 452] width 55 height 11
click at [198, 380] on p "Closed – Solved" at bounding box center [188, 383] width 67 height 17
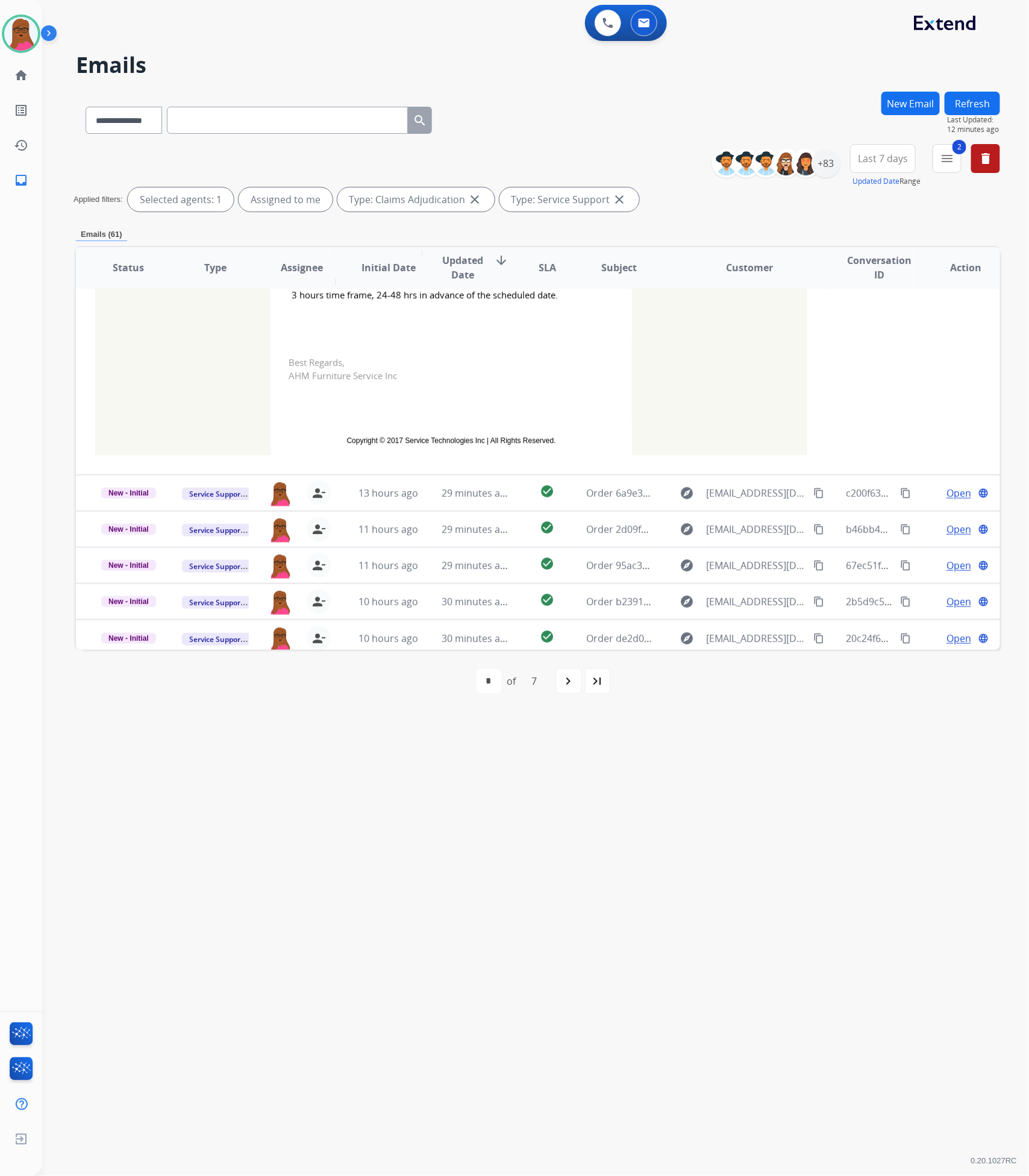
scroll to position [369, 0]
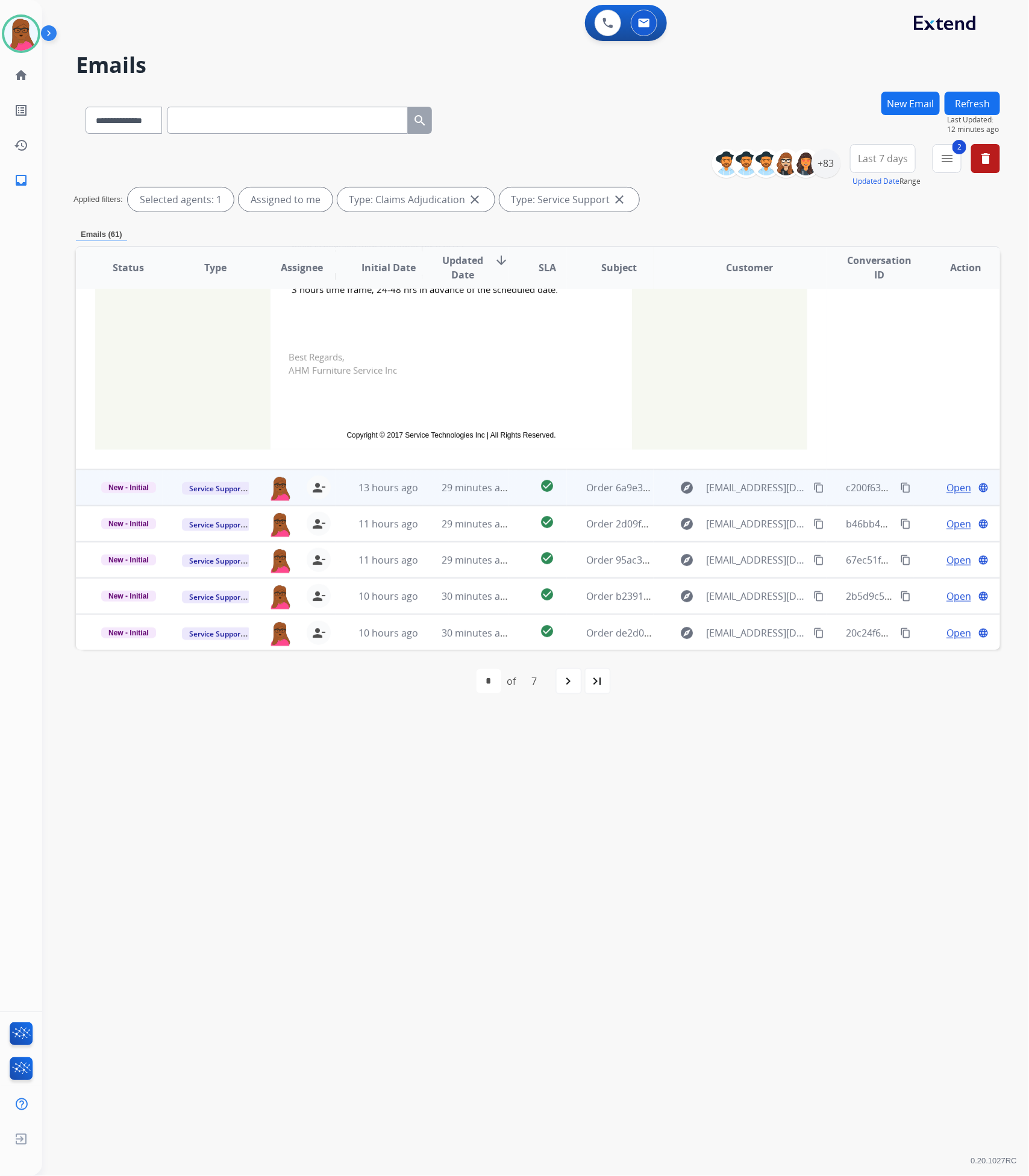
click at [953, 488] on span "Open" at bounding box center [958, 488] width 24 height 14
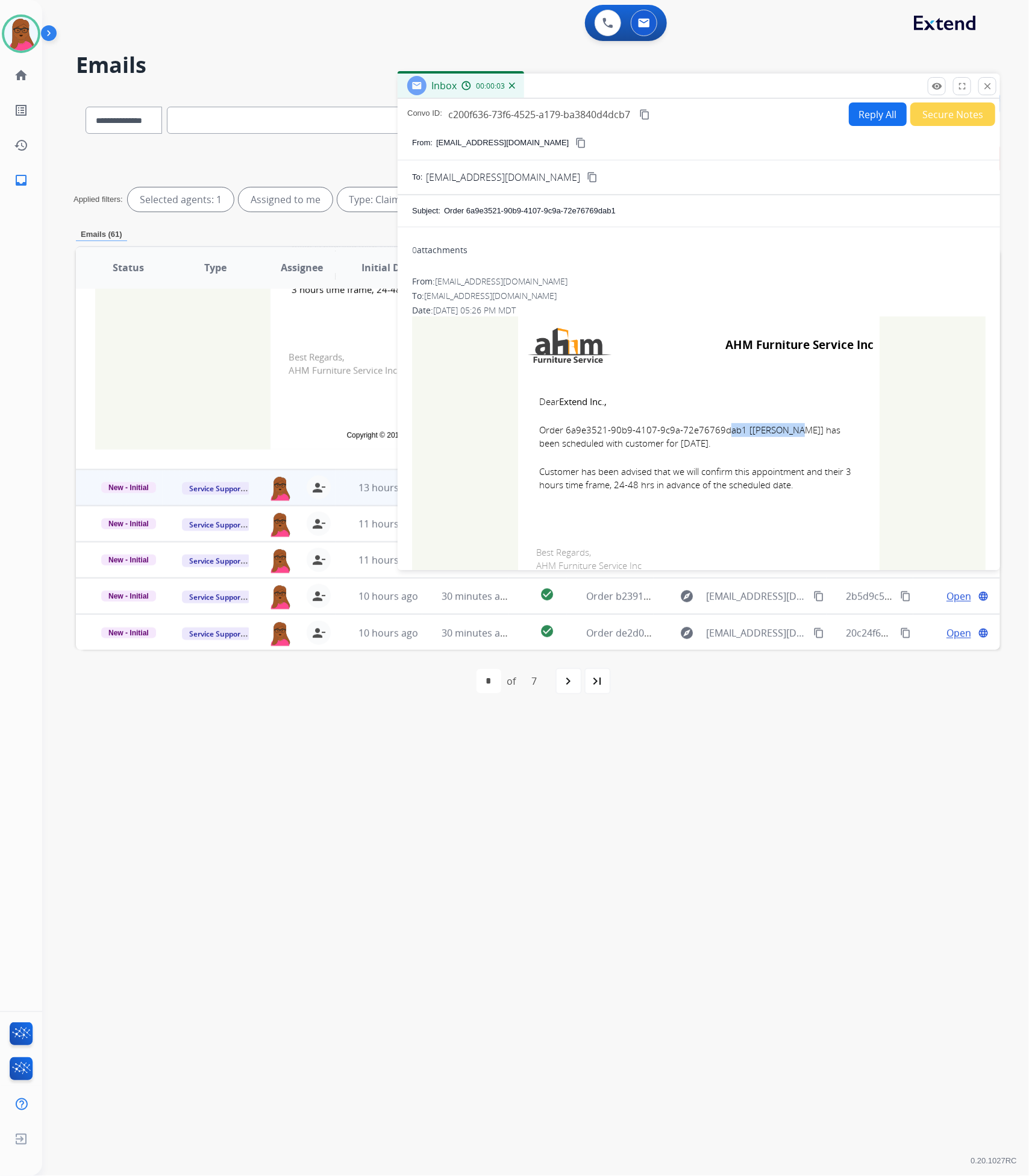
drag, startPoint x: 730, startPoint y: 433, endPoint x: 657, endPoint y: 432, distance: 73.0
click at [657, 432] on span "Order 6a9e3521-90b9-4107-9c9a-72e76769dab1 [[PERSON_NAME]] has been scheduled w…" at bounding box center [698, 436] width 319 height 27
drag, startPoint x: 736, startPoint y: 434, endPoint x: 560, endPoint y: 430, distance: 176.0
click at [560, 430] on span "Order 6a9e3521-90b9-4107-9c9a-72e76769dab1 [[PERSON_NAME]] has been scheduled w…" at bounding box center [698, 436] width 319 height 27
click at [709, 451] on td "Dear Extend Inc., Order 6a9e3521-90b9-4107-9c9a-72e76769dab1 [[PERSON_NAME]] ha…" at bounding box center [699, 450] width 362 height 154
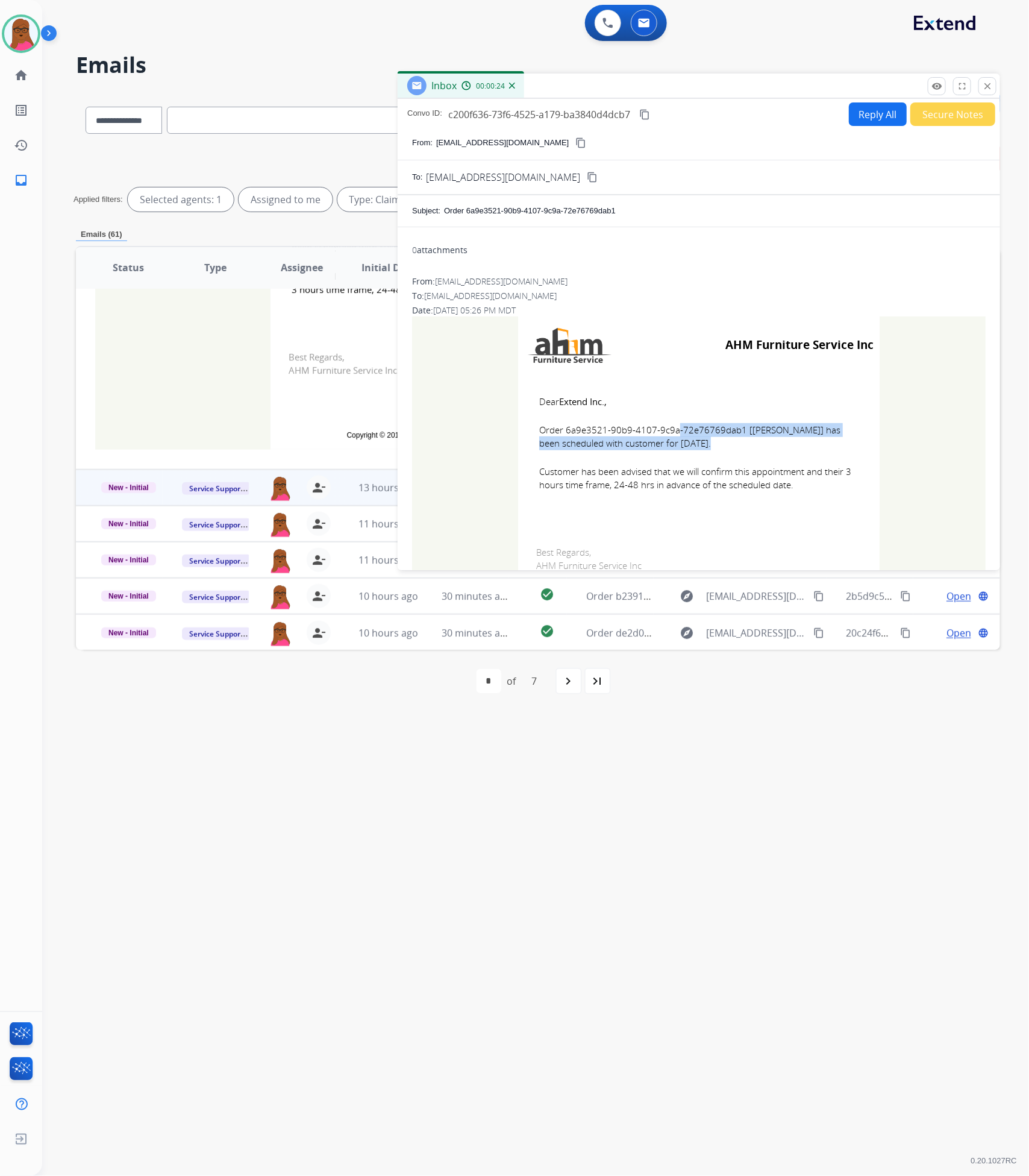
drag, startPoint x: 707, startPoint y: 451, endPoint x: 612, endPoint y: 428, distance: 97.7
click at [612, 428] on td "Dear Extend Inc., Order 6a9e3521-90b9-4107-9c9a-72e76769dab1 [[PERSON_NAME]] ha…" at bounding box center [699, 450] width 362 height 154
click at [781, 501] on td "Dear Extend Inc., Order 6a9e3521-90b9-4107-9c9a-72e76769dab1 [[PERSON_NAME]] ha…" at bounding box center [699, 450] width 362 height 154
drag, startPoint x: 802, startPoint y: 487, endPoint x: 530, endPoint y: 405, distance: 284.1
click at [530, 405] on td "Dear Extend Inc., Order 6a9e3521-90b9-4107-9c9a-72e76769dab1 [[PERSON_NAME]] ha…" at bounding box center [699, 450] width 362 height 154
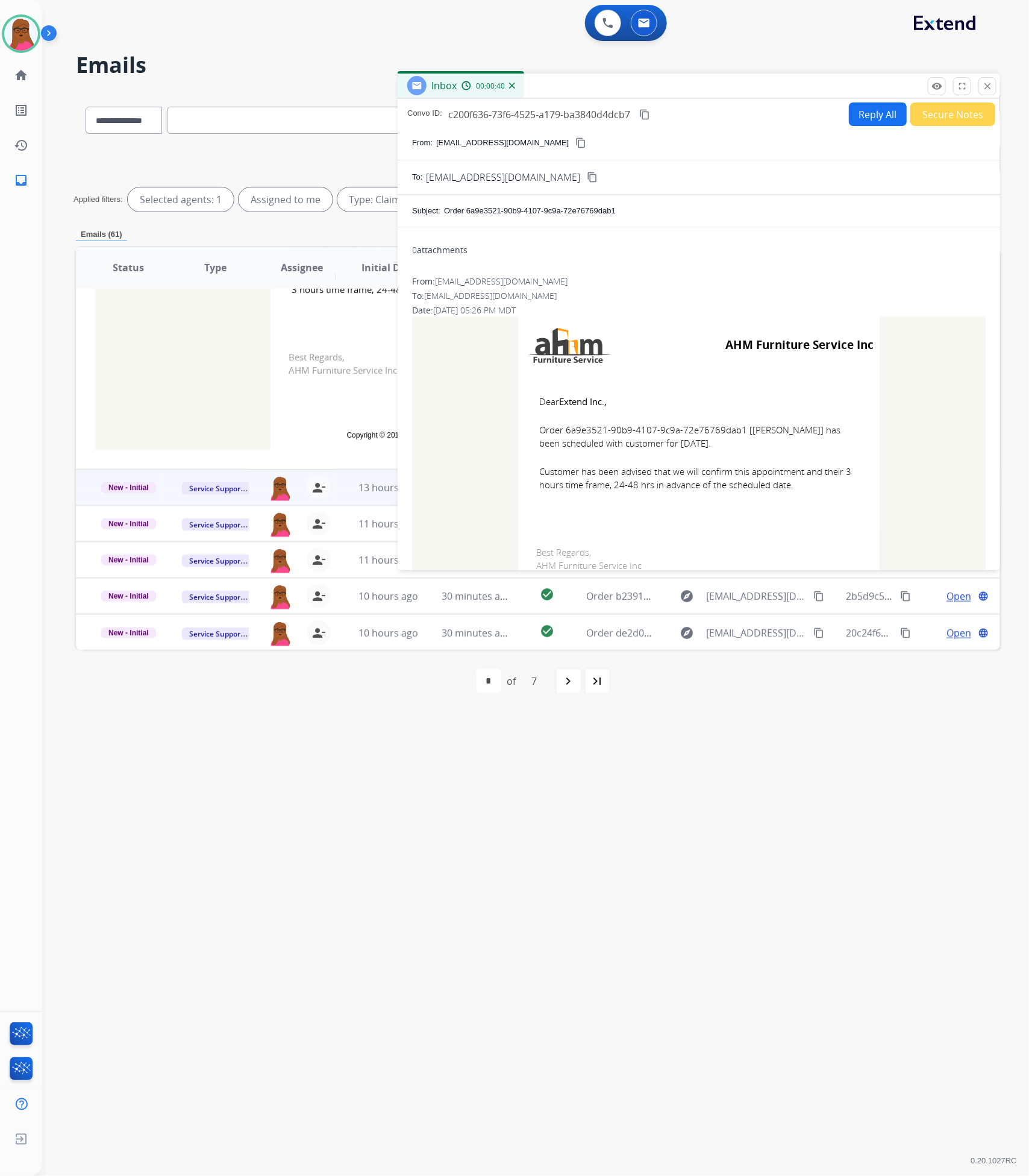
drag, startPoint x: 989, startPoint y: 78, endPoint x: 677, endPoint y: 217, distance: 341.6
click at [989, 78] on button "close Close" at bounding box center [988, 86] width 18 height 18
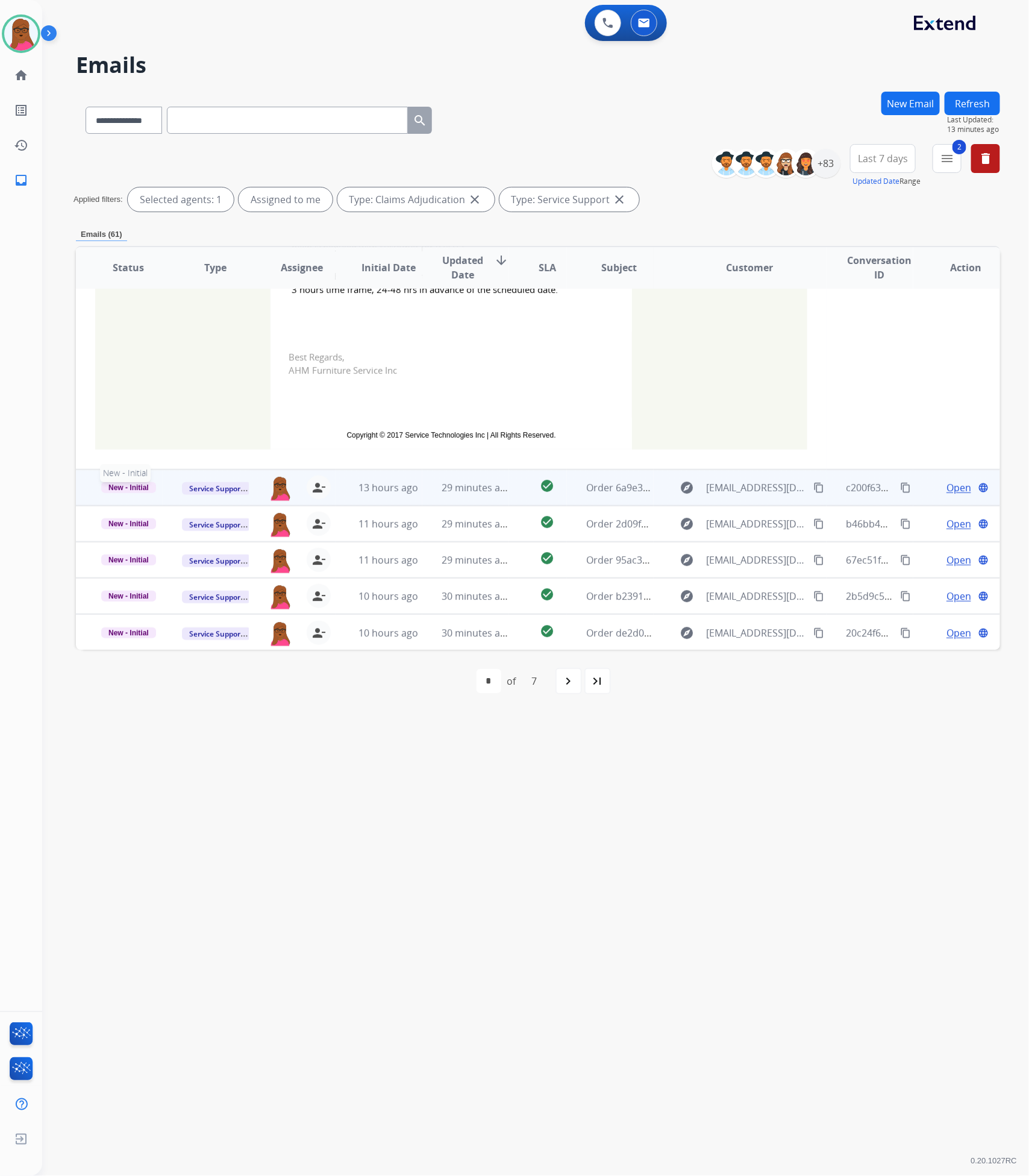
click at [120, 489] on span "New - Initial" at bounding box center [129, 488] width 55 height 11
click at [206, 415] on p "Closed – Solved" at bounding box center [188, 419] width 67 height 17
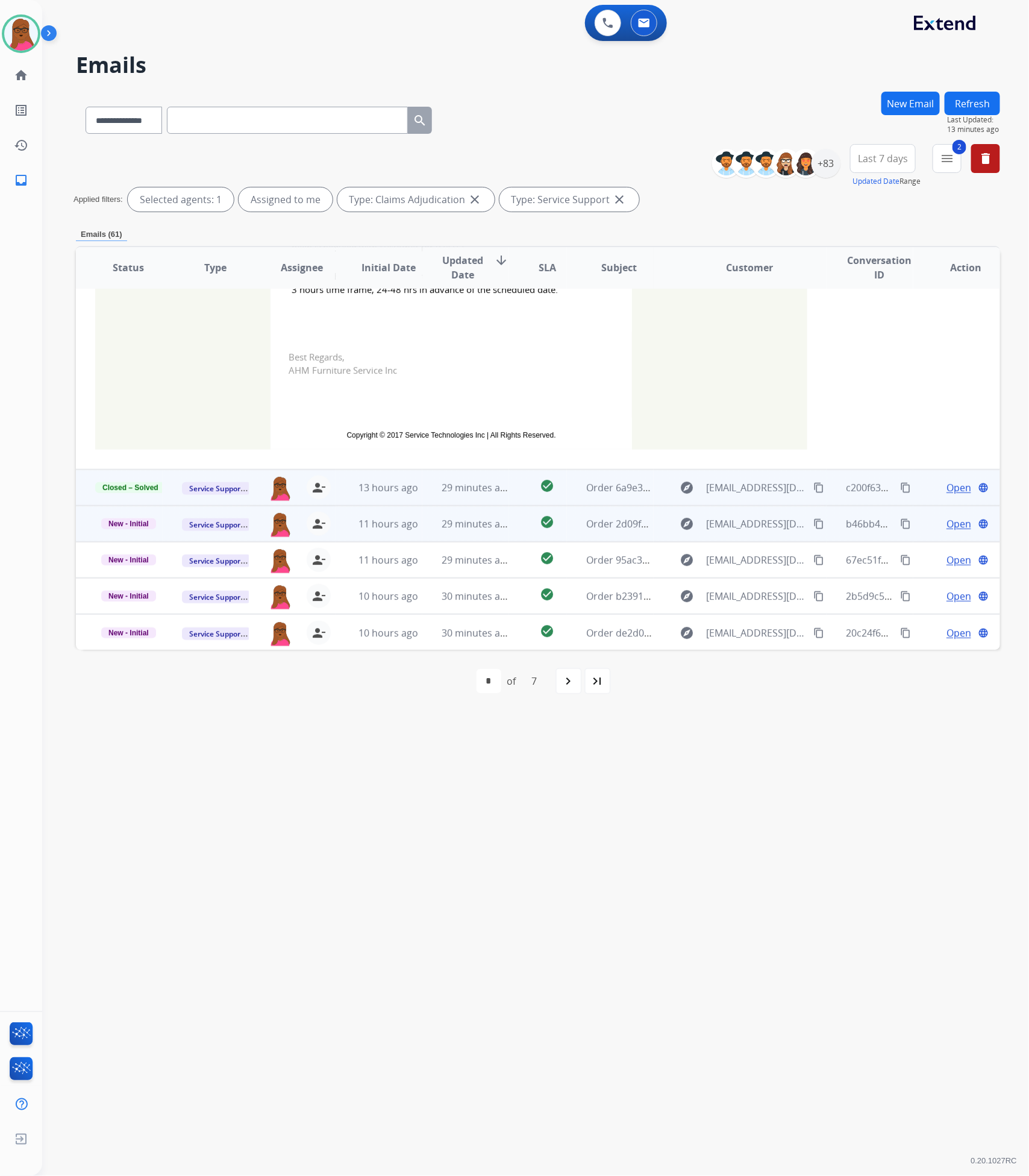
click at [951, 523] on span "Open" at bounding box center [958, 524] width 24 height 14
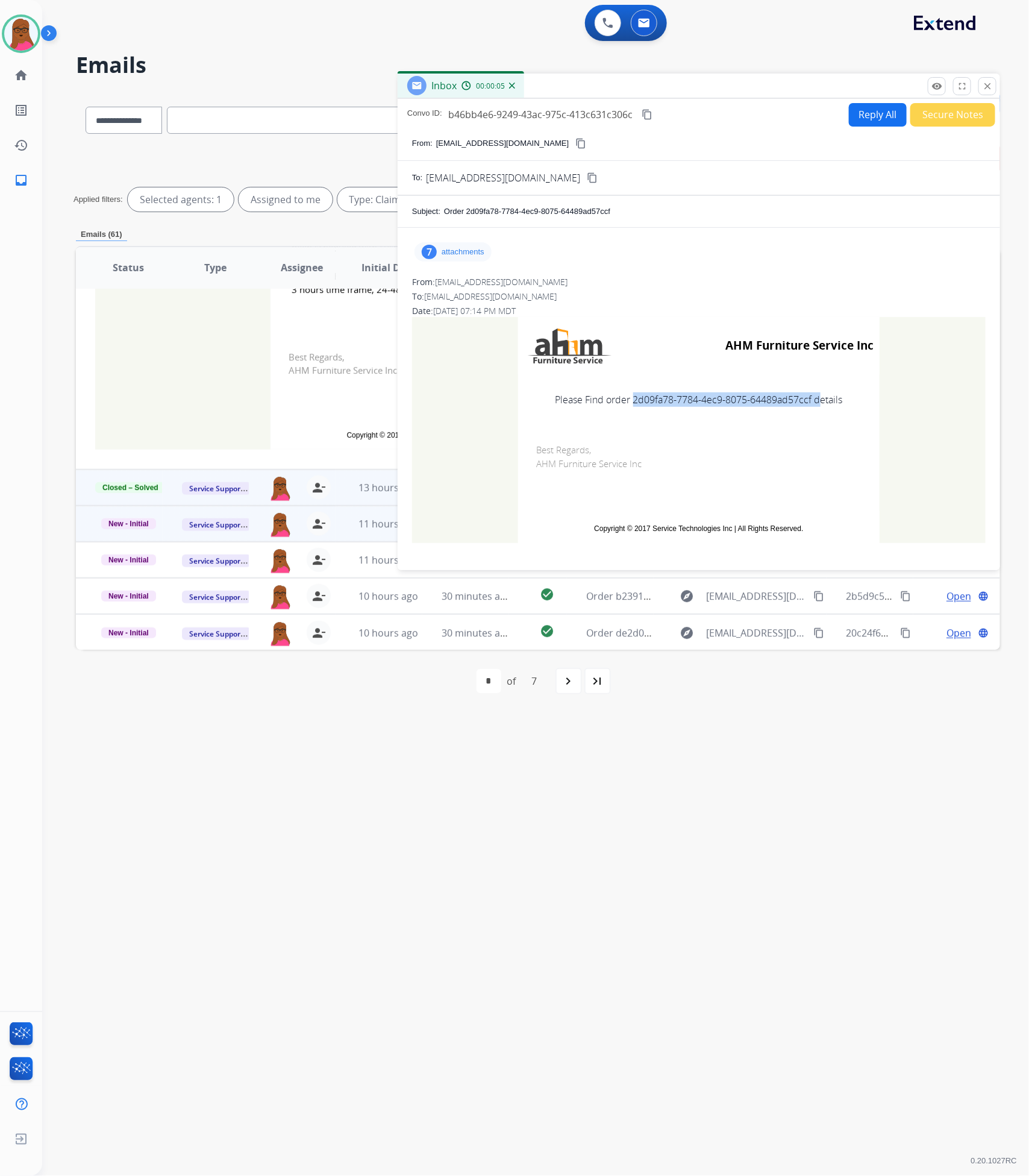
drag, startPoint x: 810, startPoint y: 399, endPoint x: 626, endPoint y: 396, distance: 184.0
click at [626, 396] on td "Please Find order 2d09fa78-7784-4ec9-8075-64489ad57ccf details" at bounding box center [699, 399] width 362 height 50
click at [474, 251] on p "attachments" at bounding box center [463, 252] width 43 height 10
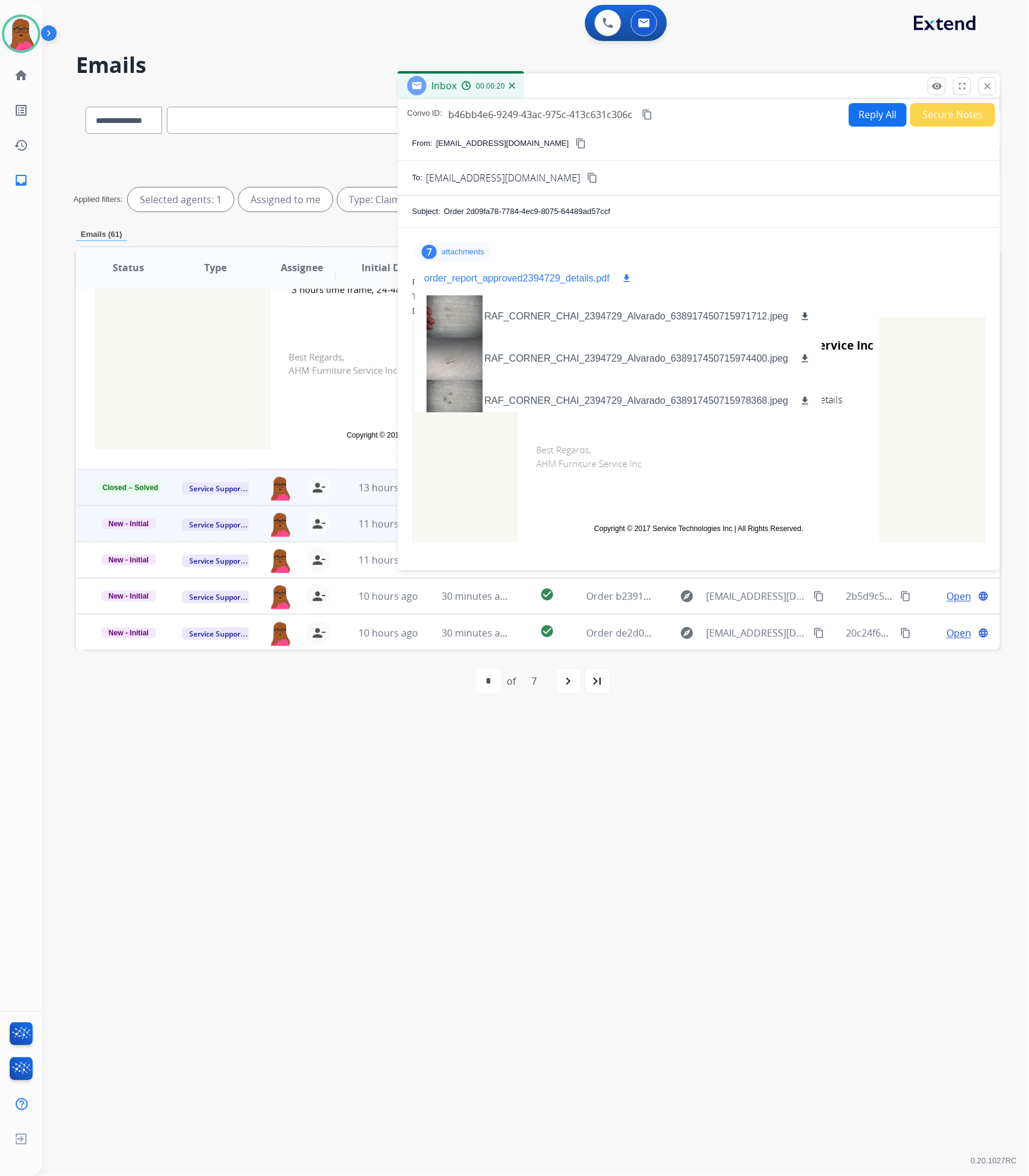
click at [463, 280] on p "order_report_approved2394729_details.pdf" at bounding box center [516, 278] width 185 height 14
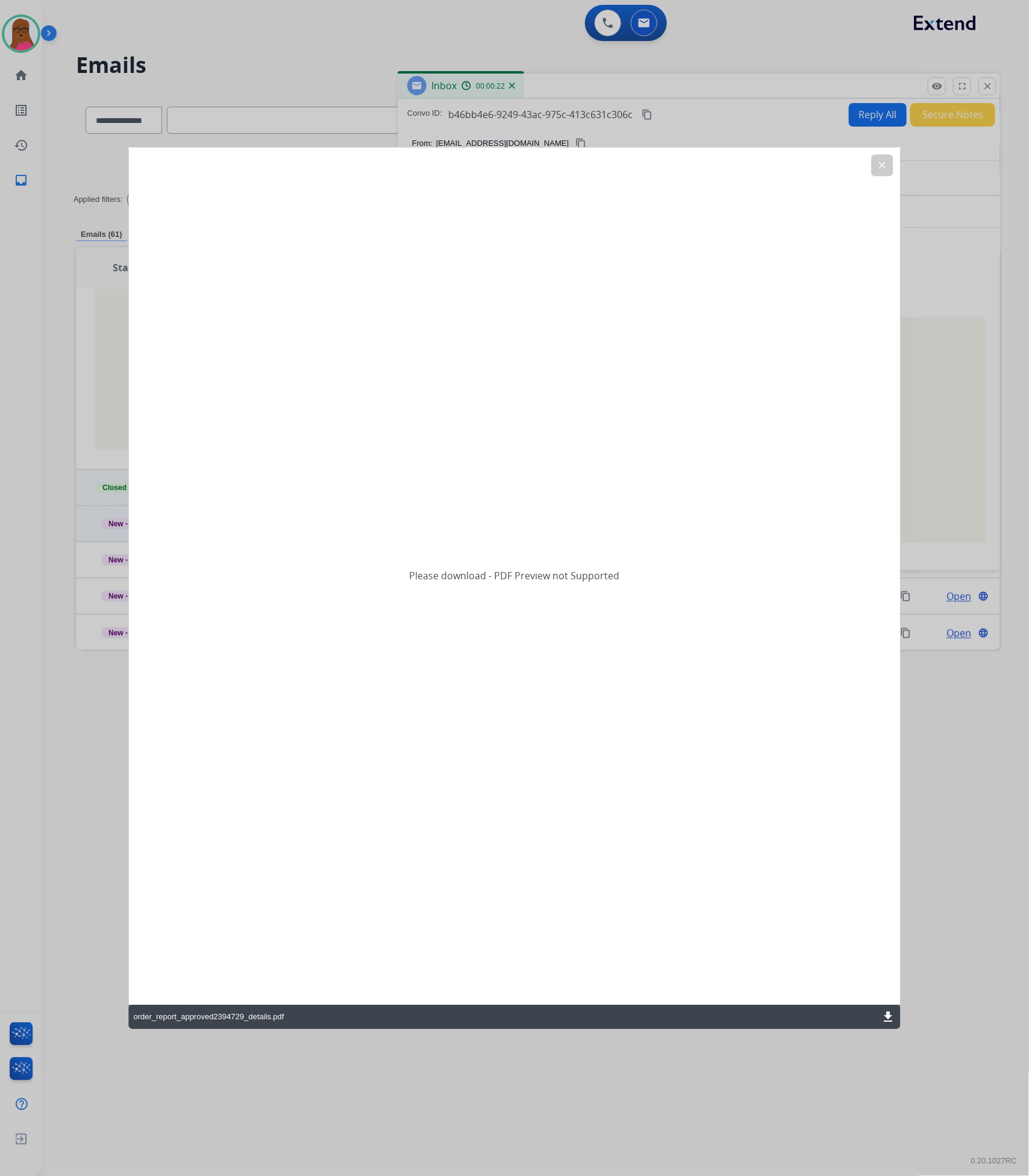
click at [885, 1015] on mat-icon "download" at bounding box center [889, 1017] width 14 height 14
click at [881, 156] on button "clear" at bounding box center [882, 165] width 22 height 22
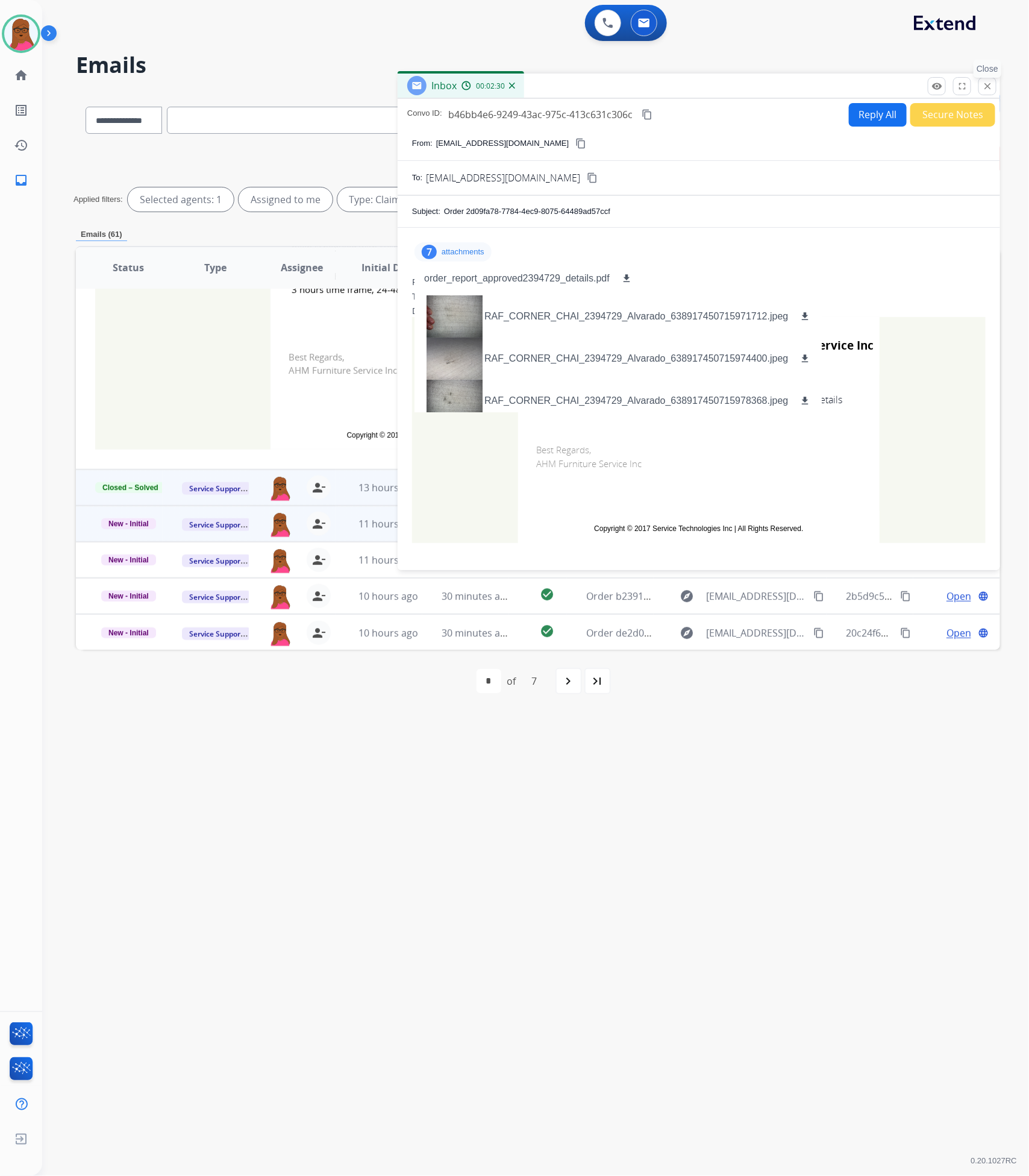
click at [989, 83] on mat-icon "close" at bounding box center [988, 86] width 11 height 11
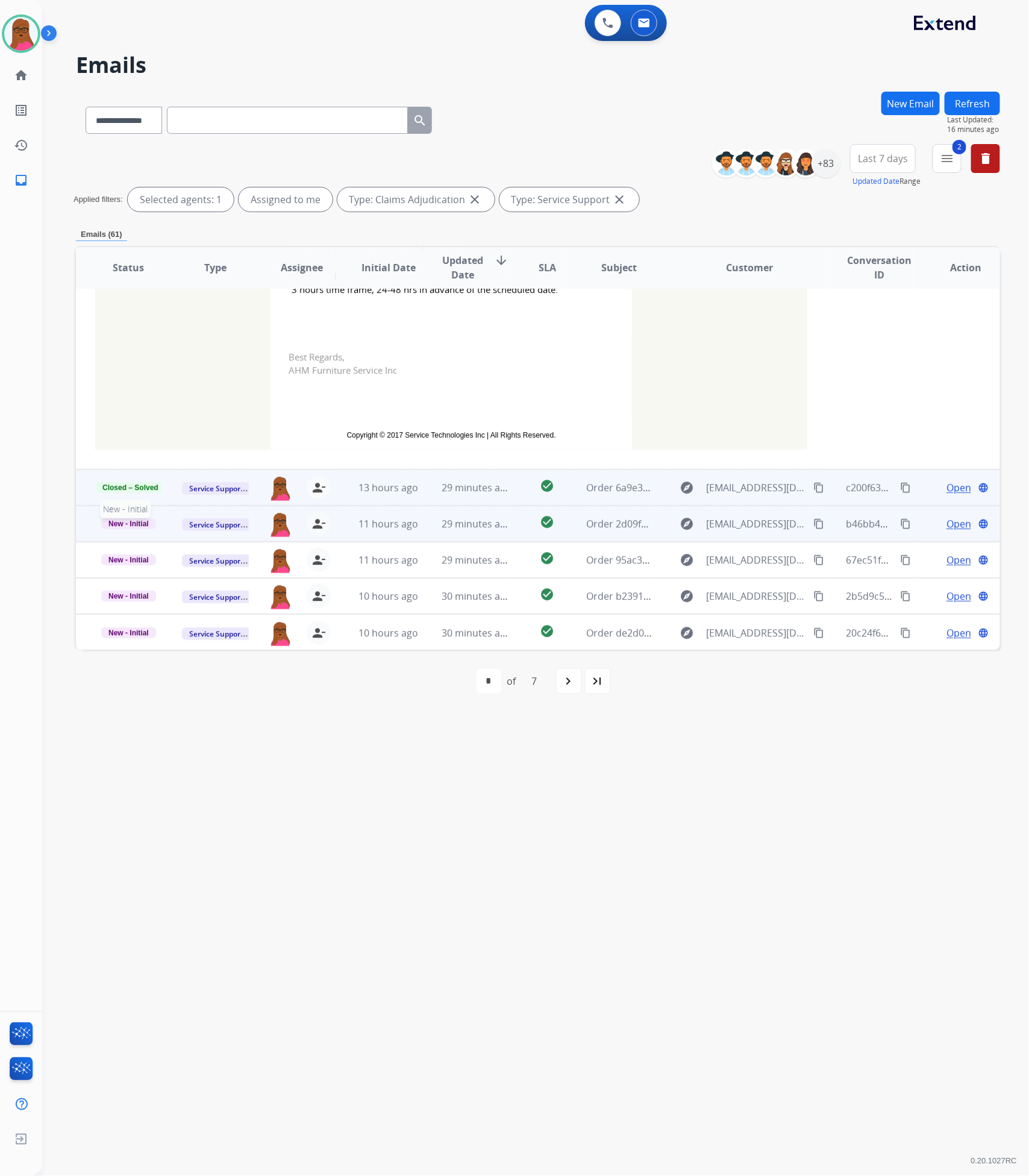
click at [118, 519] on span "New - Initial" at bounding box center [129, 524] width 55 height 11
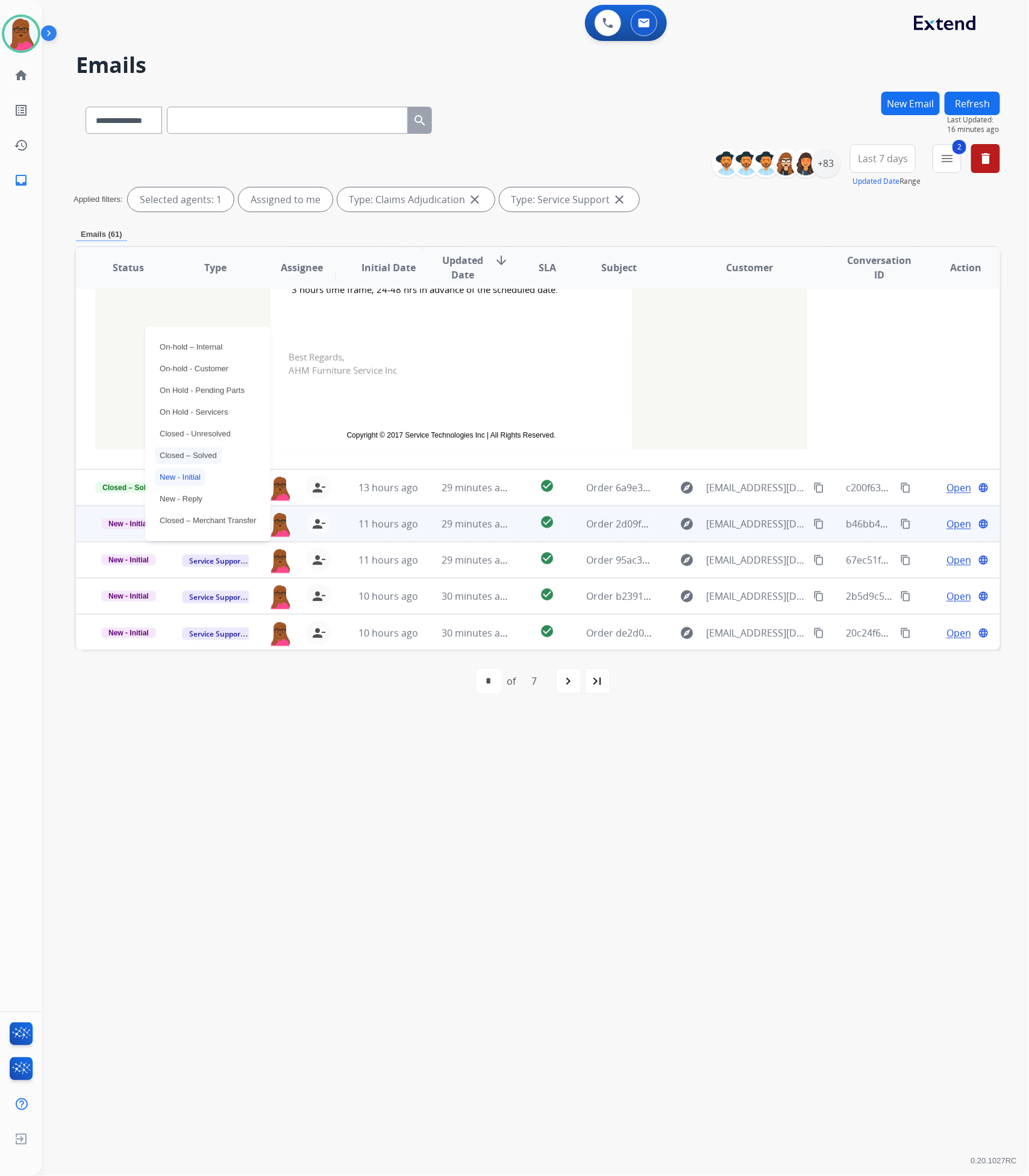
click at [201, 451] on p "Closed – Solved" at bounding box center [188, 455] width 67 height 17
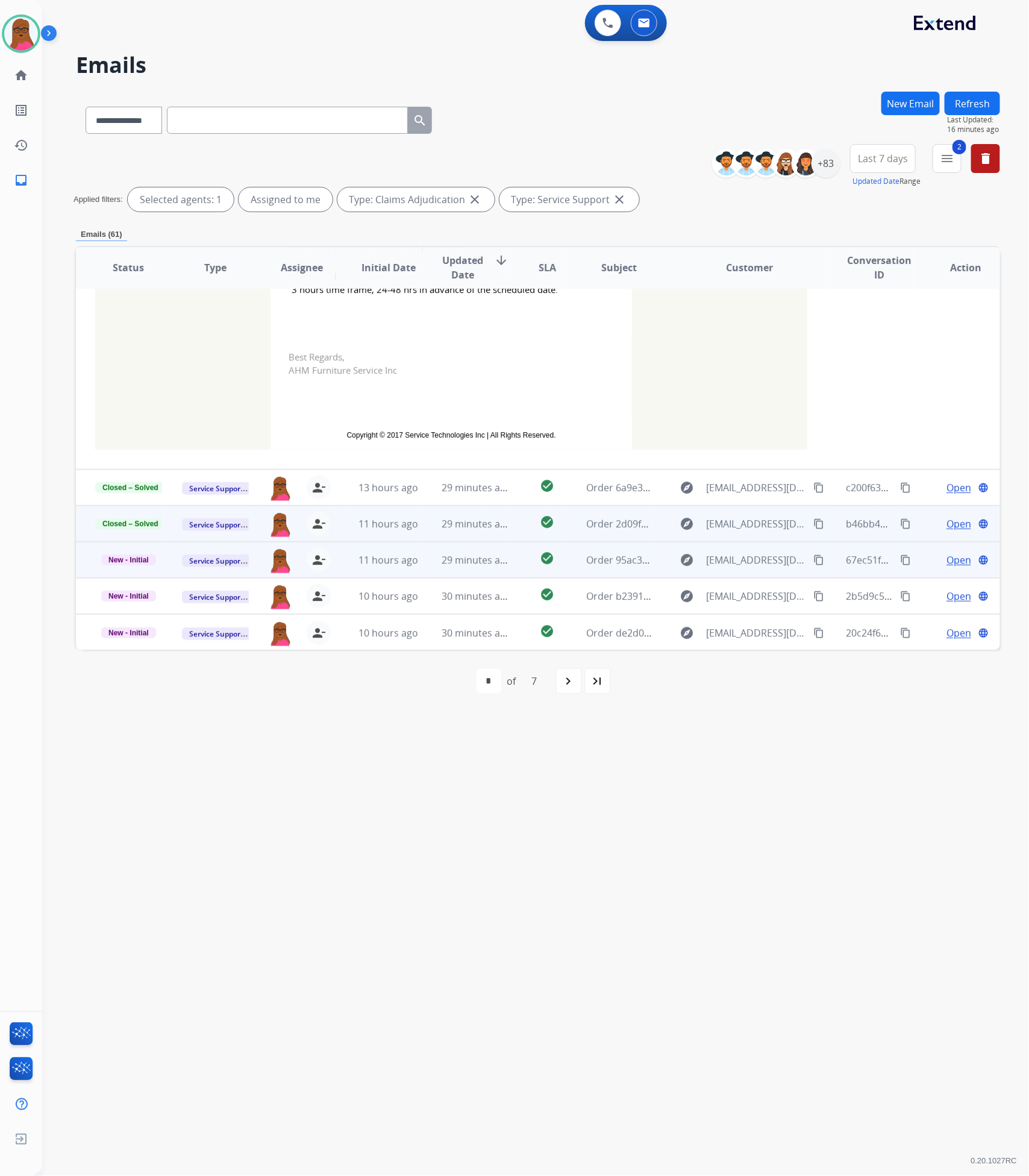
click at [949, 557] on span "Open" at bounding box center [958, 560] width 24 height 14
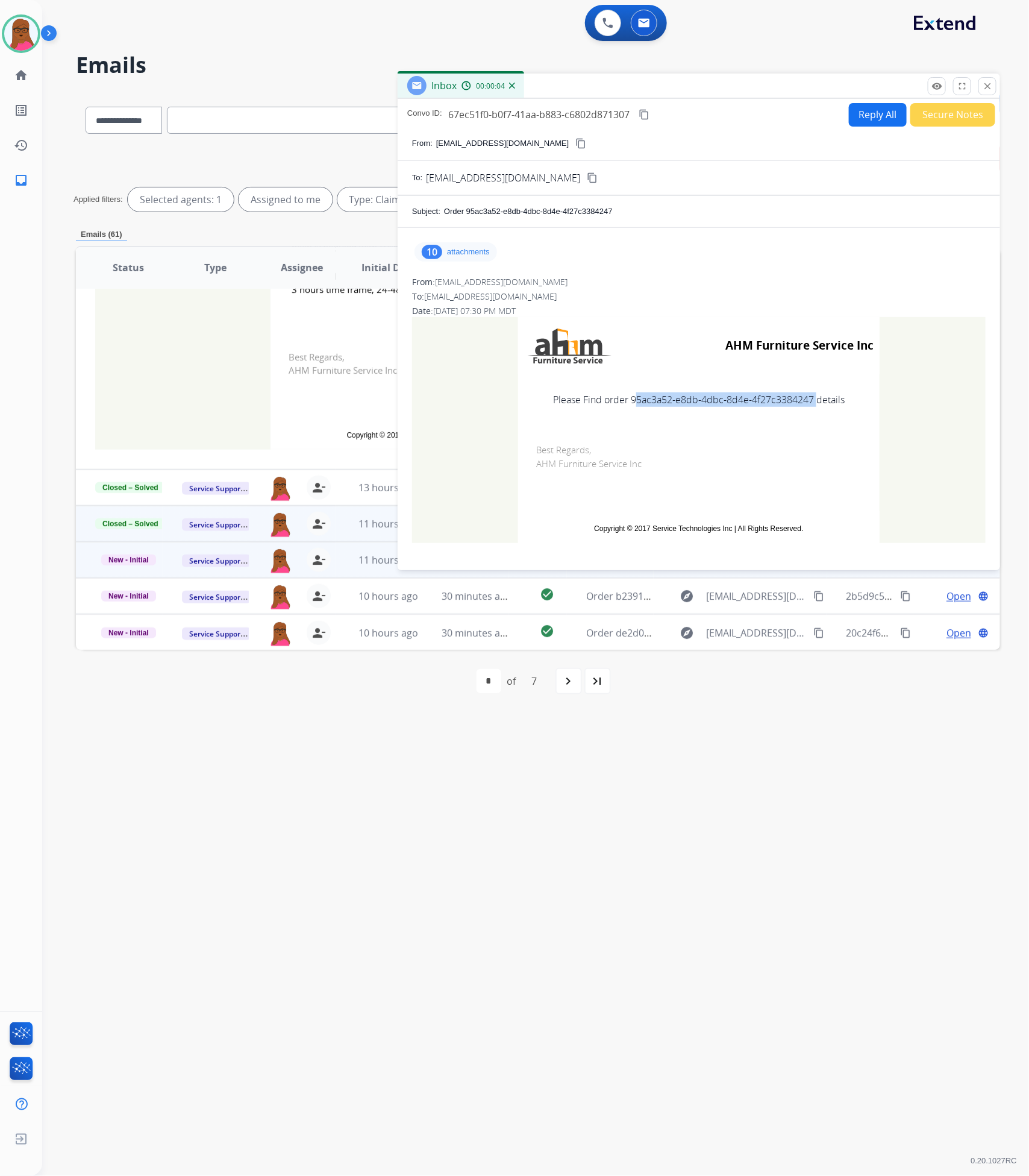
drag, startPoint x: 810, startPoint y: 401, endPoint x: 628, endPoint y: 398, distance: 182.0
click at [628, 398] on td "Please Find order 95ac3a52-e8db-4dbc-8d4e-4f27c3384247 details" at bounding box center [699, 399] width 362 height 50
click at [476, 247] on p "attachments" at bounding box center [469, 252] width 43 height 10
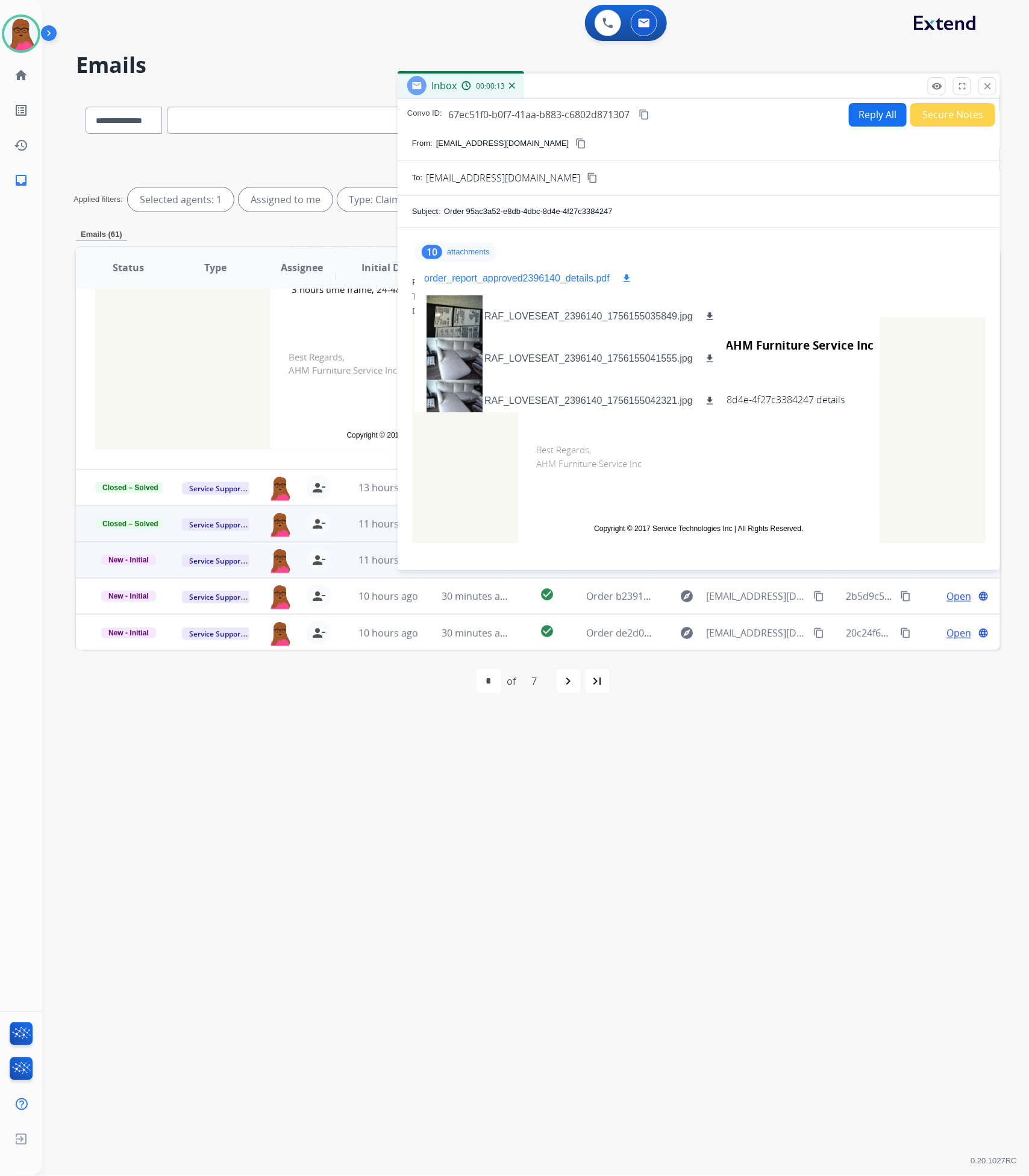
click at [560, 284] on p "order_report_approved2396140_details.pdf" at bounding box center [516, 278] width 185 height 14
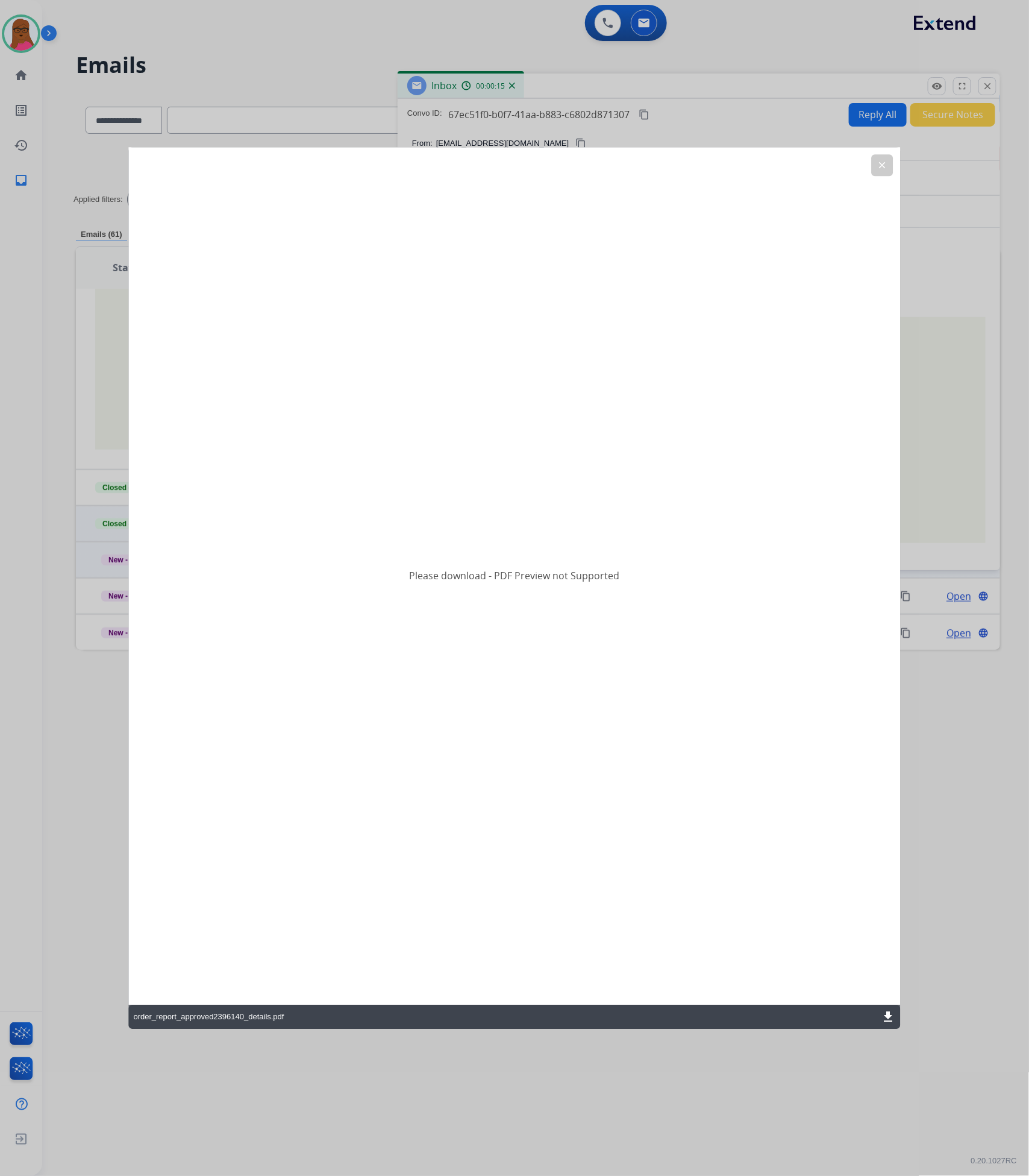
click at [879, 1011] on div "order_report_approved2396140_details.pdf download" at bounding box center [514, 1016] width 772 height 24
click at [884, 1013] on mat-icon "download" at bounding box center [889, 1017] width 14 height 14
drag, startPoint x: 888, startPoint y: 167, endPoint x: 909, endPoint y: 132, distance: 40.8
click at [887, 167] on button "clear" at bounding box center [882, 165] width 22 height 22
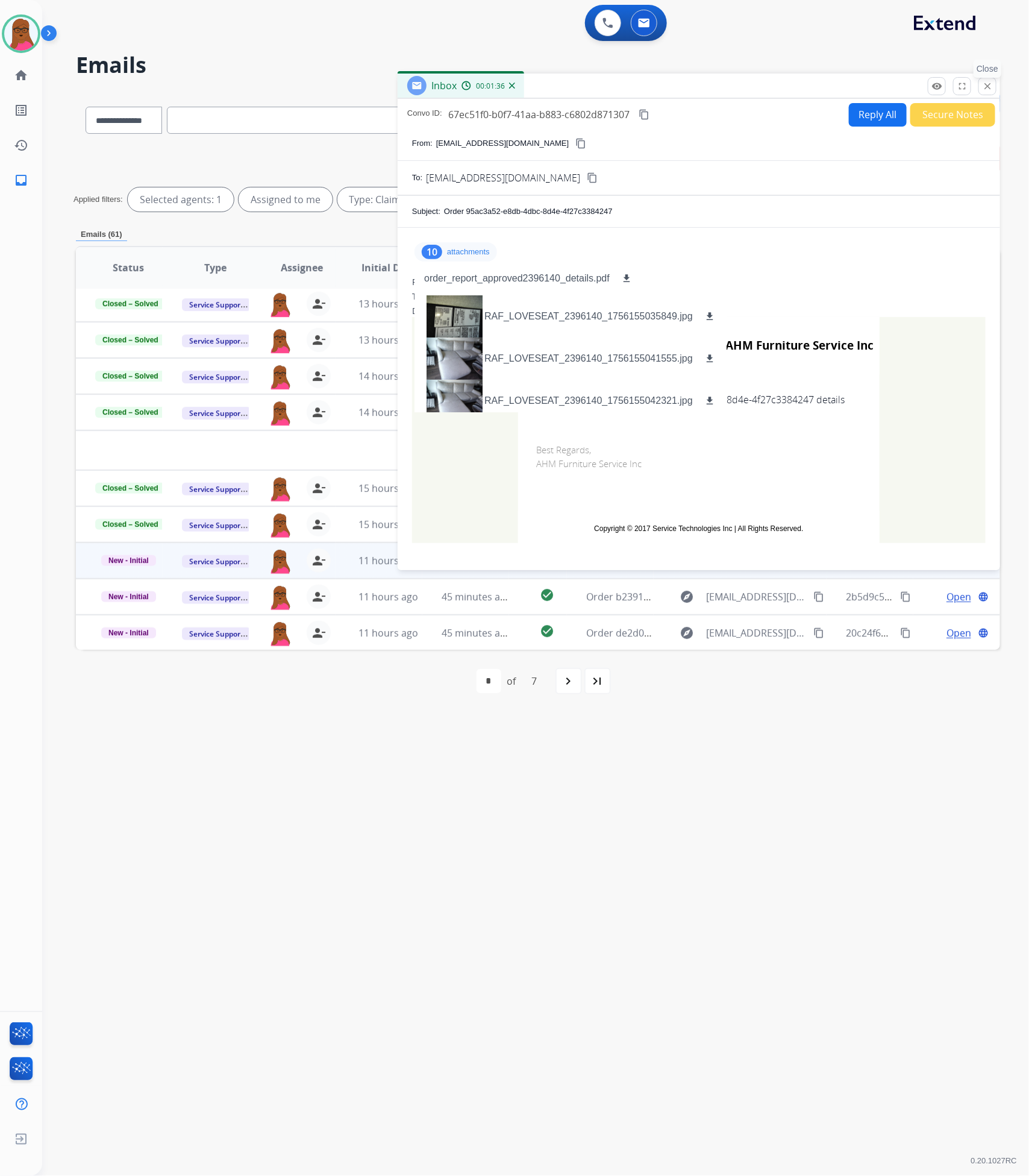
click at [985, 91] on button "close Close" at bounding box center [988, 86] width 18 height 18
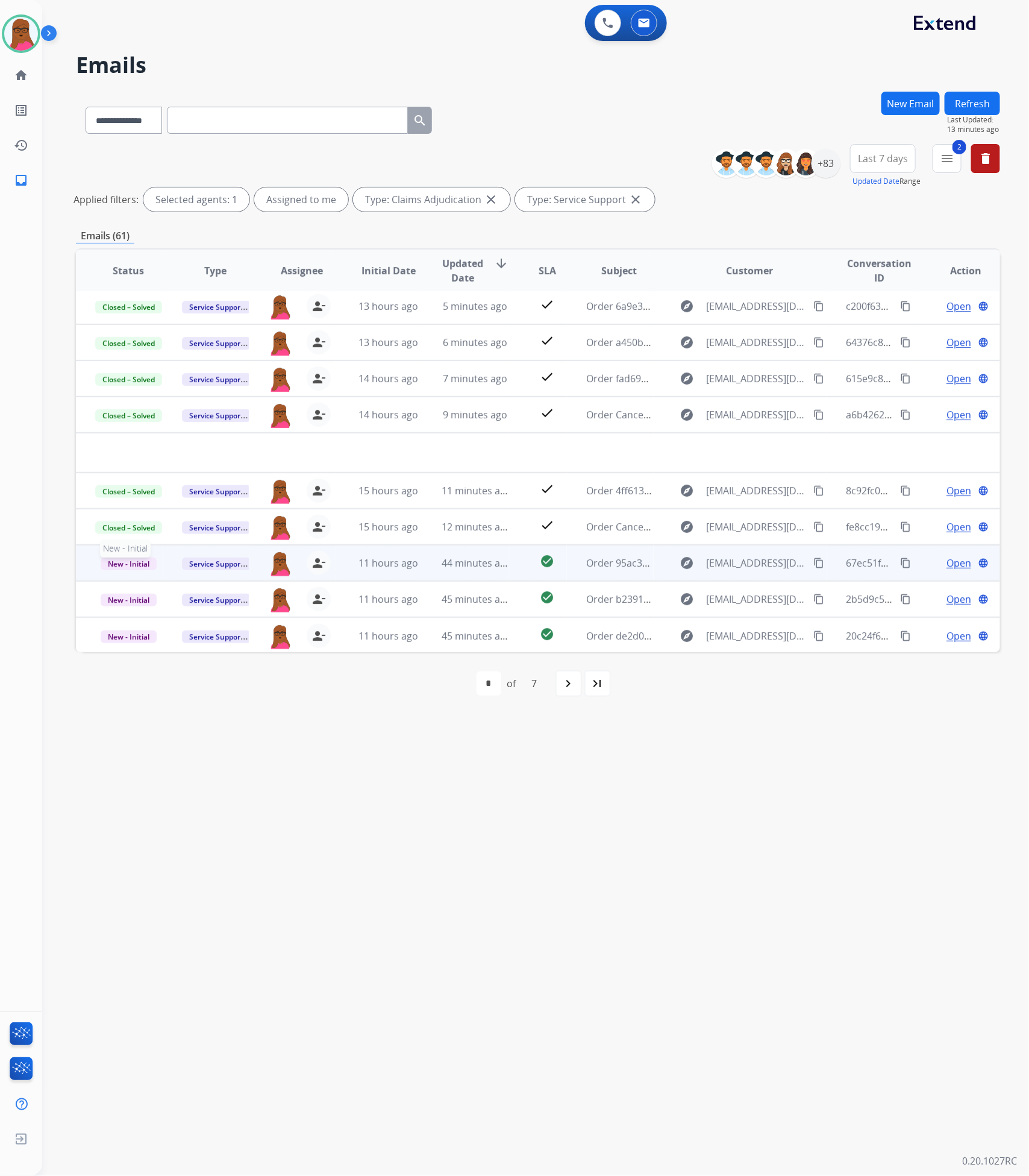
click at [136, 569] on span "New - Initial" at bounding box center [129, 563] width 56 height 13
click at [219, 492] on p "Closed – Solved" at bounding box center [189, 494] width 69 height 17
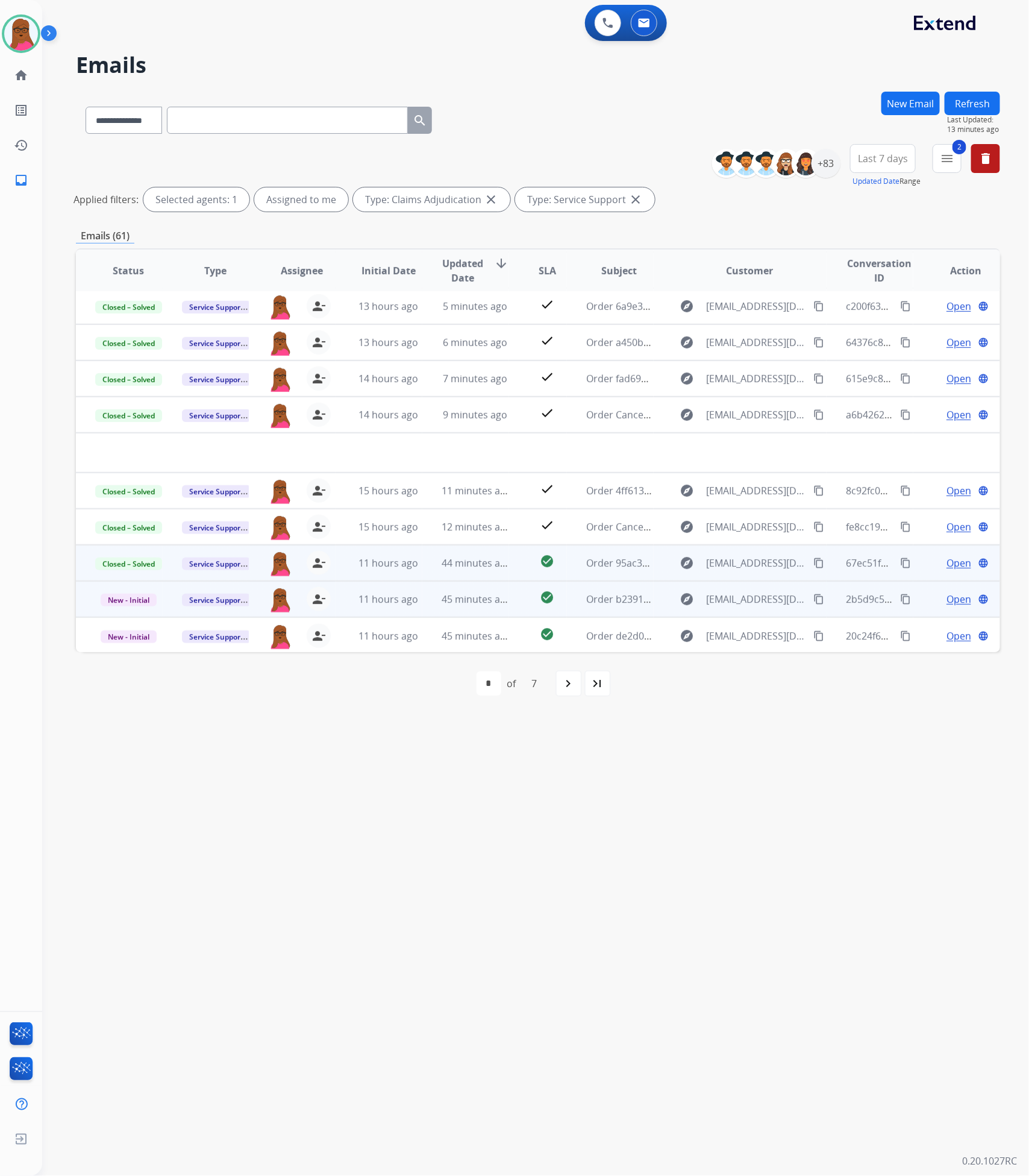
click at [947, 602] on span "Open" at bounding box center [958, 599] width 24 height 14
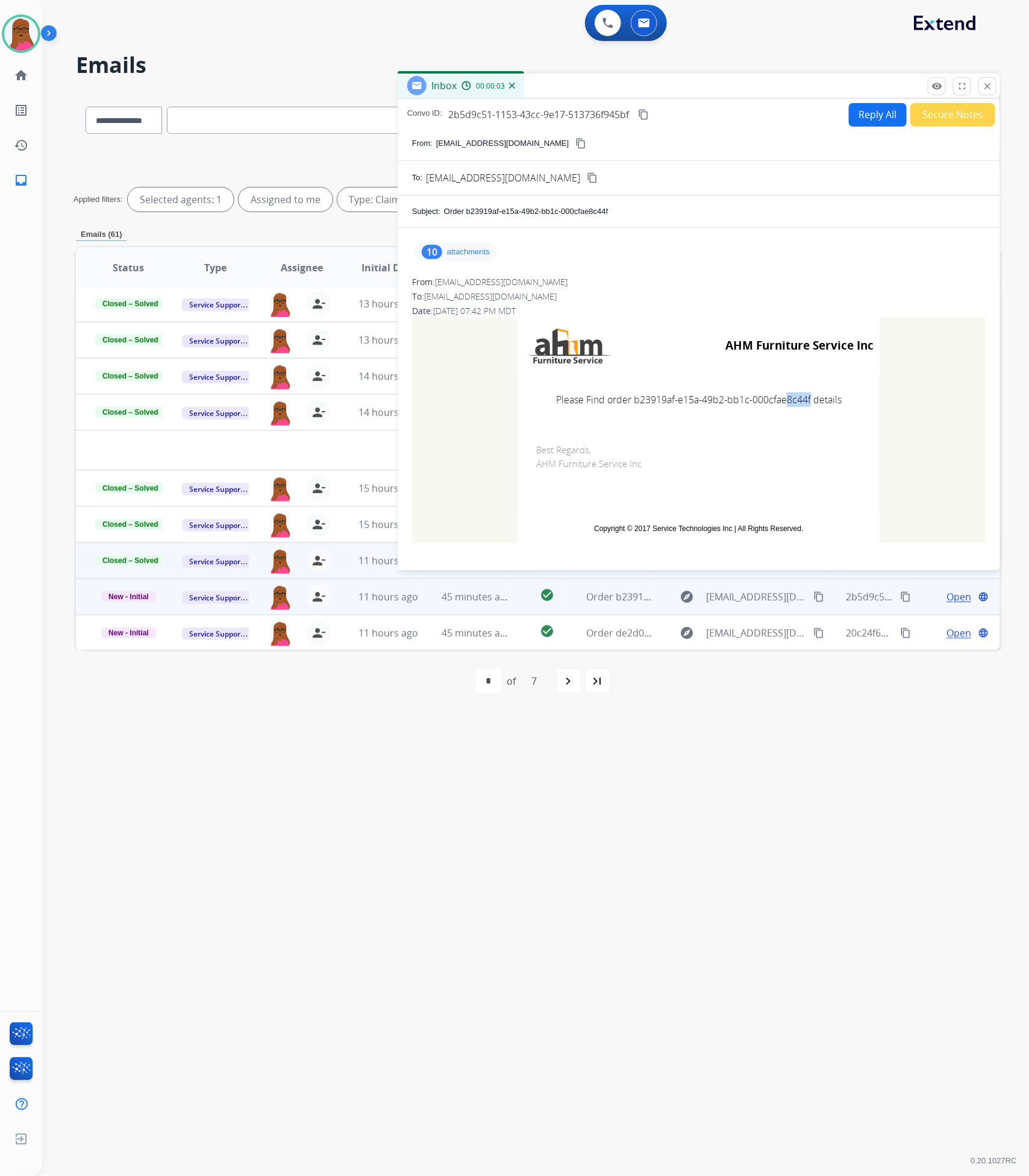
drag, startPoint x: 802, startPoint y: 400, endPoint x: 776, endPoint y: 400, distance: 26.0
click at [776, 400] on td "Please Find order b23919af-e15a-49b2-bb1c-000cfae8c44f details" at bounding box center [699, 399] width 362 height 50
drag, startPoint x: 809, startPoint y: 401, endPoint x: 631, endPoint y: 401, distance: 178.0
click at [631, 401] on td "Please Find order b23919af-e15a-49b2-bb1c-000cfae8c44f details" at bounding box center [699, 399] width 362 height 50
click at [454, 253] on p "attachments" at bounding box center [469, 252] width 43 height 10
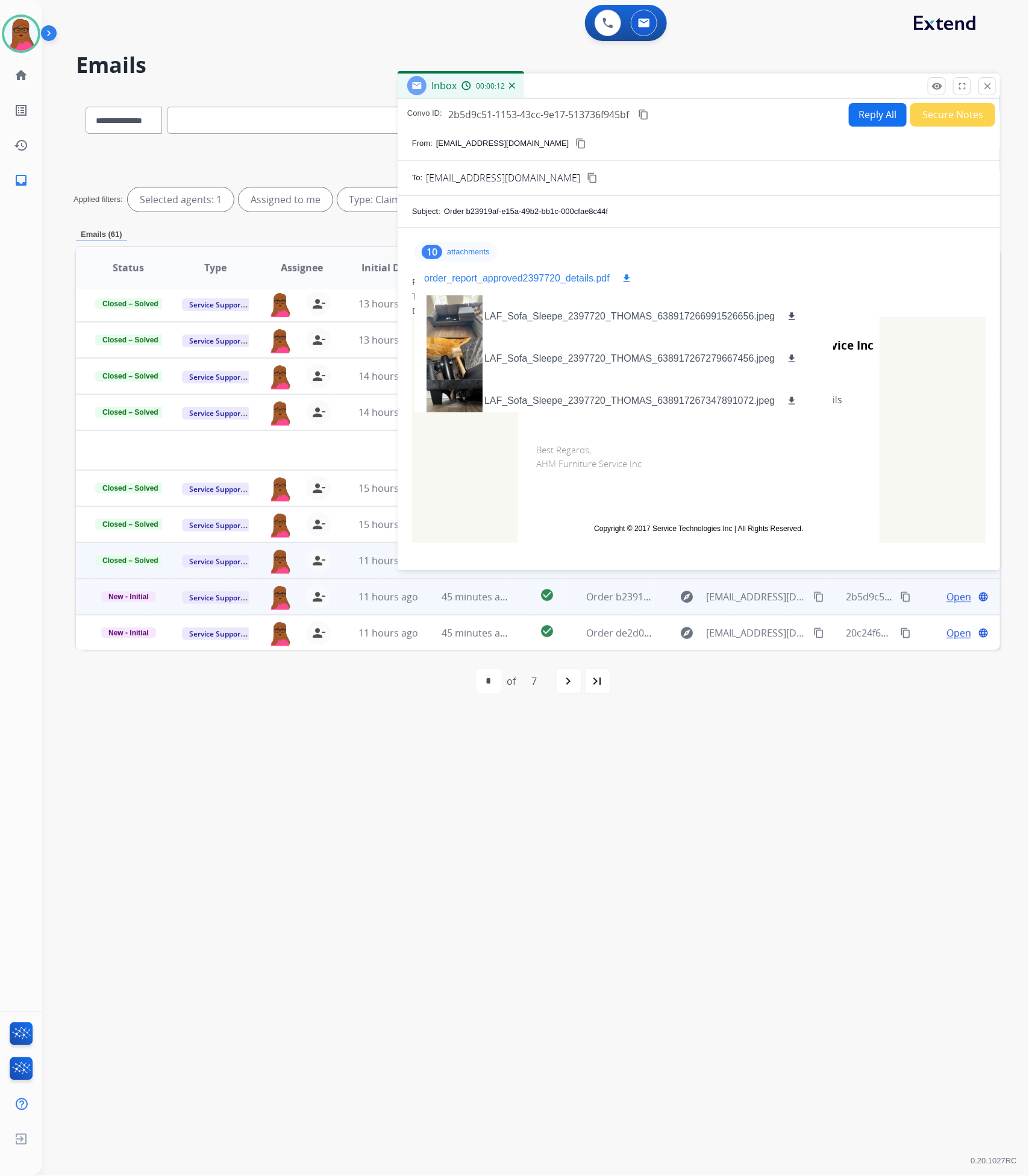
click at [479, 282] on p "order_report_approved2397720_details.pdf" at bounding box center [516, 278] width 185 height 14
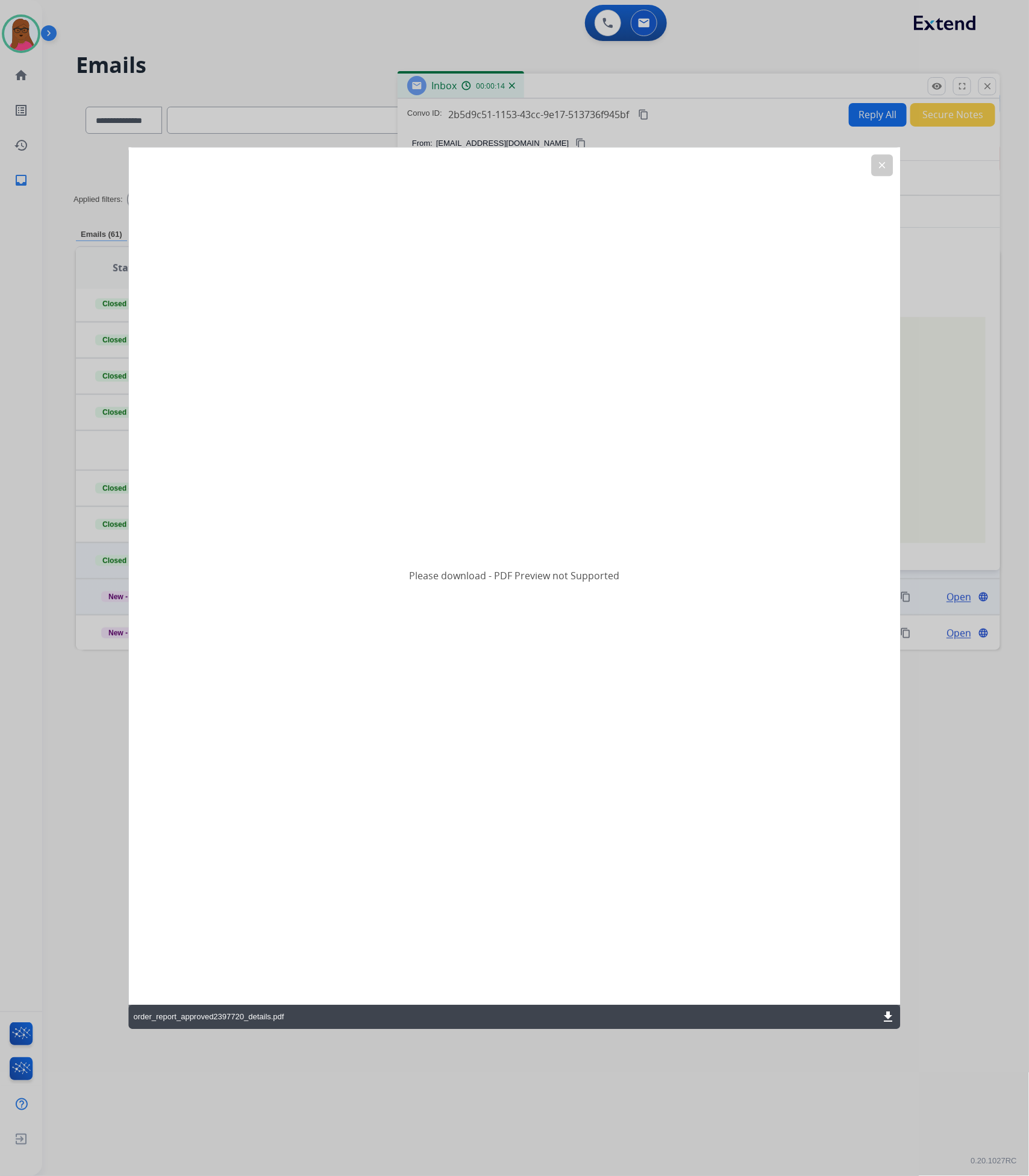
click at [889, 1017] on mat-icon "download" at bounding box center [889, 1017] width 14 height 14
click at [870, 174] on div "Please download - PDF Preview not Supported" at bounding box center [514, 575] width 772 height 857
click at [876, 163] on button "clear" at bounding box center [882, 165] width 22 height 22
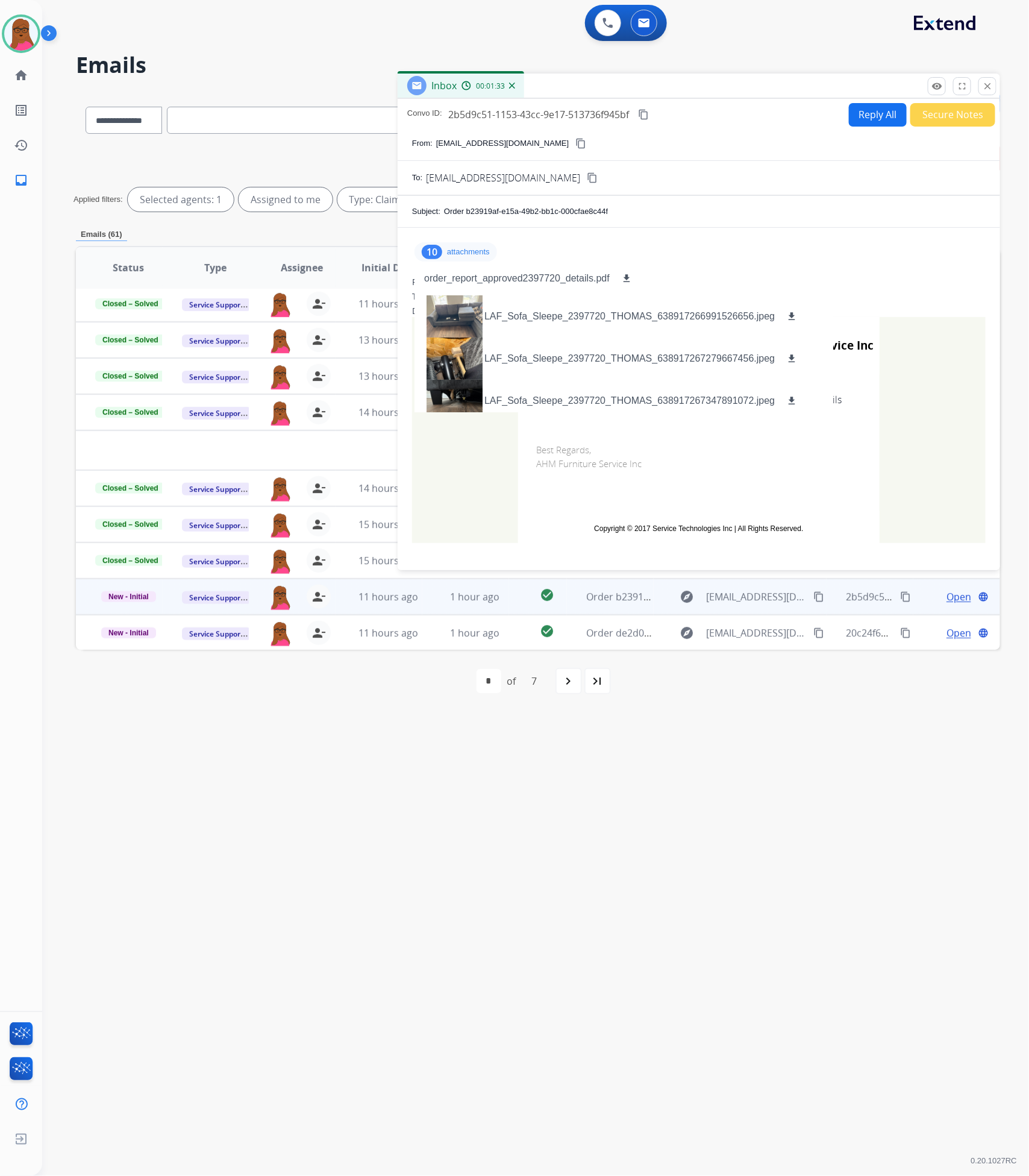
click at [997, 78] on div "Inbox 00:01:33" at bounding box center [699, 86] width 603 height 25
click at [990, 88] on mat-icon "close" at bounding box center [988, 86] width 11 height 11
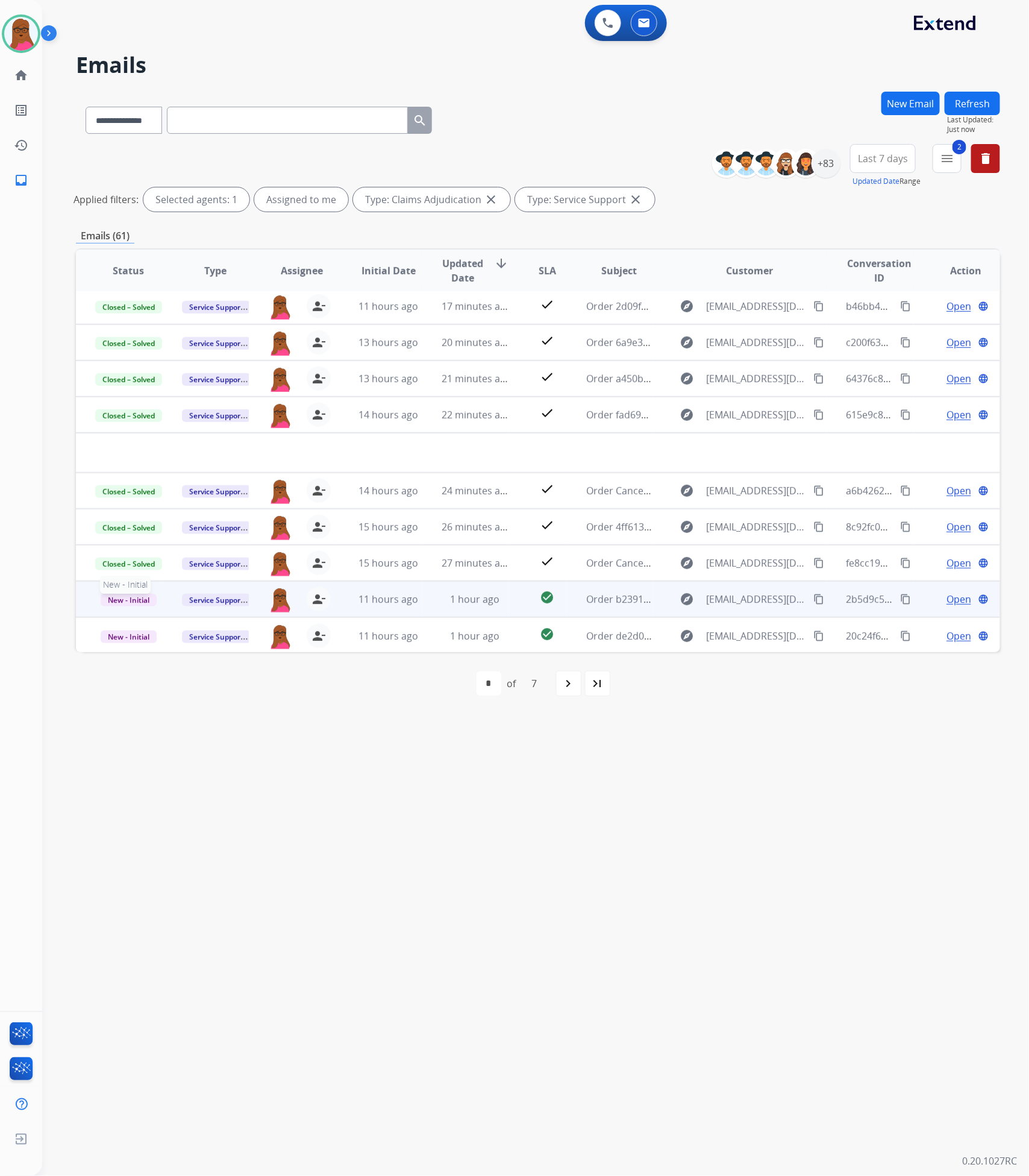
click at [120, 600] on span "New - Initial" at bounding box center [129, 600] width 56 height 13
click at [210, 526] on p "Closed – Solved" at bounding box center [189, 531] width 69 height 17
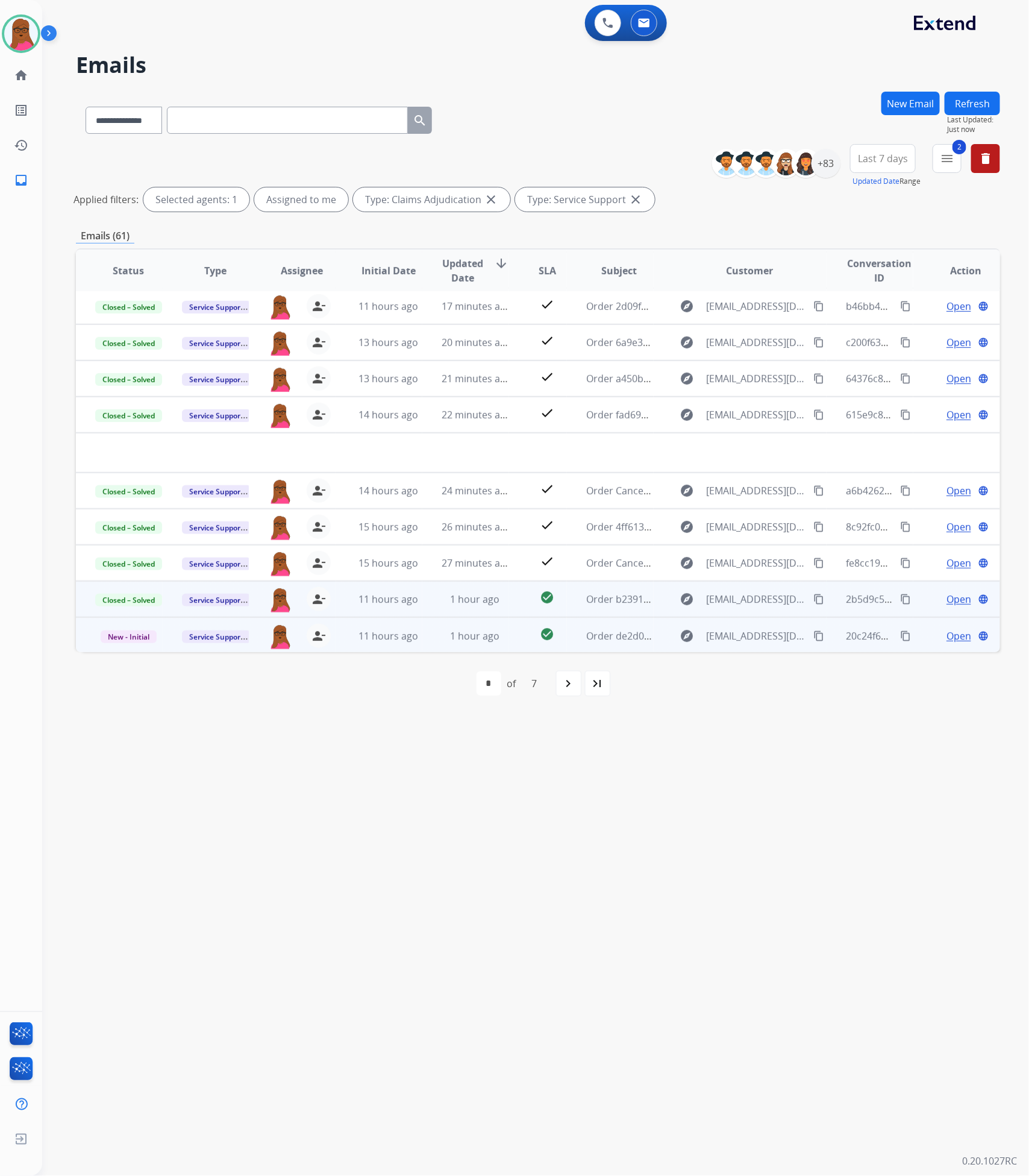
click at [954, 638] on span "Open" at bounding box center [958, 636] width 24 height 14
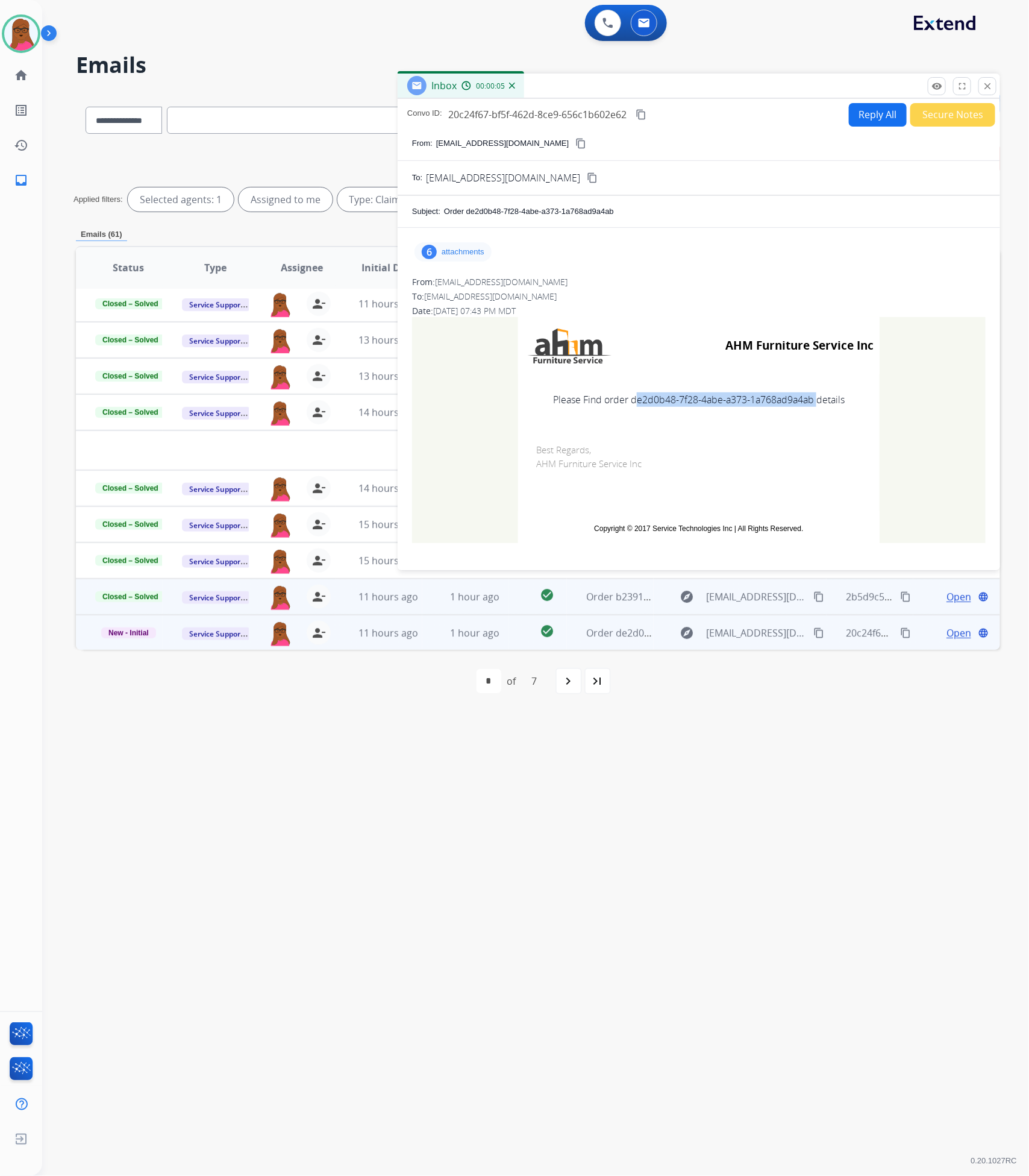
drag, startPoint x: 810, startPoint y: 406, endPoint x: 628, endPoint y: 403, distance: 182.0
click at [628, 403] on td "Please Find order de2d0b48-7f28-4abe-a373-1a768ad9a4ab details" at bounding box center [699, 399] width 362 height 50
click at [452, 254] on p "attachments" at bounding box center [463, 252] width 43 height 10
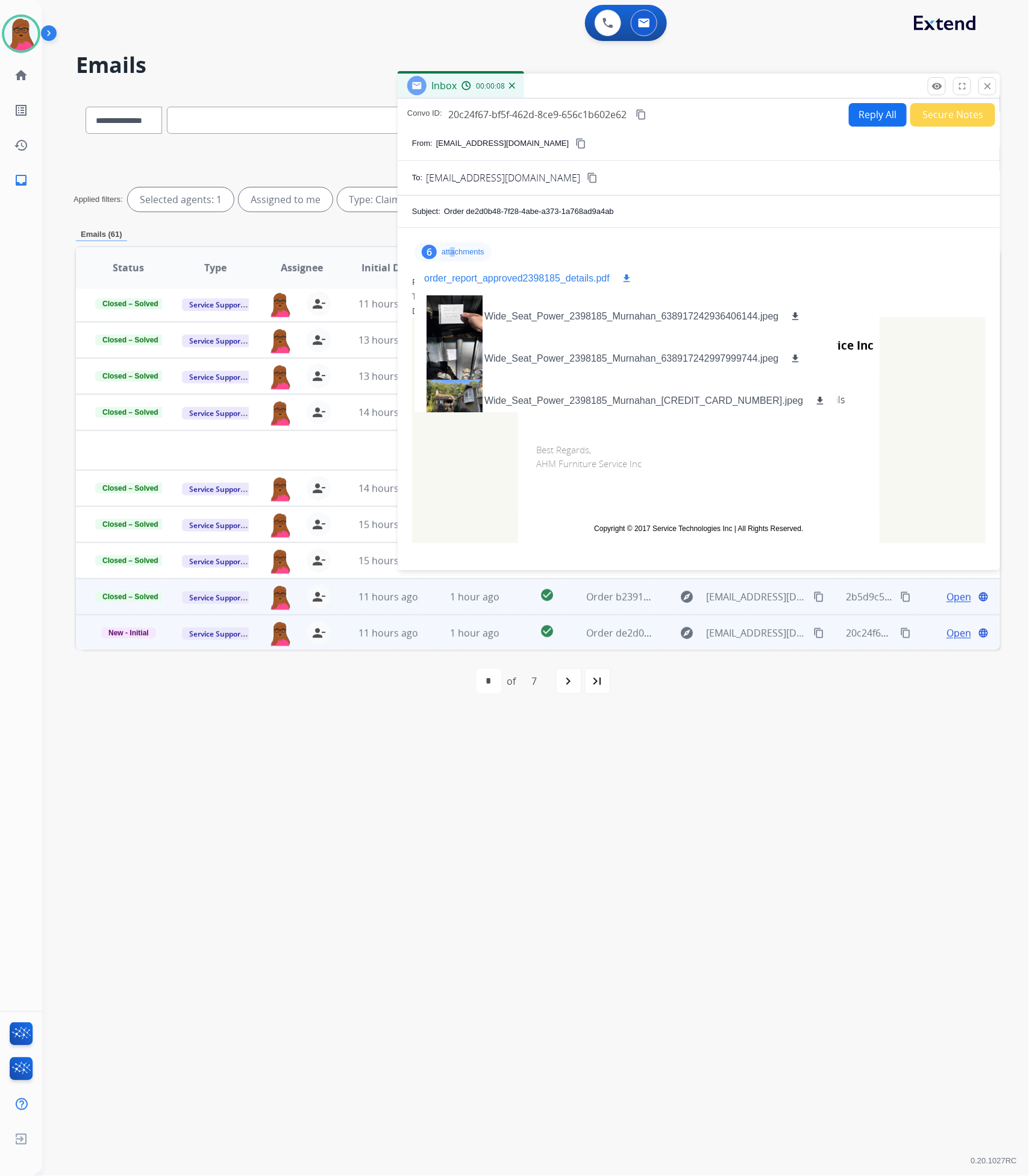
click at [625, 282] on mat-icon "download" at bounding box center [626, 278] width 11 height 11
click at [987, 86] on mat-icon "close" at bounding box center [988, 86] width 11 height 11
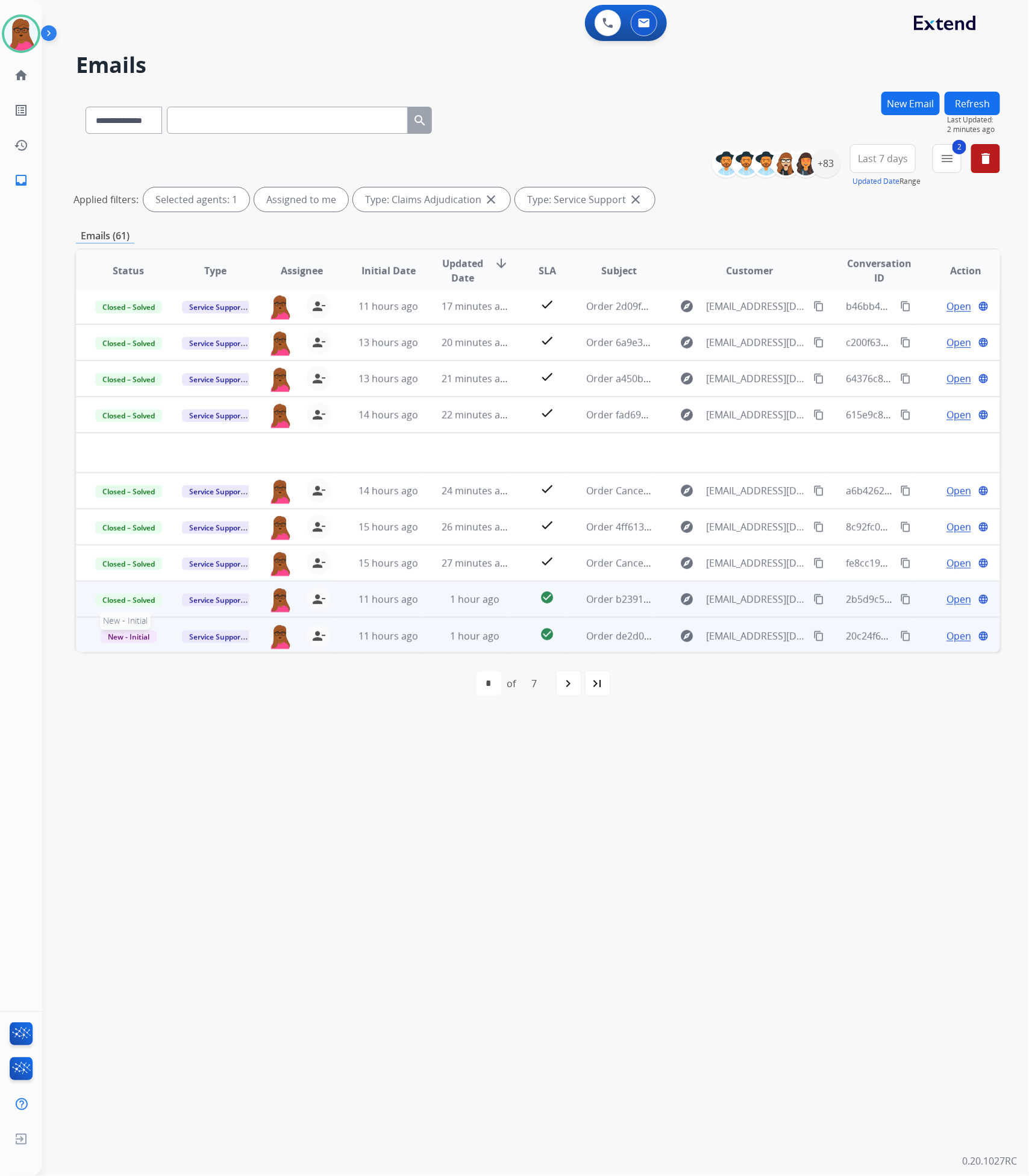
click at [116, 633] on span "New - Initial" at bounding box center [129, 637] width 56 height 13
click at [197, 568] on p "Closed – Solved" at bounding box center [189, 567] width 69 height 17
click at [565, 679] on mat-icon "navigate_next" at bounding box center [568, 683] width 14 height 14
select select "*"
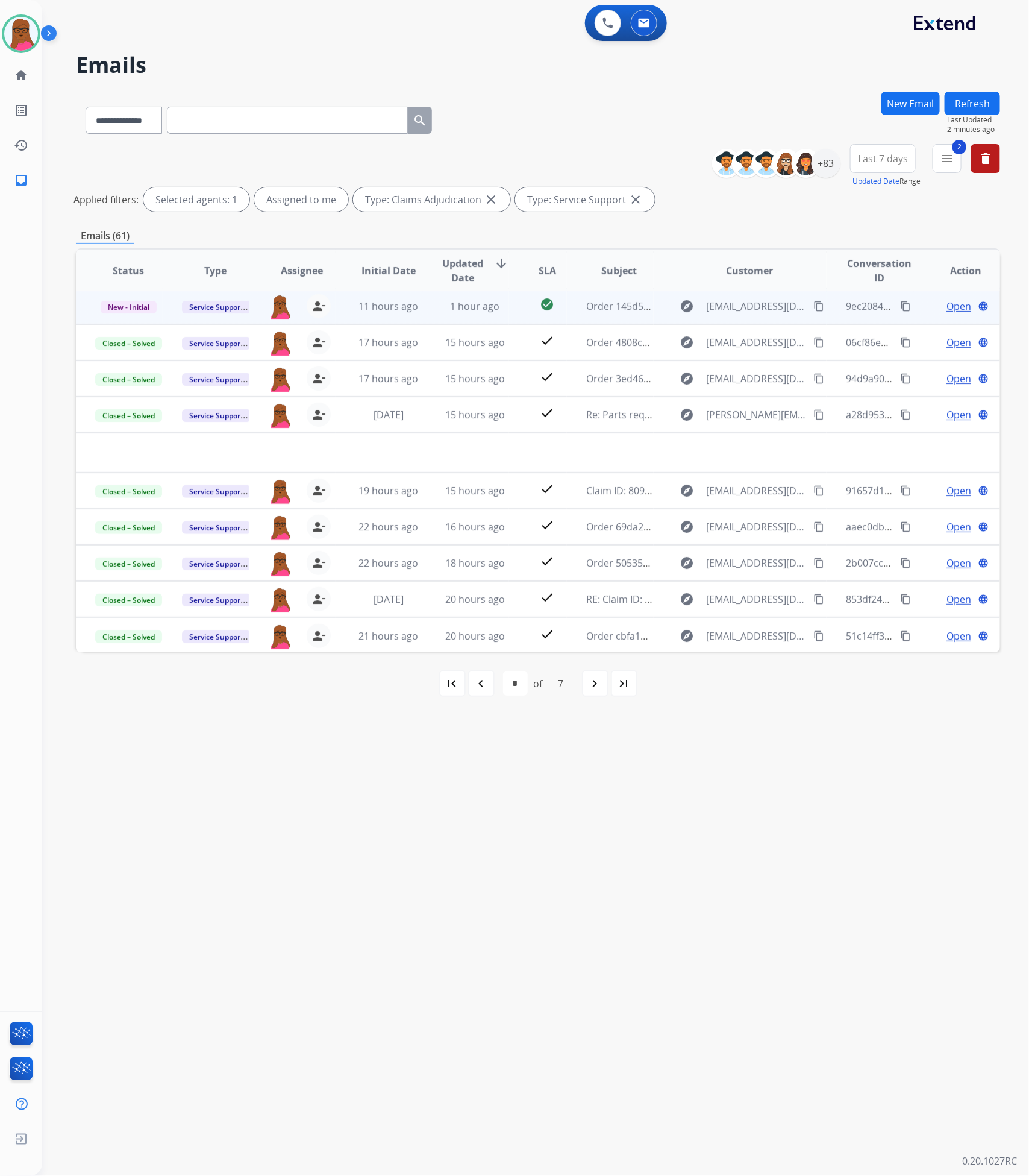
click at [949, 302] on span "Open" at bounding box center [958, 306] width 24 height 14
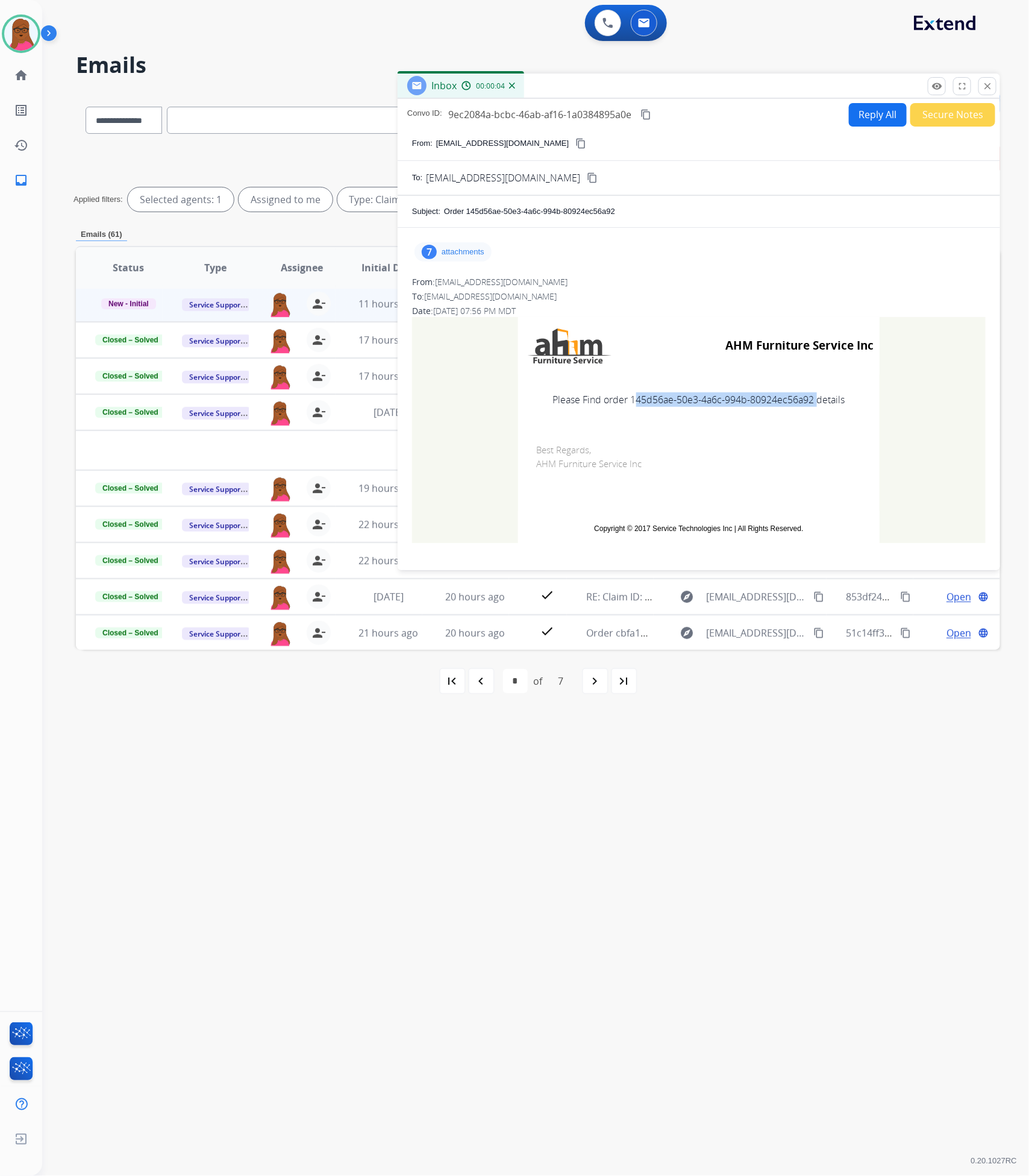
drag, startPoint x: 810, startPoint y: 405, endPoint x: 628, endPoint y: 409, distance: 182.0
click at [628, 409] on td "Please Find order 145d56ae-50e3-4a6c-994b-80924ec56a92 details" at bounding box center [699, 399] width 362 height 50
click at [477, 252] on p "attachments" at bounding box center [463, 252] width 43 height 10
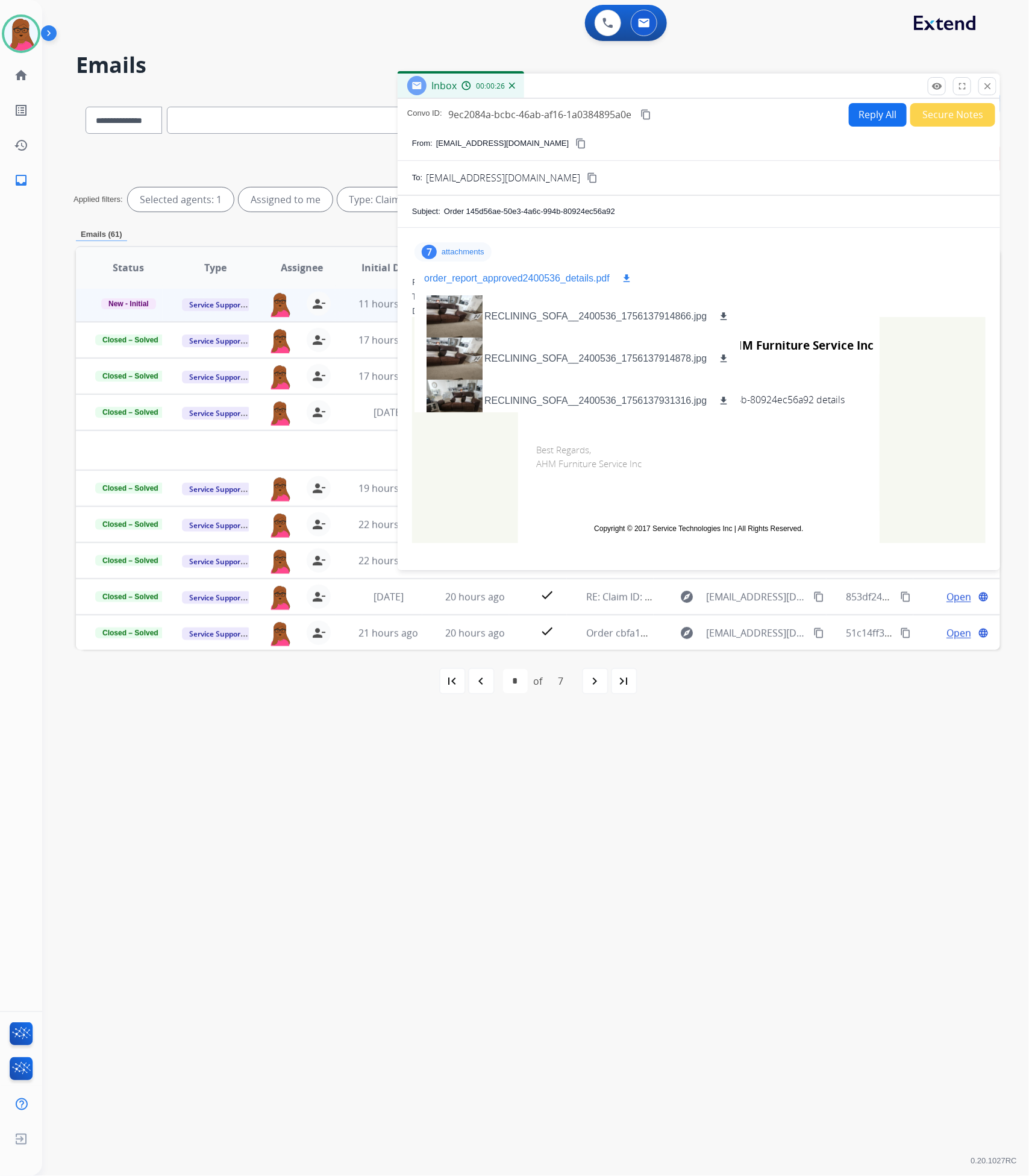
click at [625, 279] on mat-icon "download" at bounding box center [626, 278] width 11 height 11
click at [986, 86] on mat-icon "close" at bounding box center [988, 86] width 11 height 11
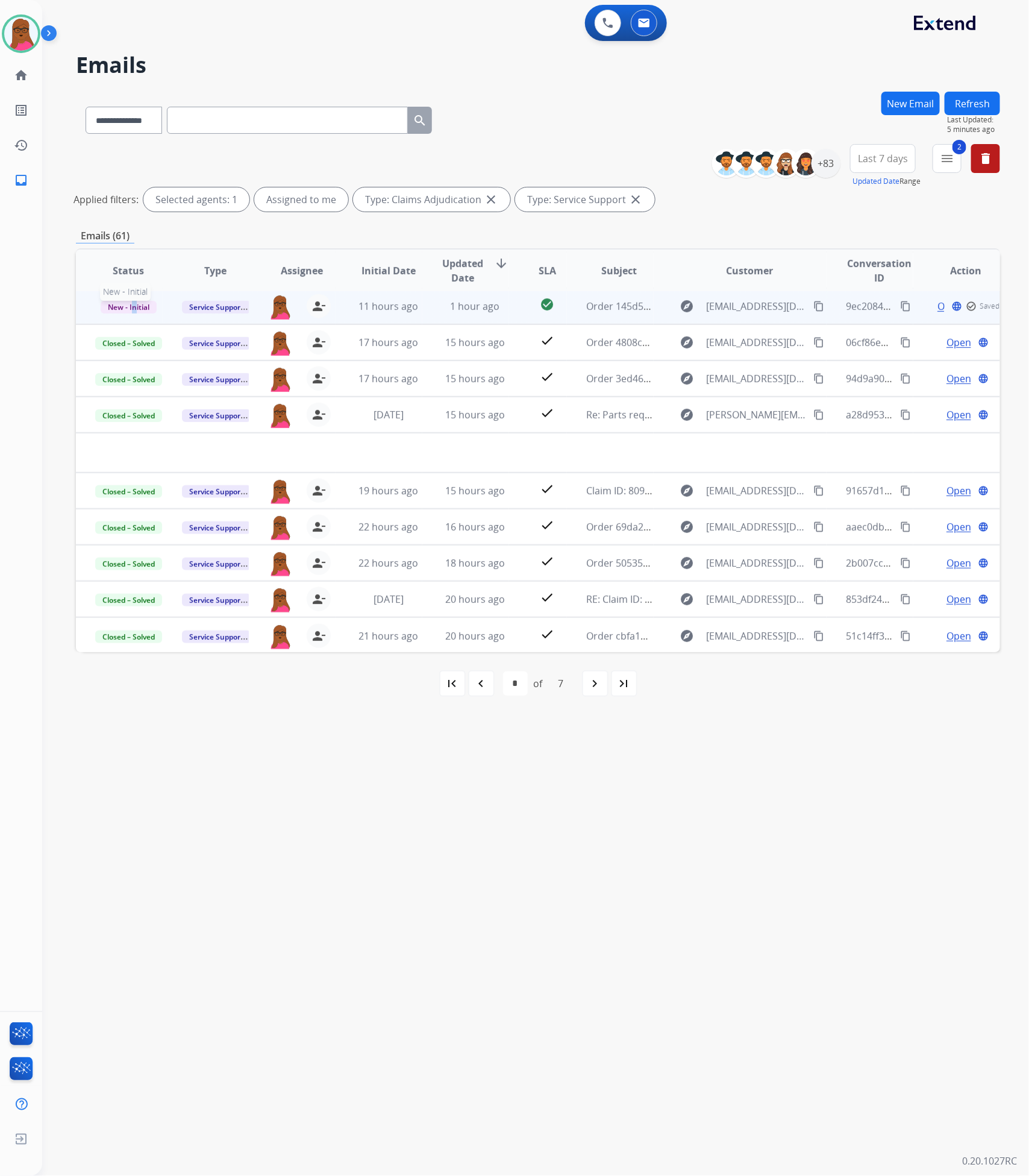
click at [132, 311] on span "New - Initial" at bounding box center [129, 307] width 56 height 13
click at [184, 423] on p "Closed – Solved" at bounding box center [189, 419] width 69 height 17
click at [975, 100] on button "Refresh" at bounding box center [972, 103] width 56 height 23
click at [951, 310] on span "Open" at bounding box center [958, 306] width 24 height 14
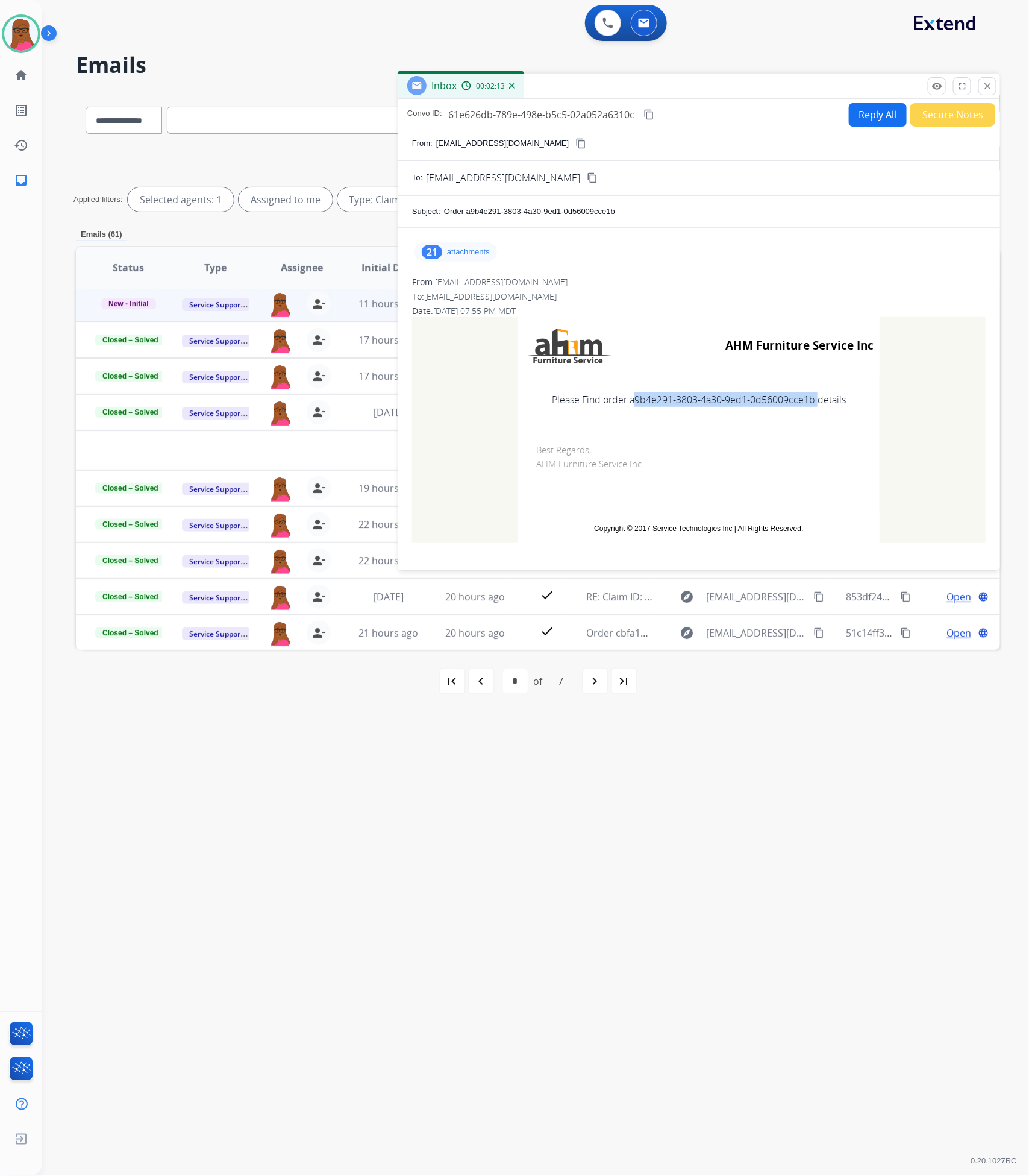
drag, startPoint x: 811, startPoint y: 404, endPoint x: 627, endPoint y: 400, distance: 184.0
click at [627, 400] on td "Please Find order a9b4e291-3803-4a30-9ed1-0d56009cce1b details" at bounding box center [699, 399] width 362 height 50
click at [475, 247] on p "attachments" at bounding box center [469, 252] width 43 height 10
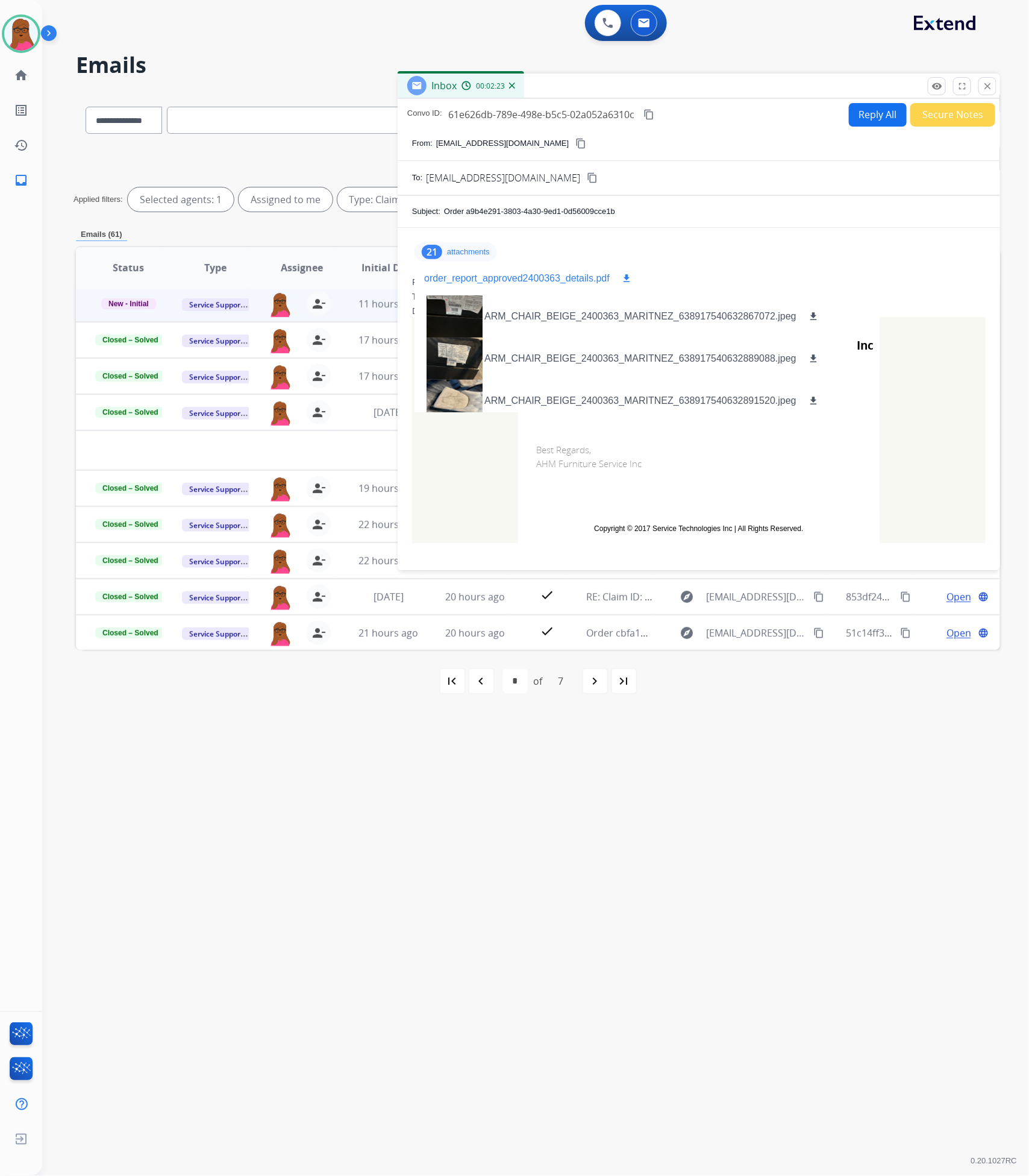
click at [626, 277] on mat-icon "download" at bounding box center [626, 278] width 11 height 11
click at [990, 82] on mat-icon "close" at bounding box center [988, 86] width 11 height 11
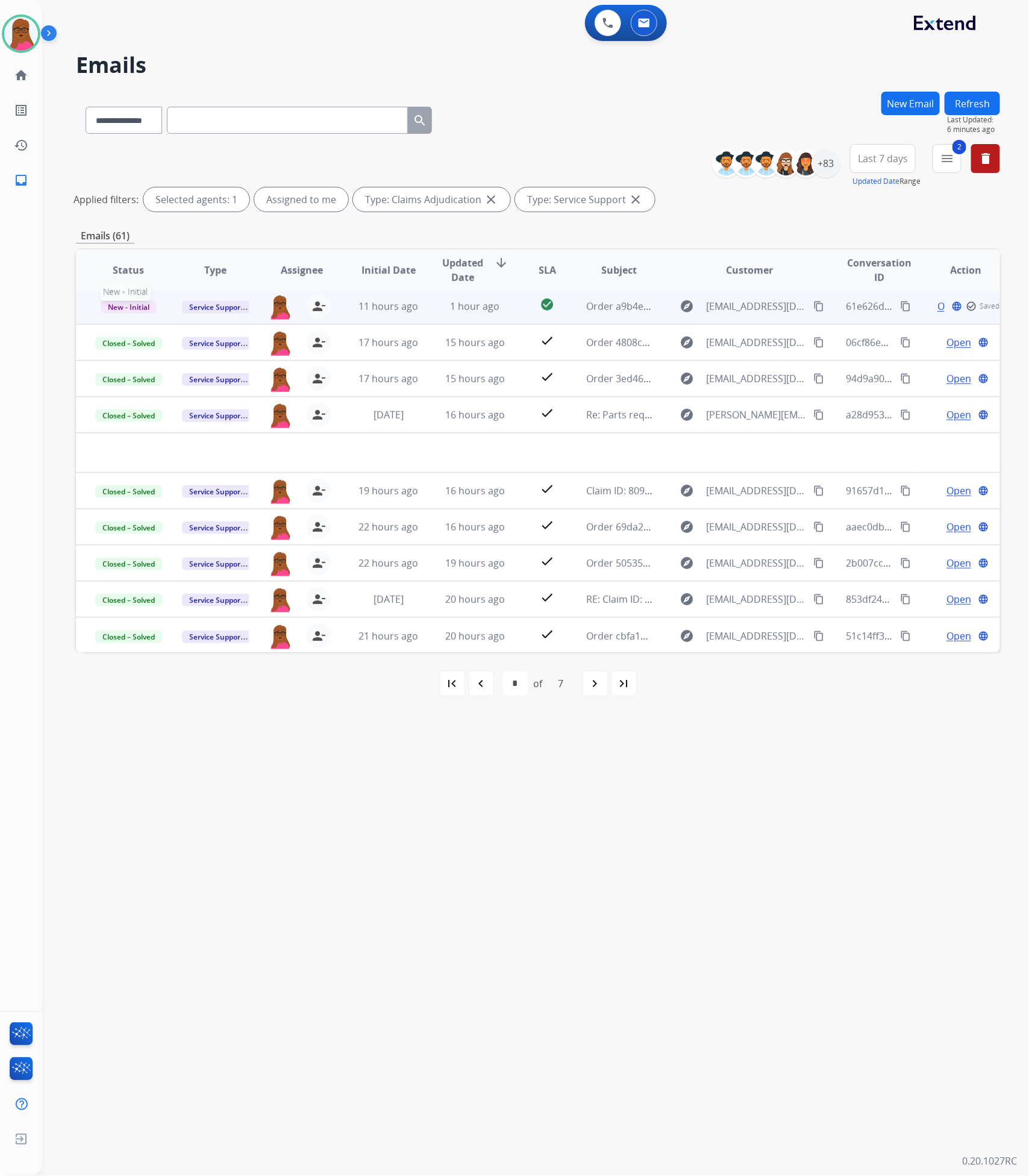
click at [136, 302] on span "New - Initial" at bounding box center [129, 307] width 56 height 13
click at [219, 418] on p "Closed – Solved" at bounding box center [189, 419] width 69 height 17
click at [817, 166] on div "+83" at bounding box center [826, 163] width 29 height 29
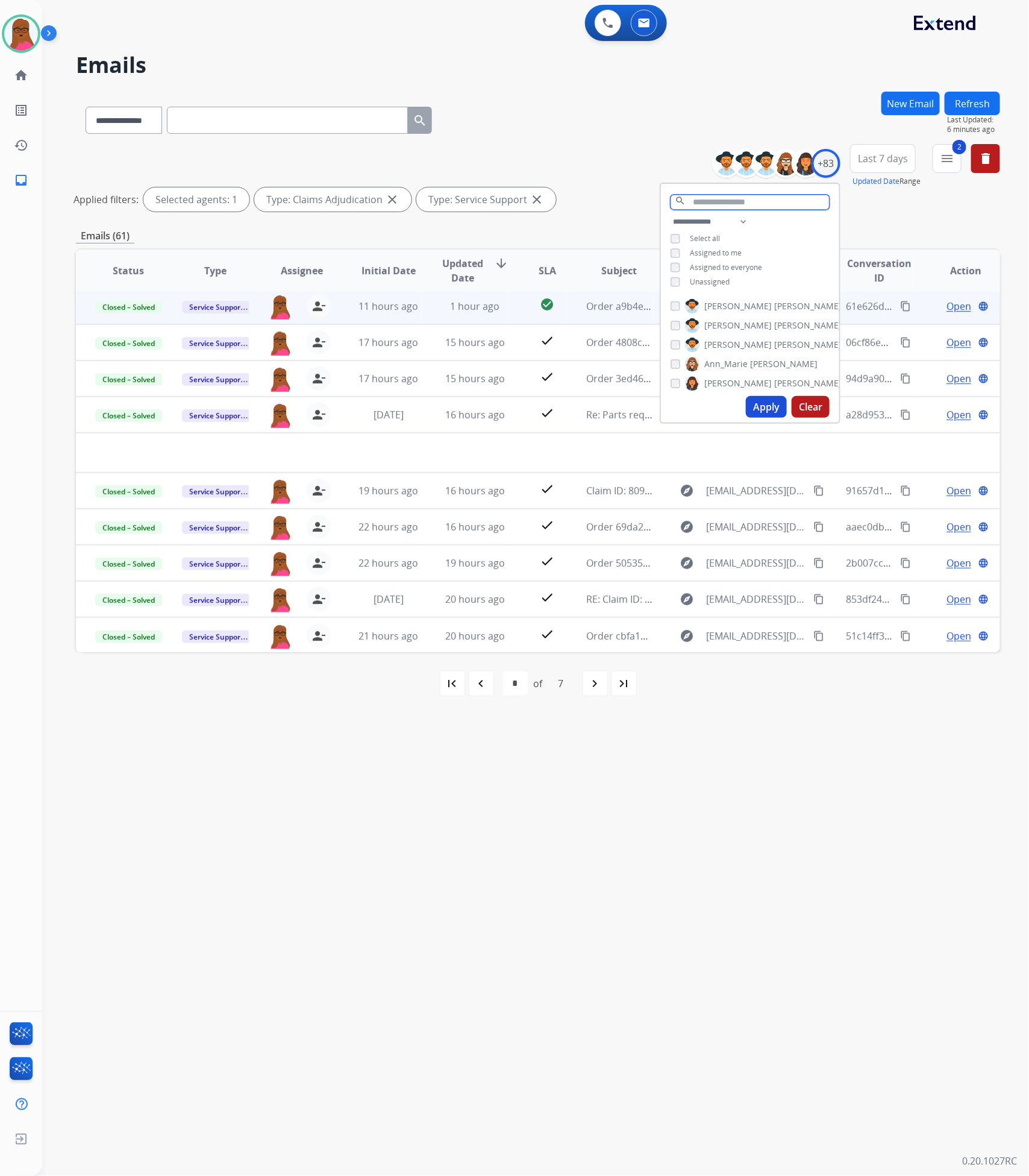
click at [718, 198] on input "text" at bounding box center [749, 202] width 159 height 15
type input "****"
click at [756, 338] on button "Apply" at bounding box center [766, 338] width 41 height 22
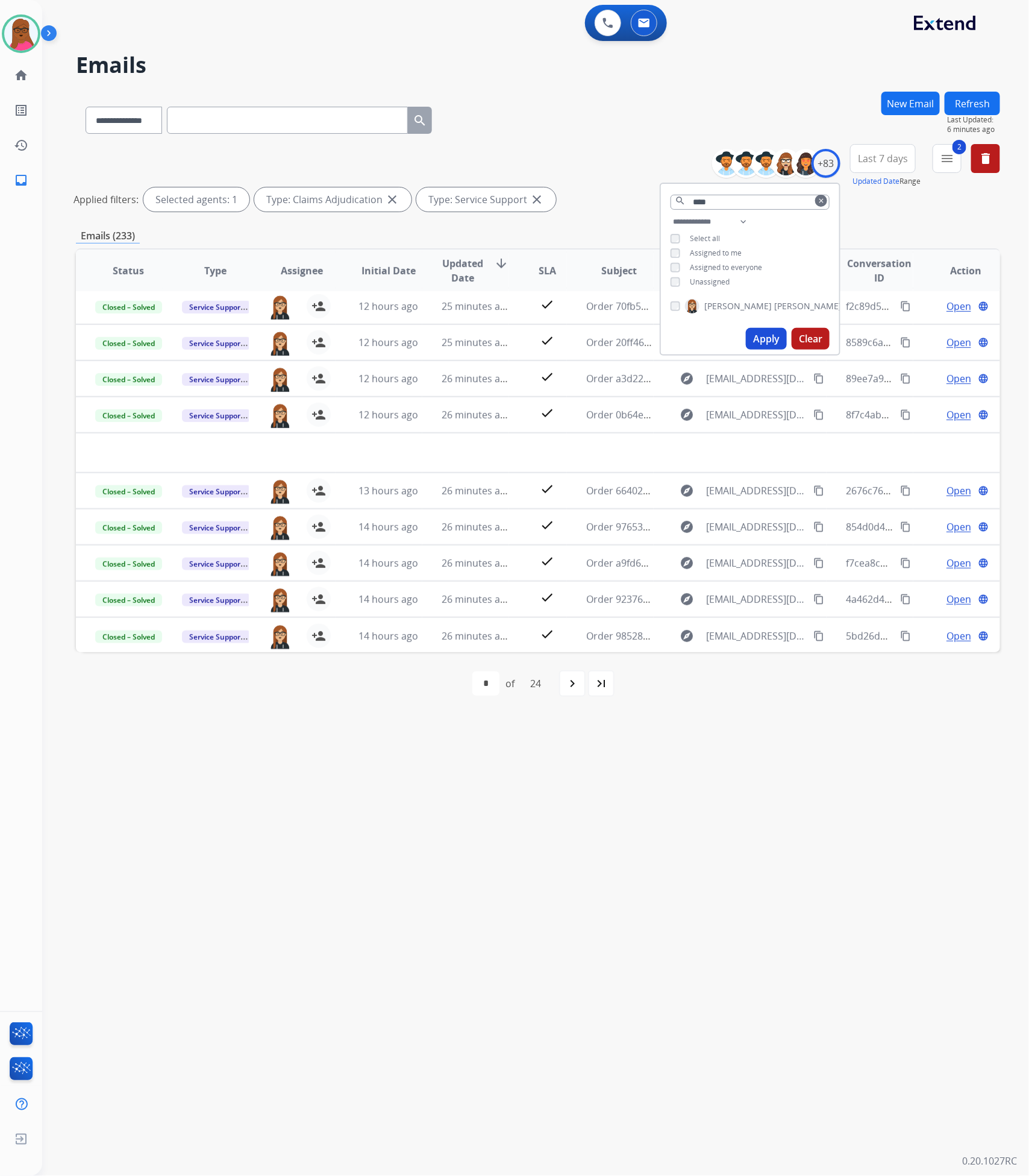
click at [566, 689] on div "navigate_next" at bounding box center [571, 683] width 26 height 26
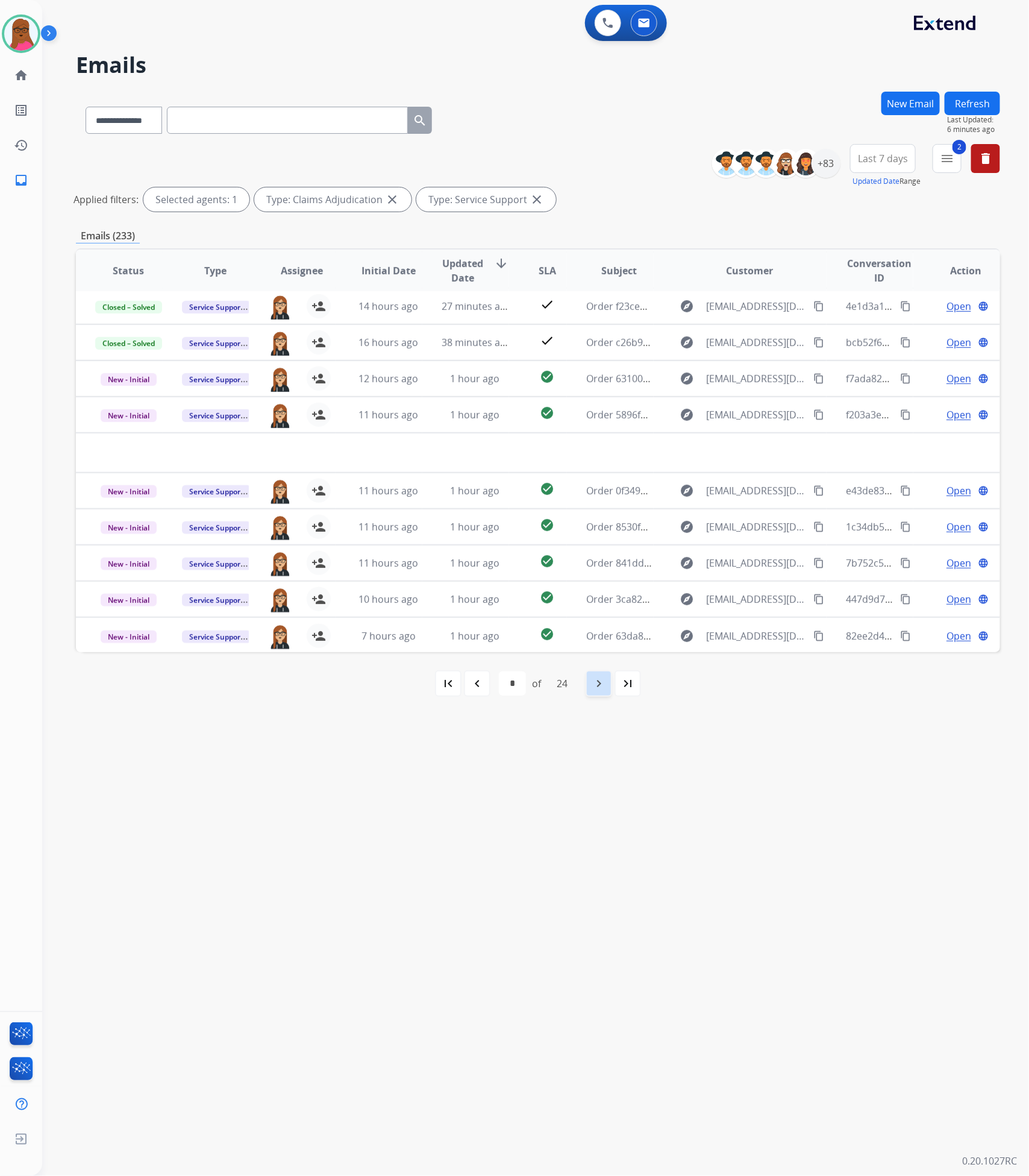
click at [595, 688] on mat-icon "navigate_next" at bounding box center [599, 683] width 14 height 14
select select "*"
